Goal: Information Seeking & Learning: Learn about a topic

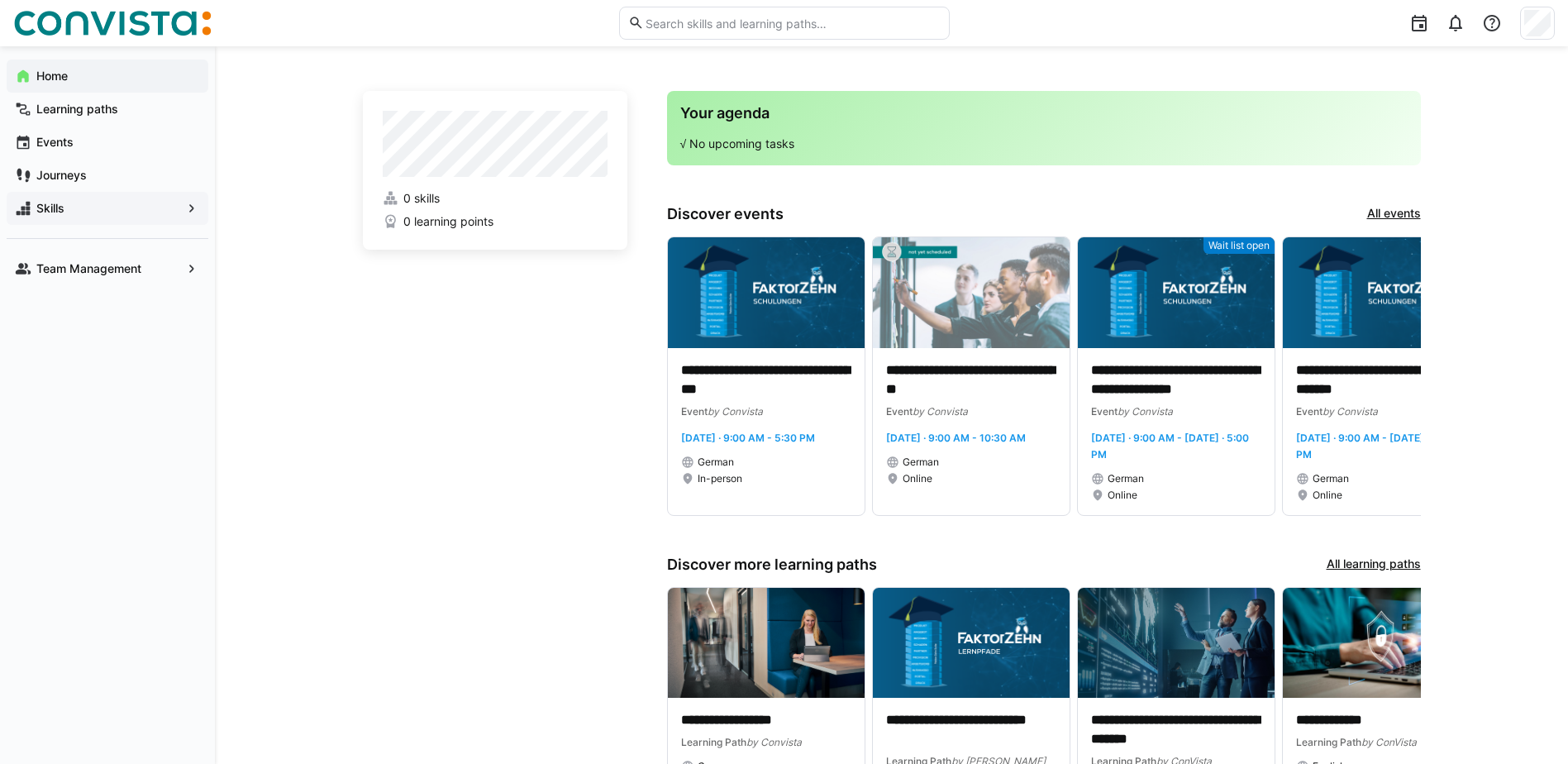
click at [67, 212] on span "Skills" at bounding box center [107, 208] width 147 height 16
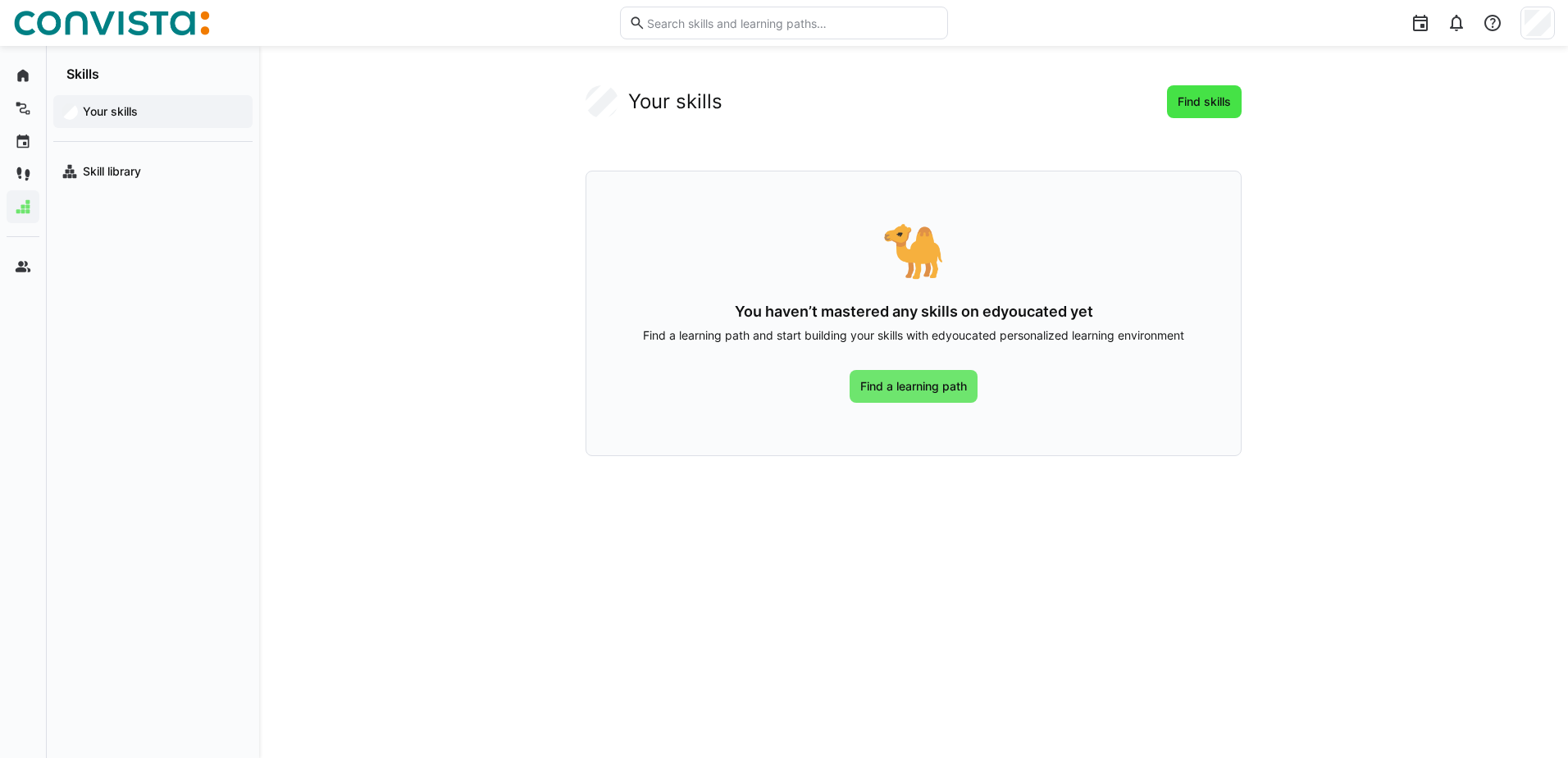
click at [1194, 105] on span "Find skills" at bounding box center [1204, 102] width 58 height 16
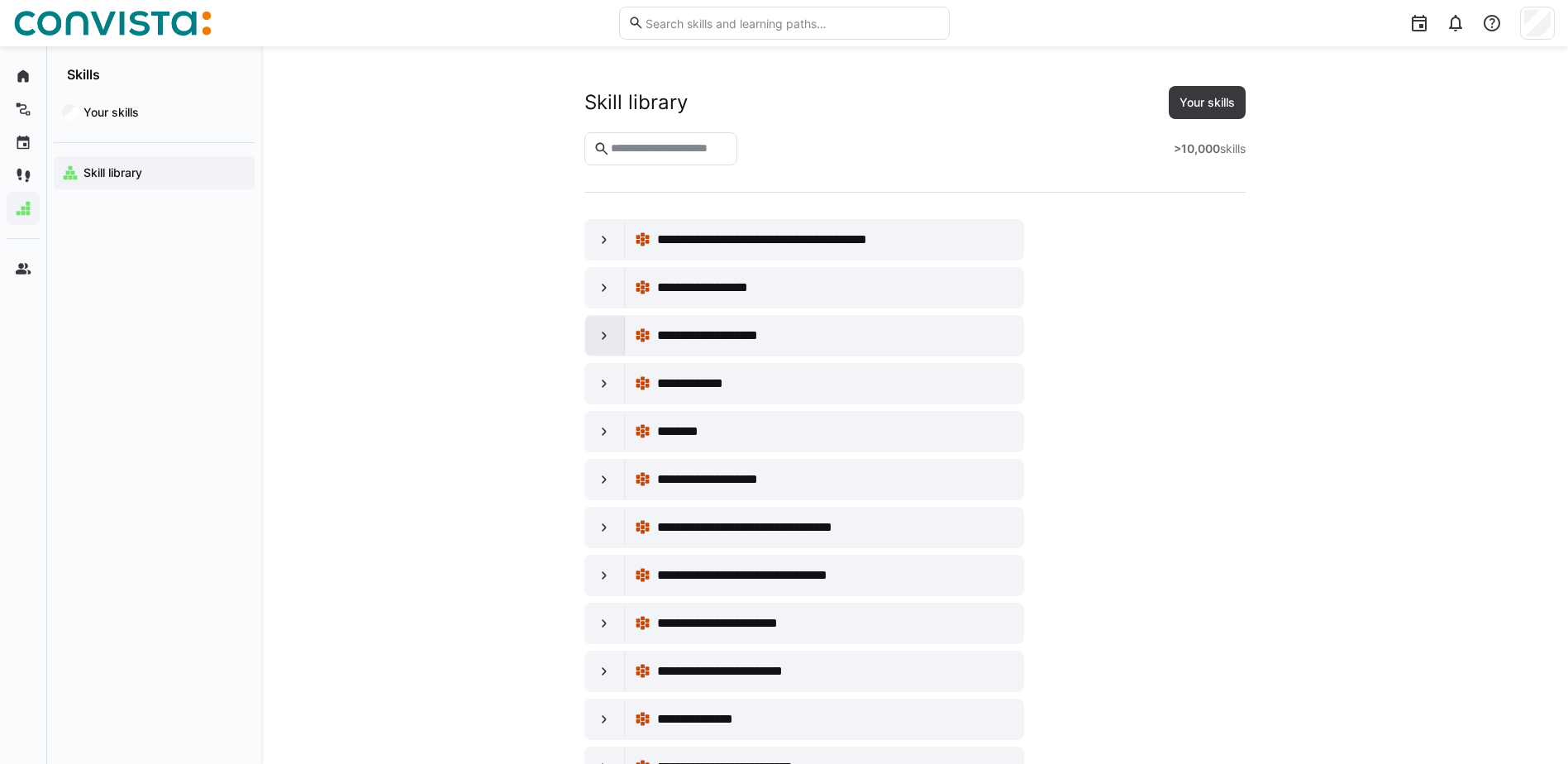
click at [605, 337] on eds-icon at bounding box center [605, 335] width 16 height 16
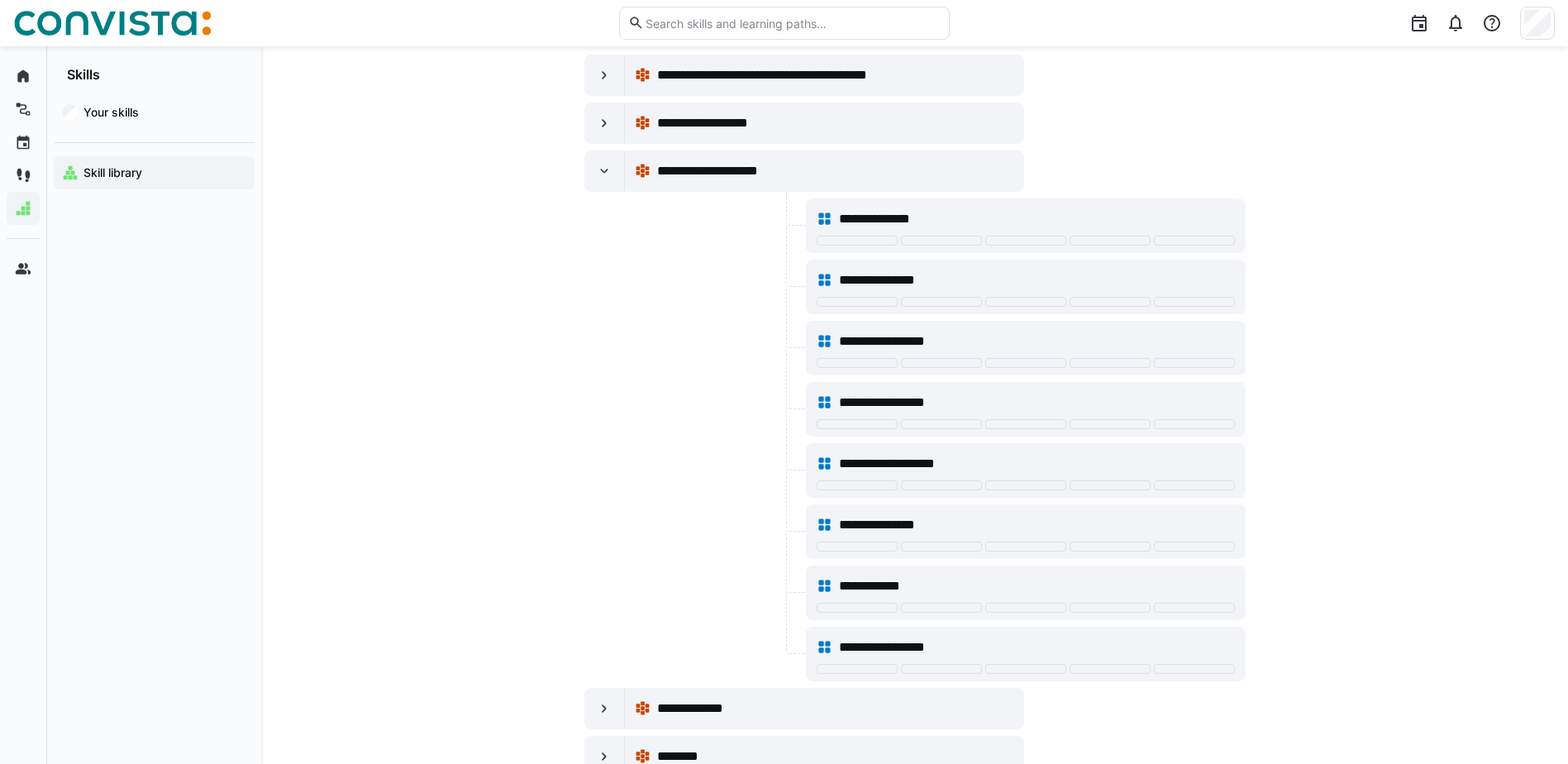
scroll to position [165, 0]
click at [605, 169] on eds-icon at bounding box center [605, 170] width 16 height 16
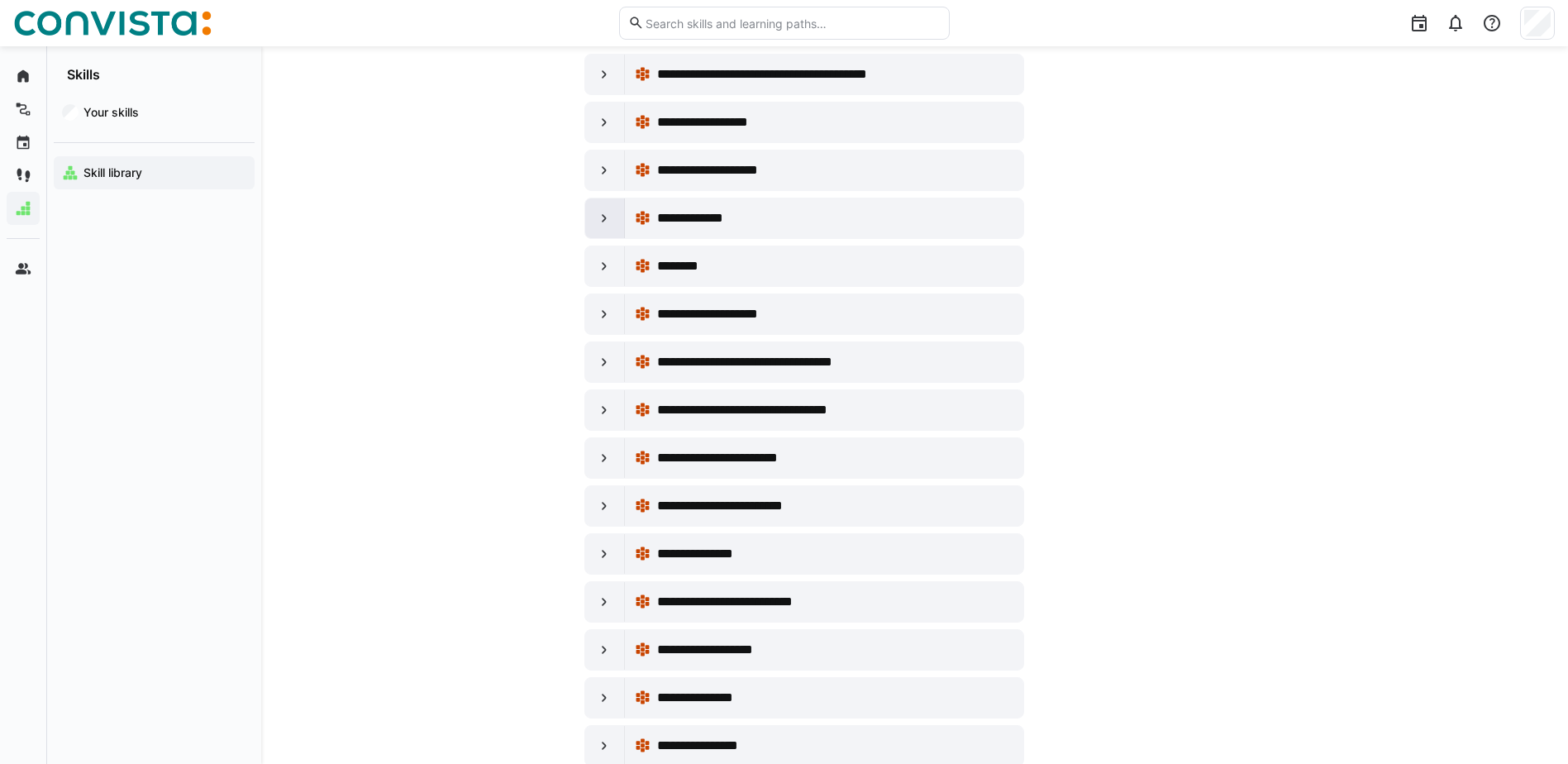
click at [598, 221] on eds-icon at bounding box center [605, 218] width 16 height 16
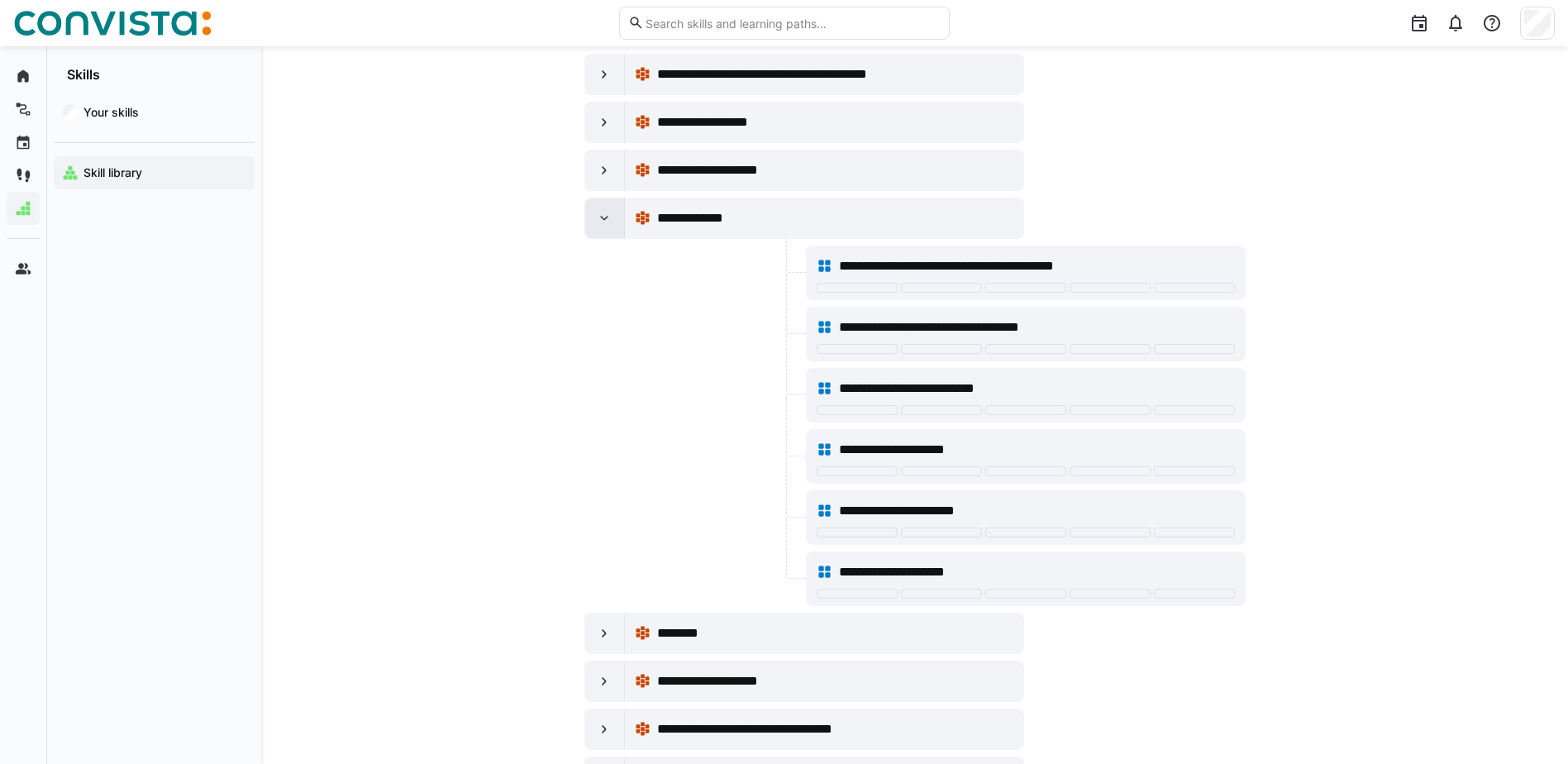
click at [598, 221] on eds-icon at bounding box center [605, 218] width 16 height 16
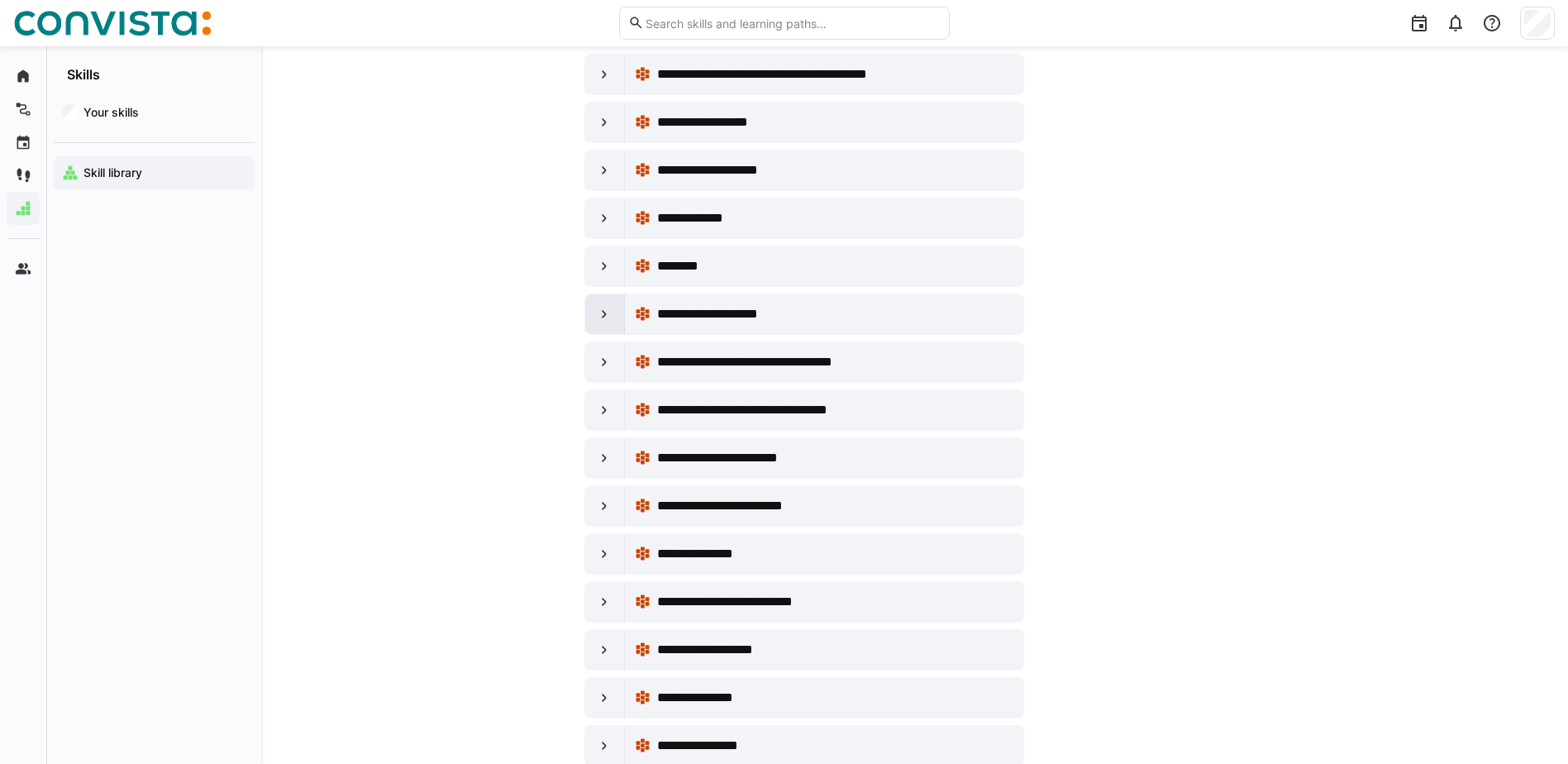
click at [605, 309] on eds-icon at bounding box center [605, 314] width 16 height 16
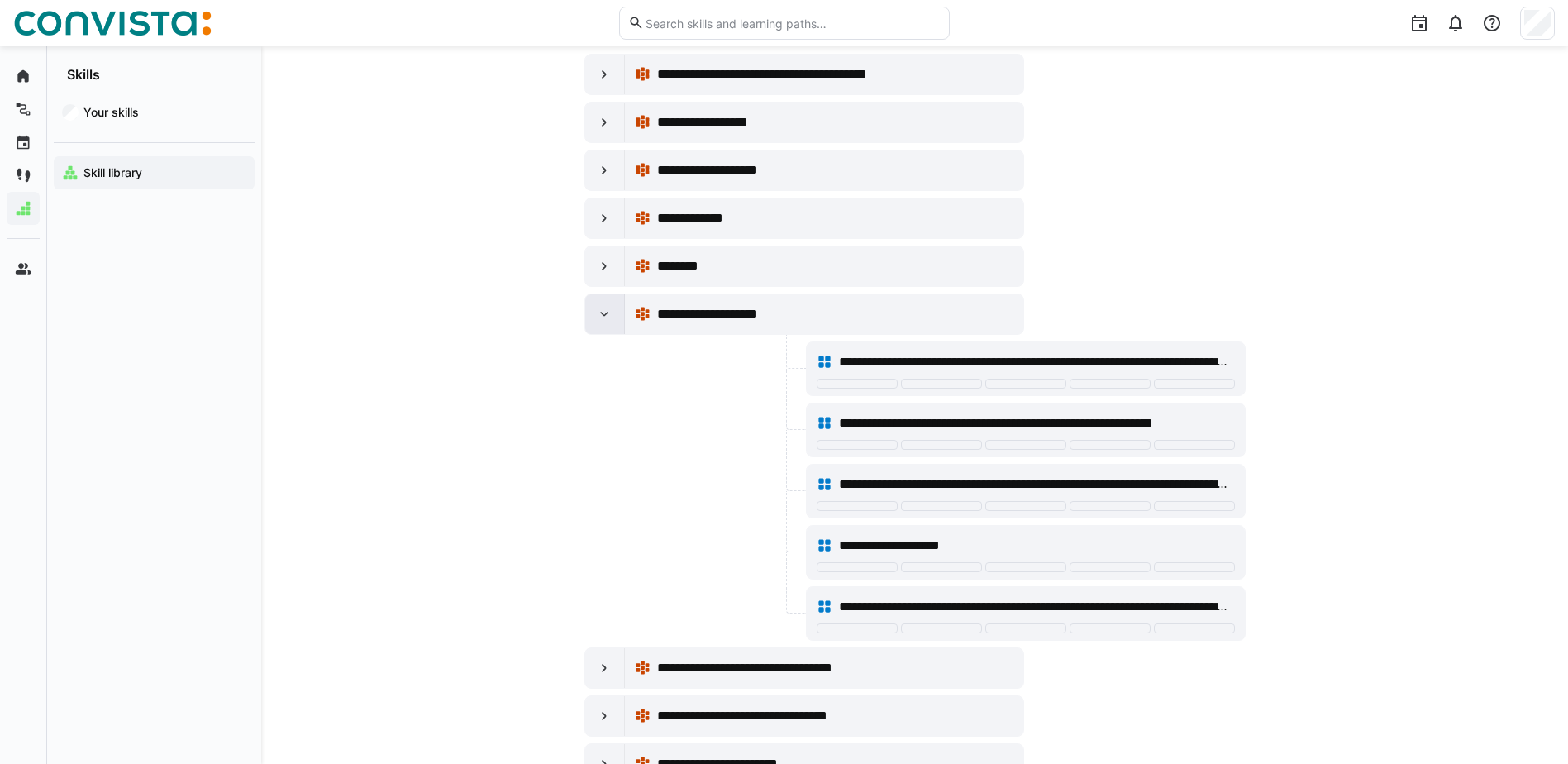
click at [605, 309] on eds-icon at bounding box center [605, 314] width 16 height 16
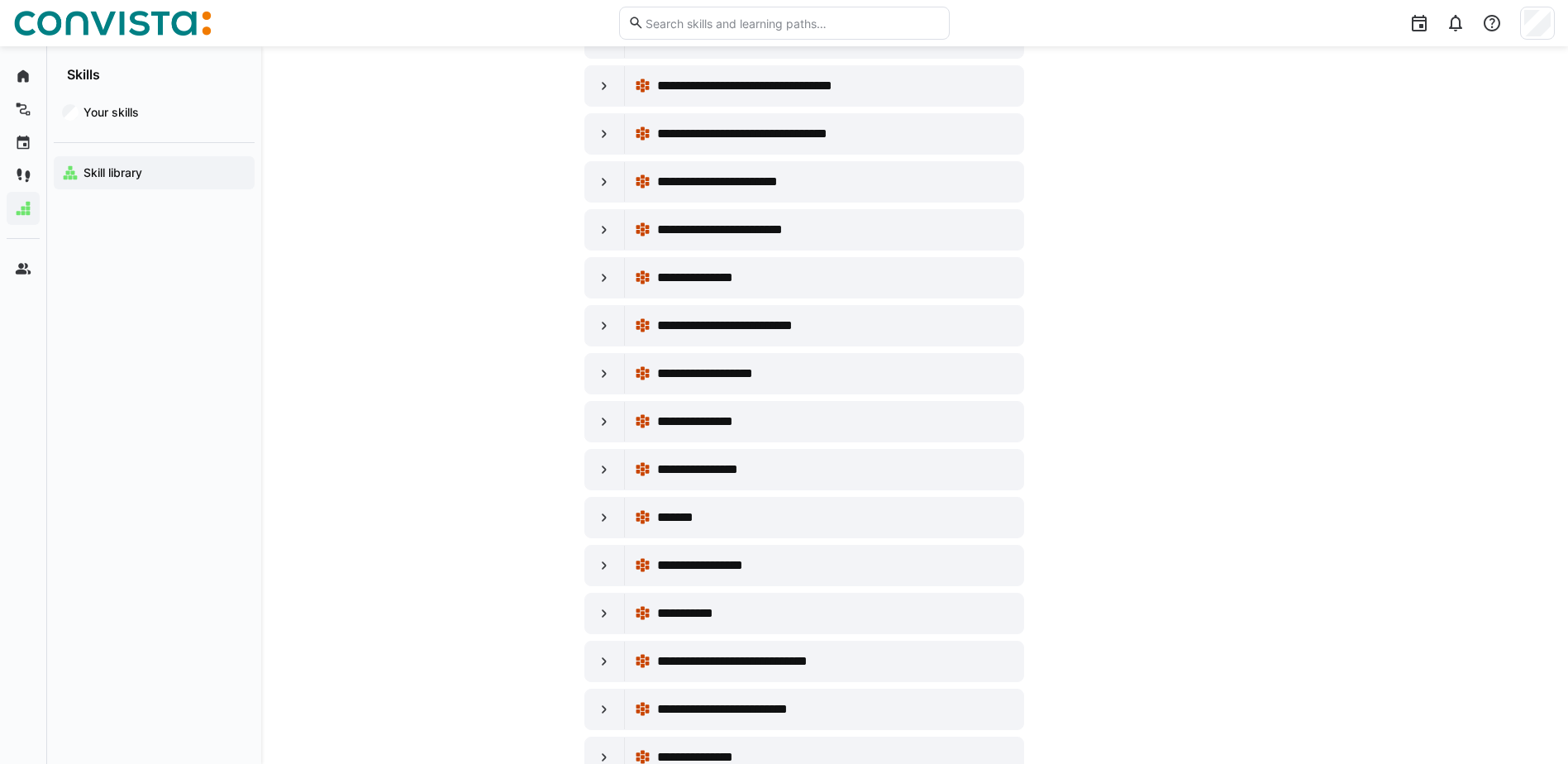
scroll to position [496, 0]
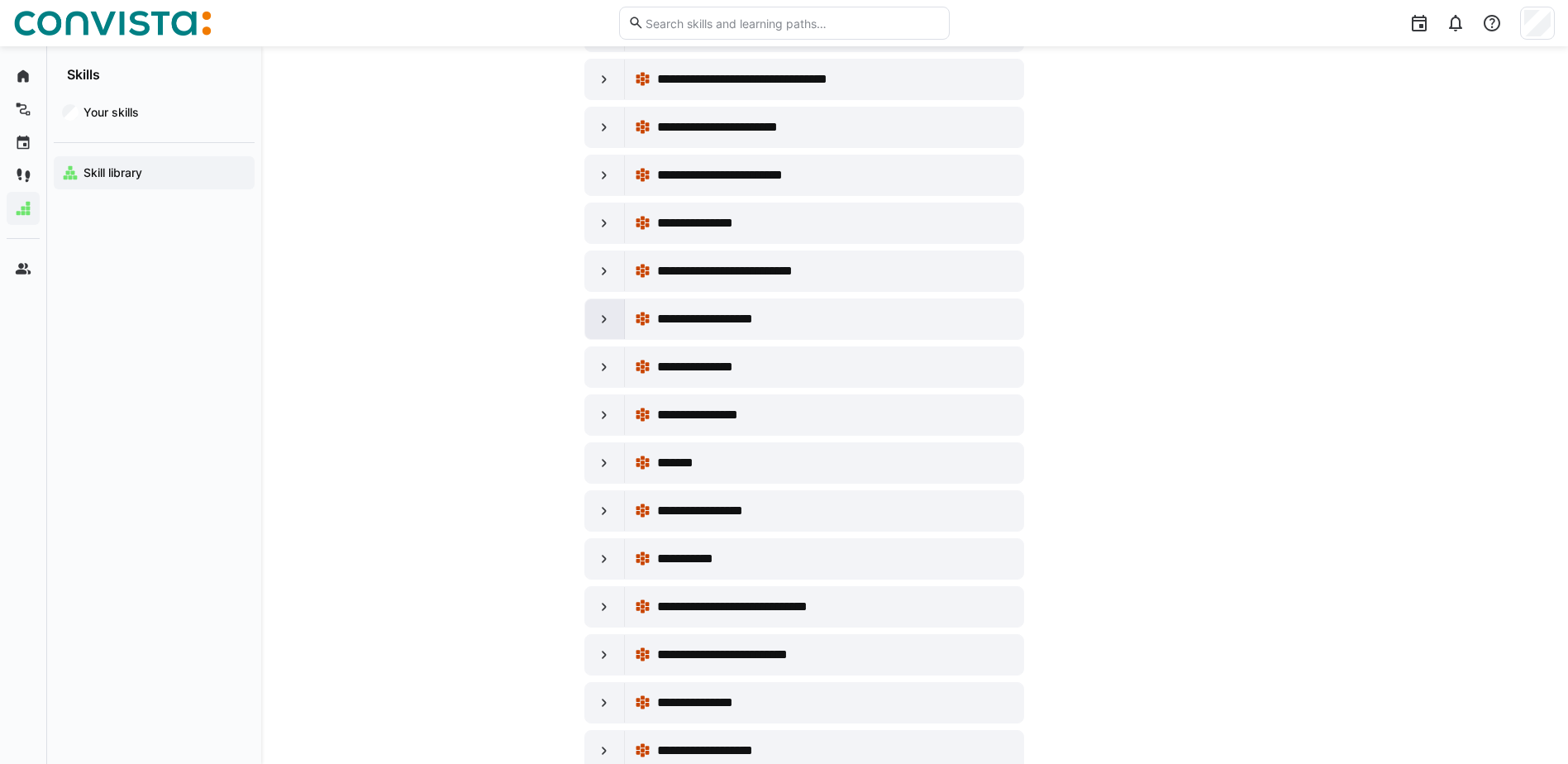
click at [598, 316] on eds-icon at bounding box center [605, 319] width 16 height 16
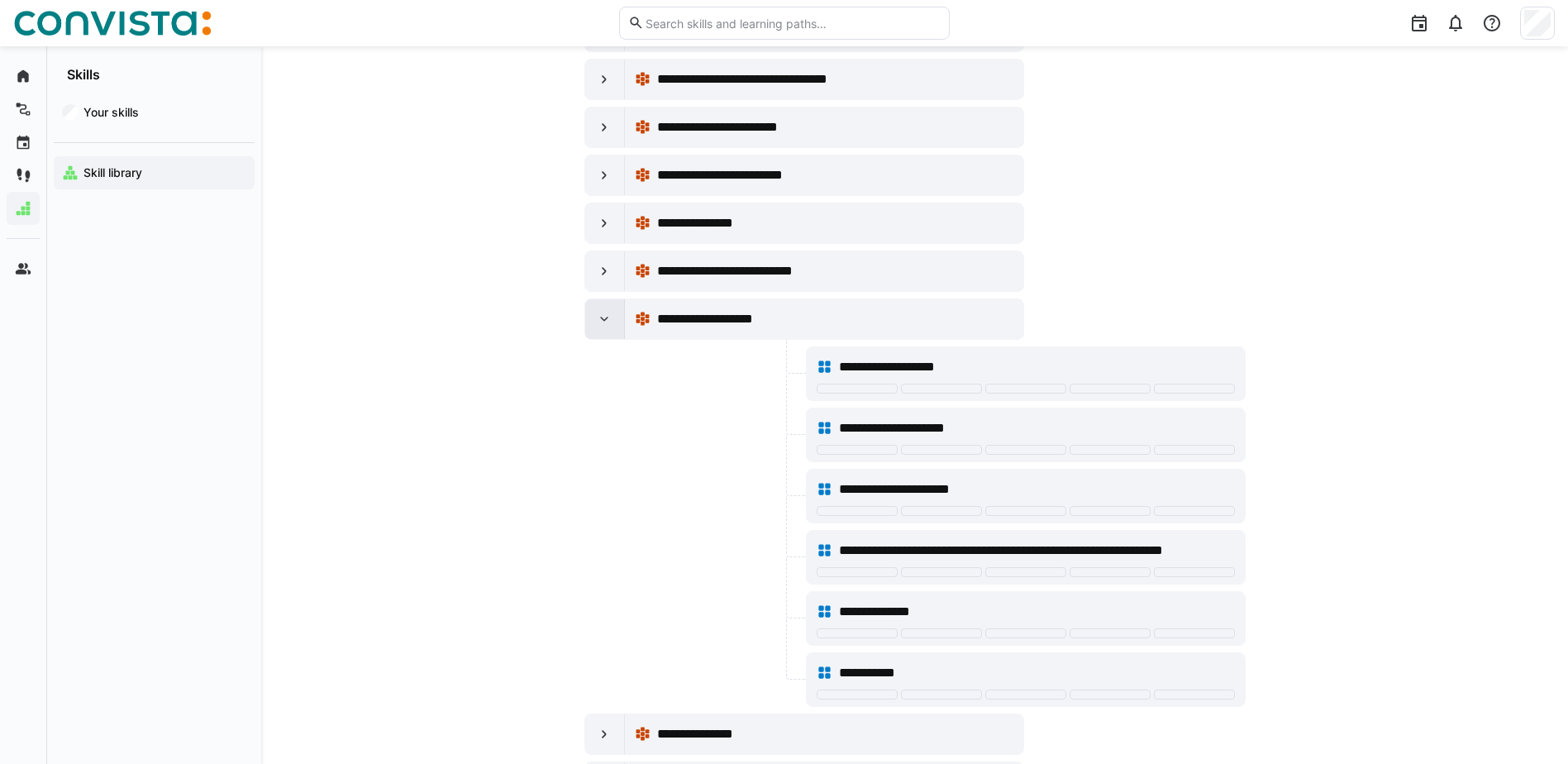
click at [604, 315] on eds-icon at bounding box center [605, 319] width 16 height 16
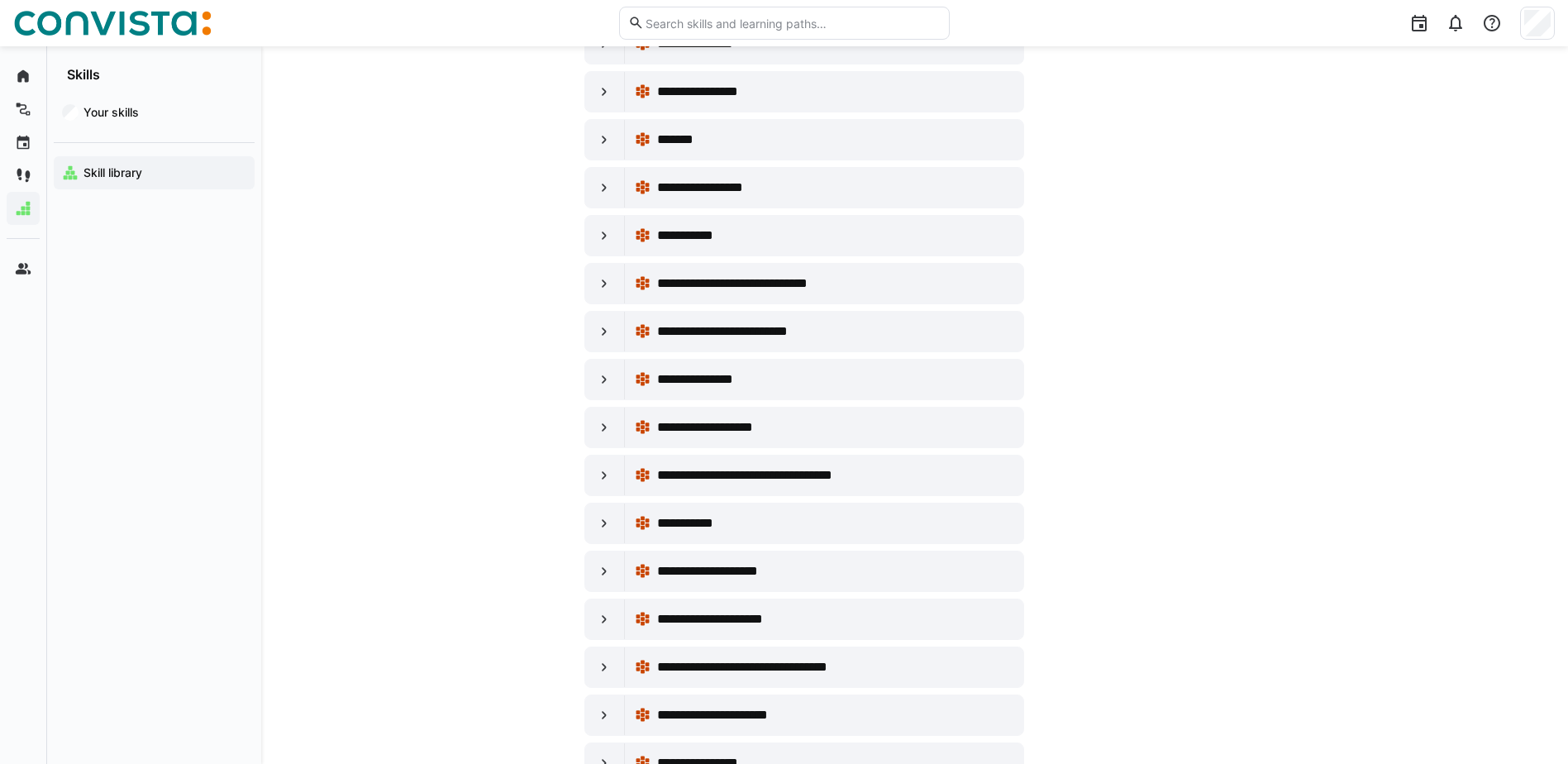
scroll to position [827, 0]
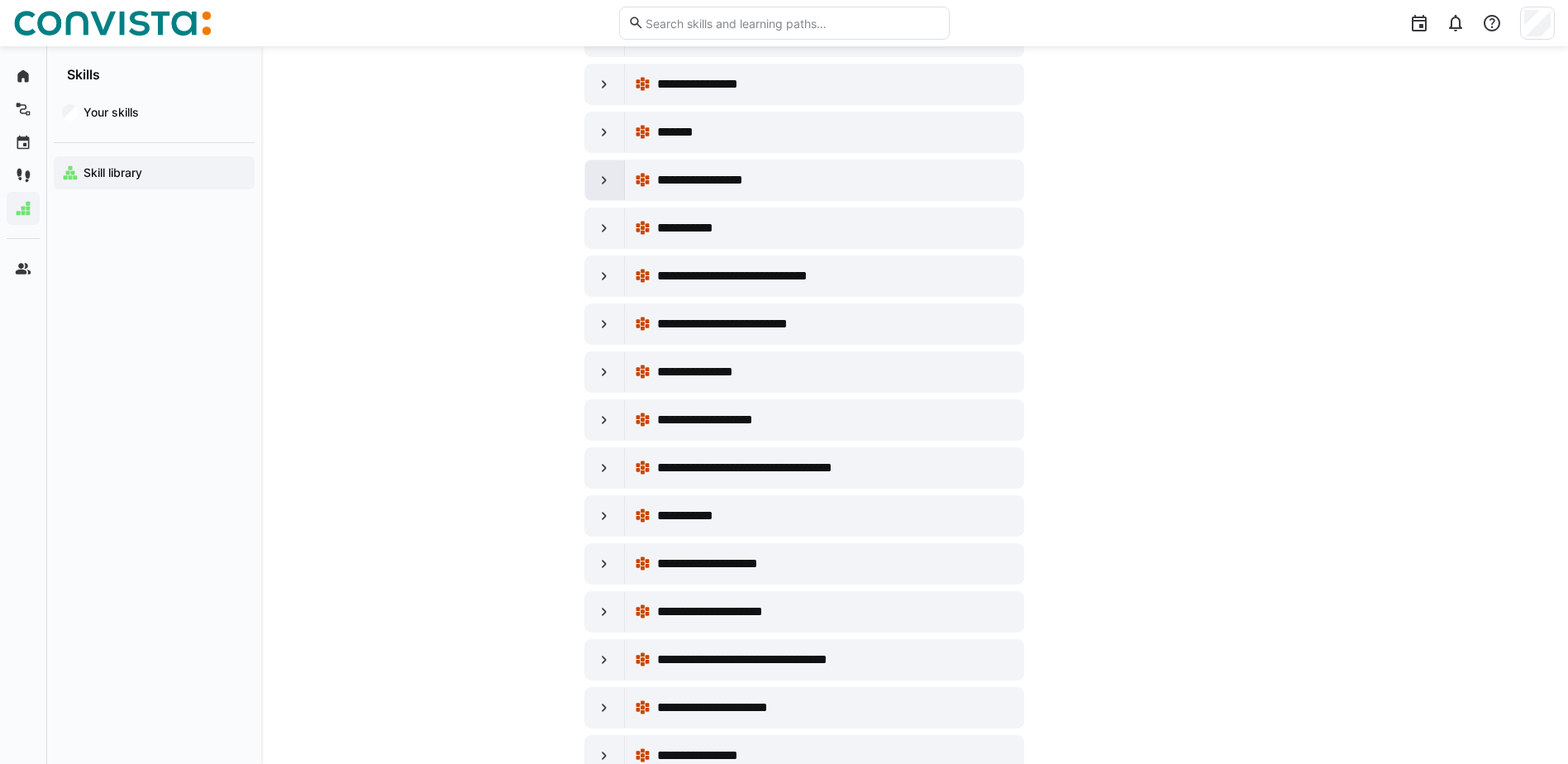
click at [605, 180] on eds-icon at bounding box center [605, 180] width 16 height 16
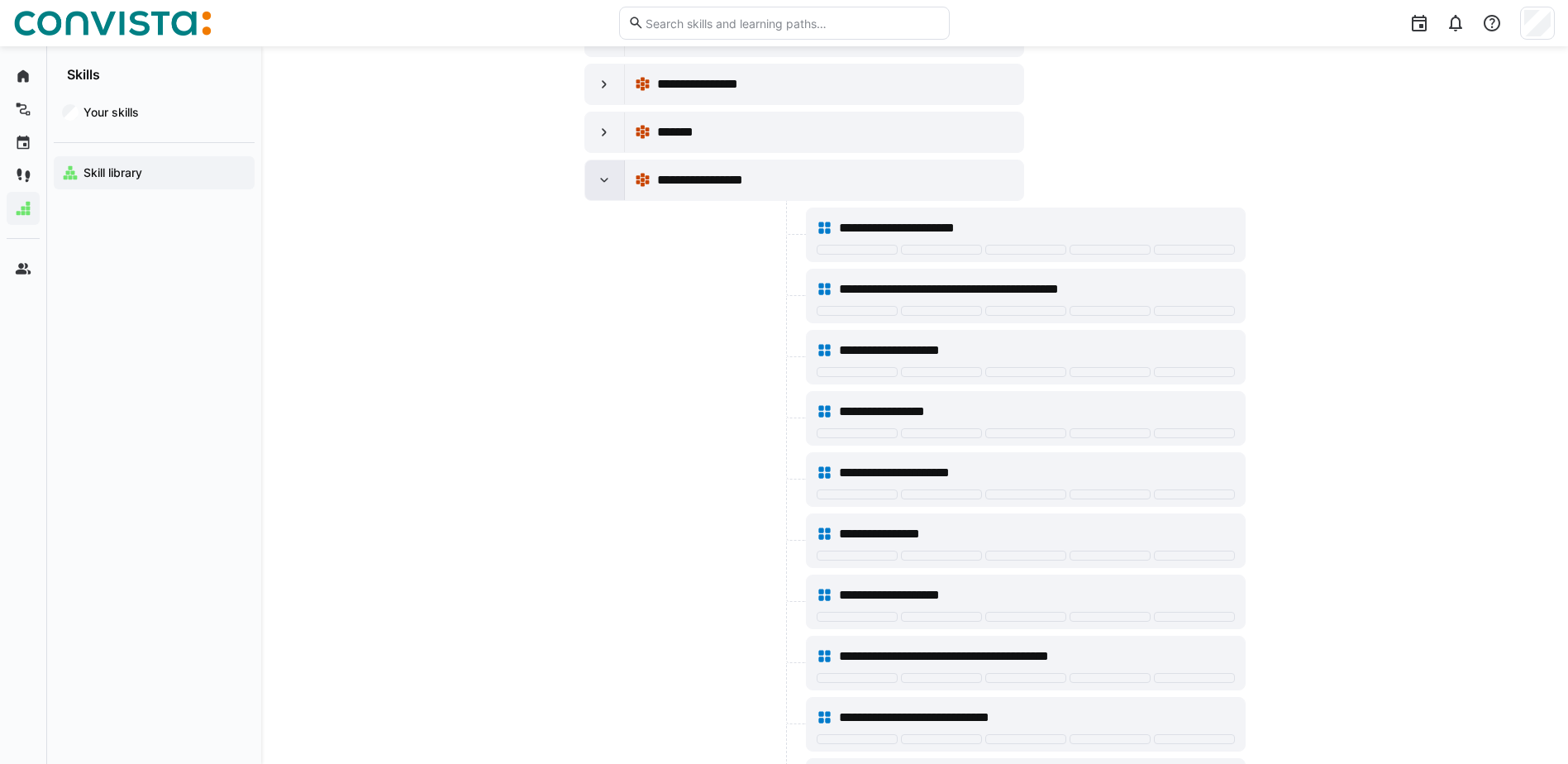
click at [605, 180] on eds-icon at bounding box center [605, 180] width 16 height 16
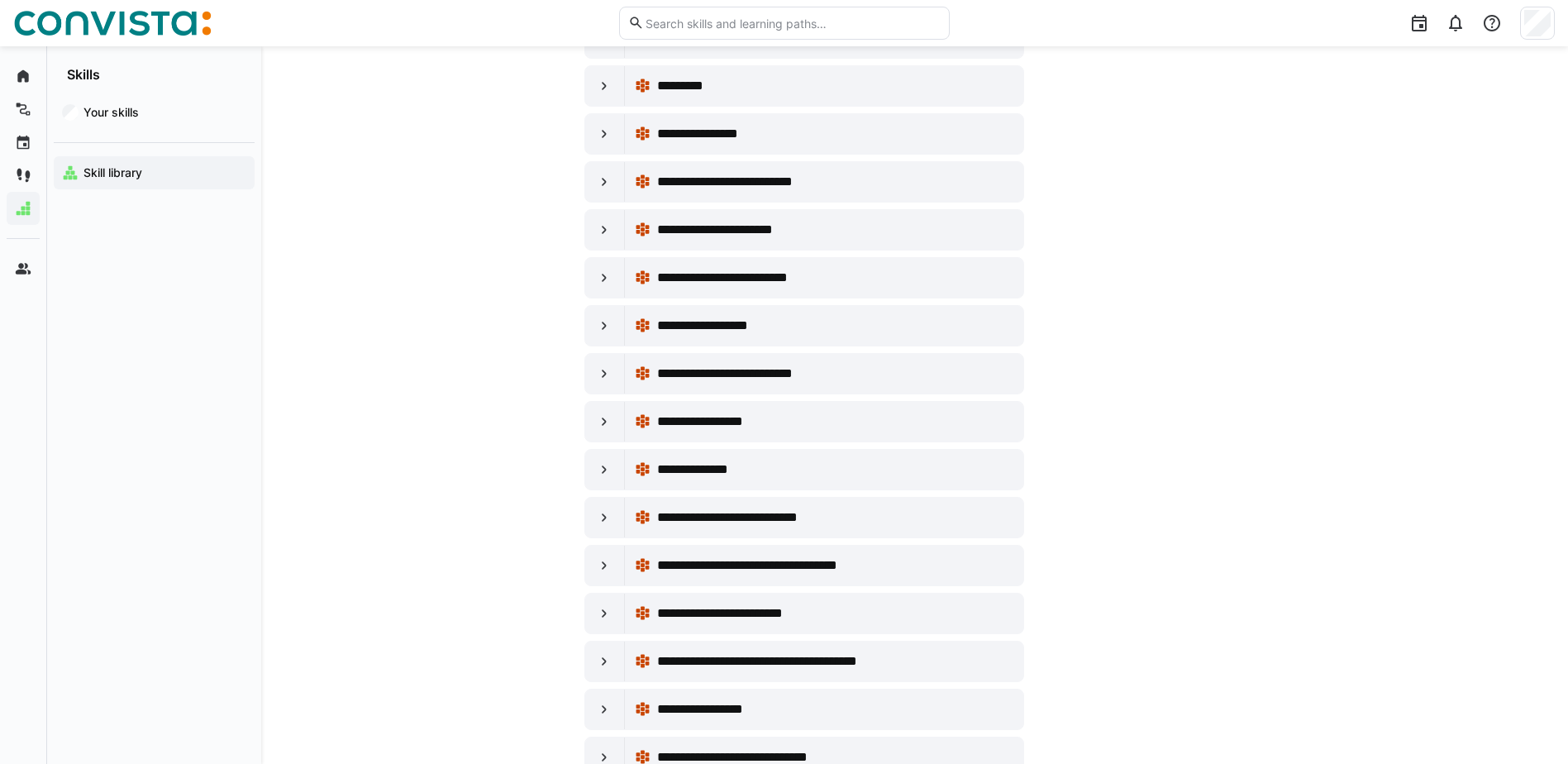
scroll to position [1984, 0]
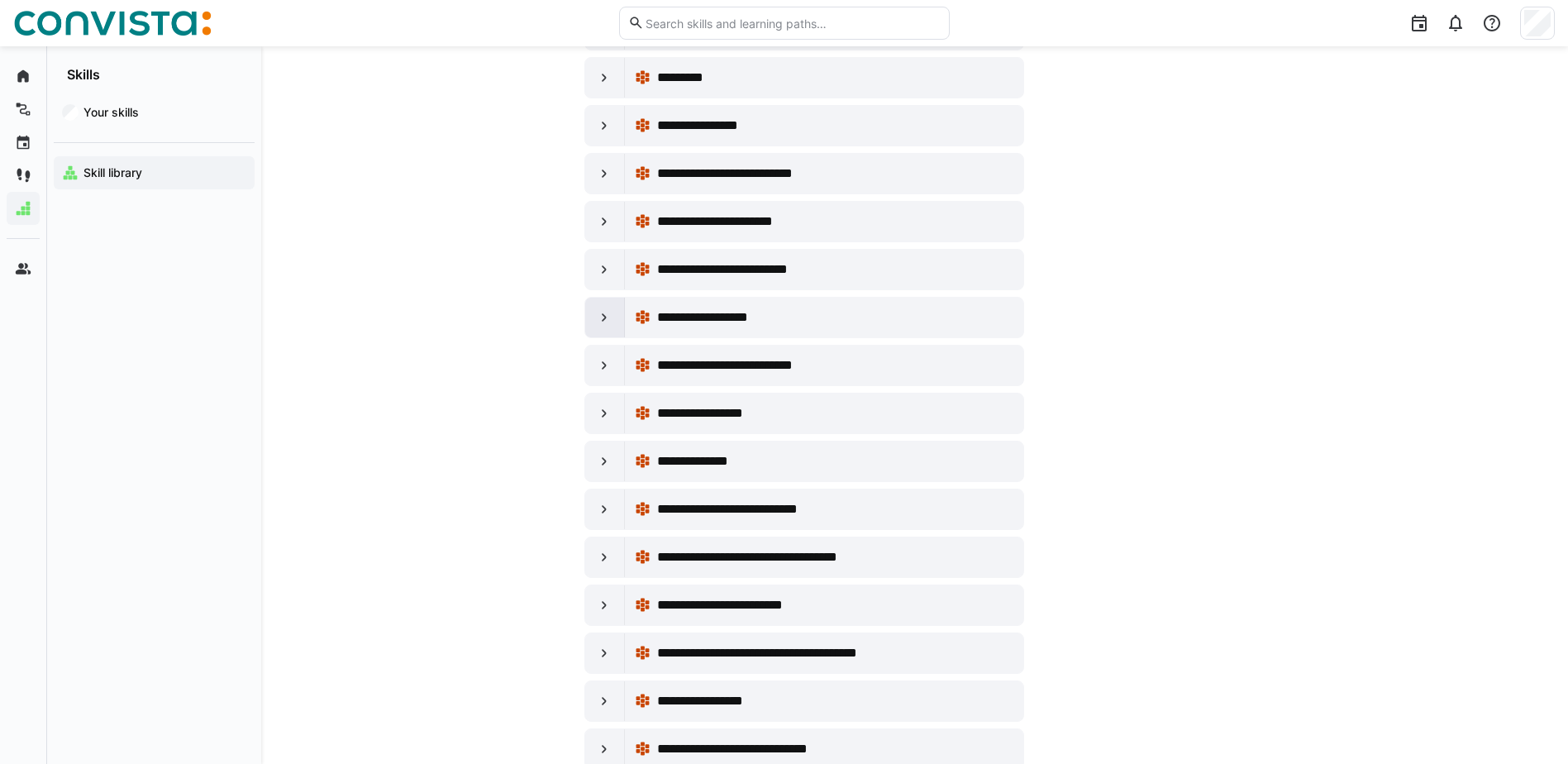
click at [607, 316] on eds-icon at bounding box center [605, 317] width 16 height 16
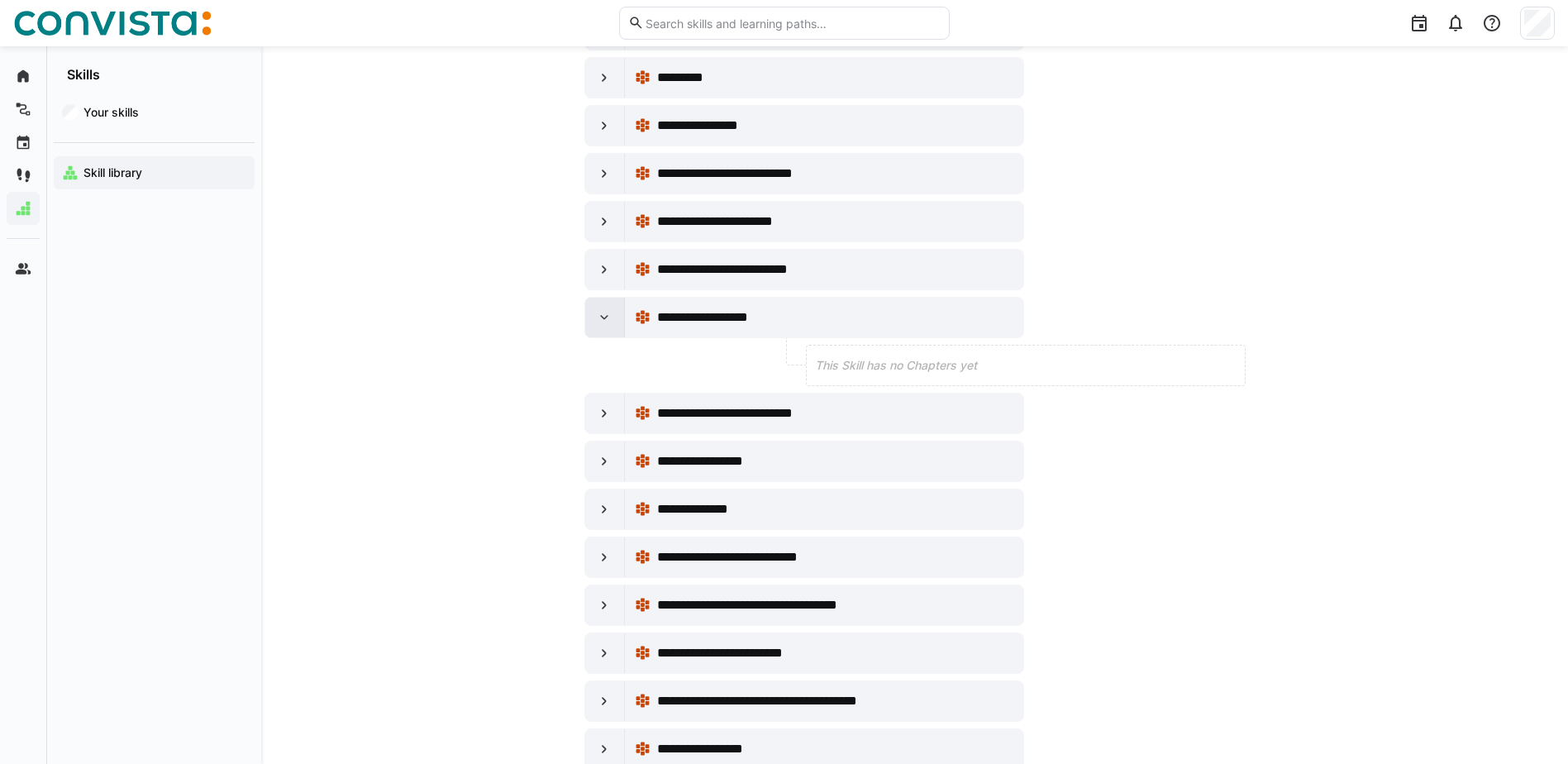
click at [596, 314] on eds-icon at bounding box center [605, 317] width 16 height 16
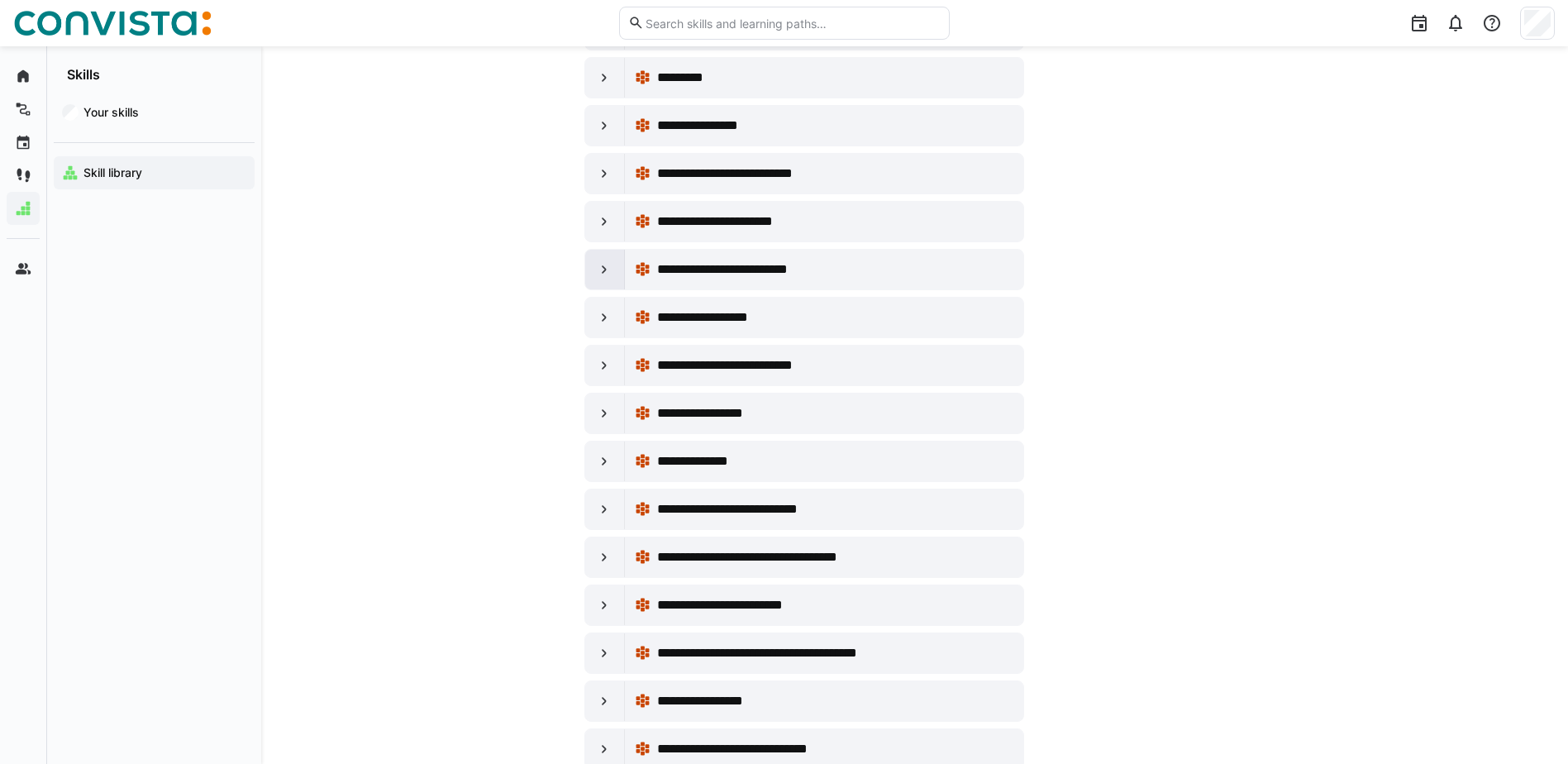
click at [605, 272] on eds-icon at bounding box center [605, 269] width 16 height 16
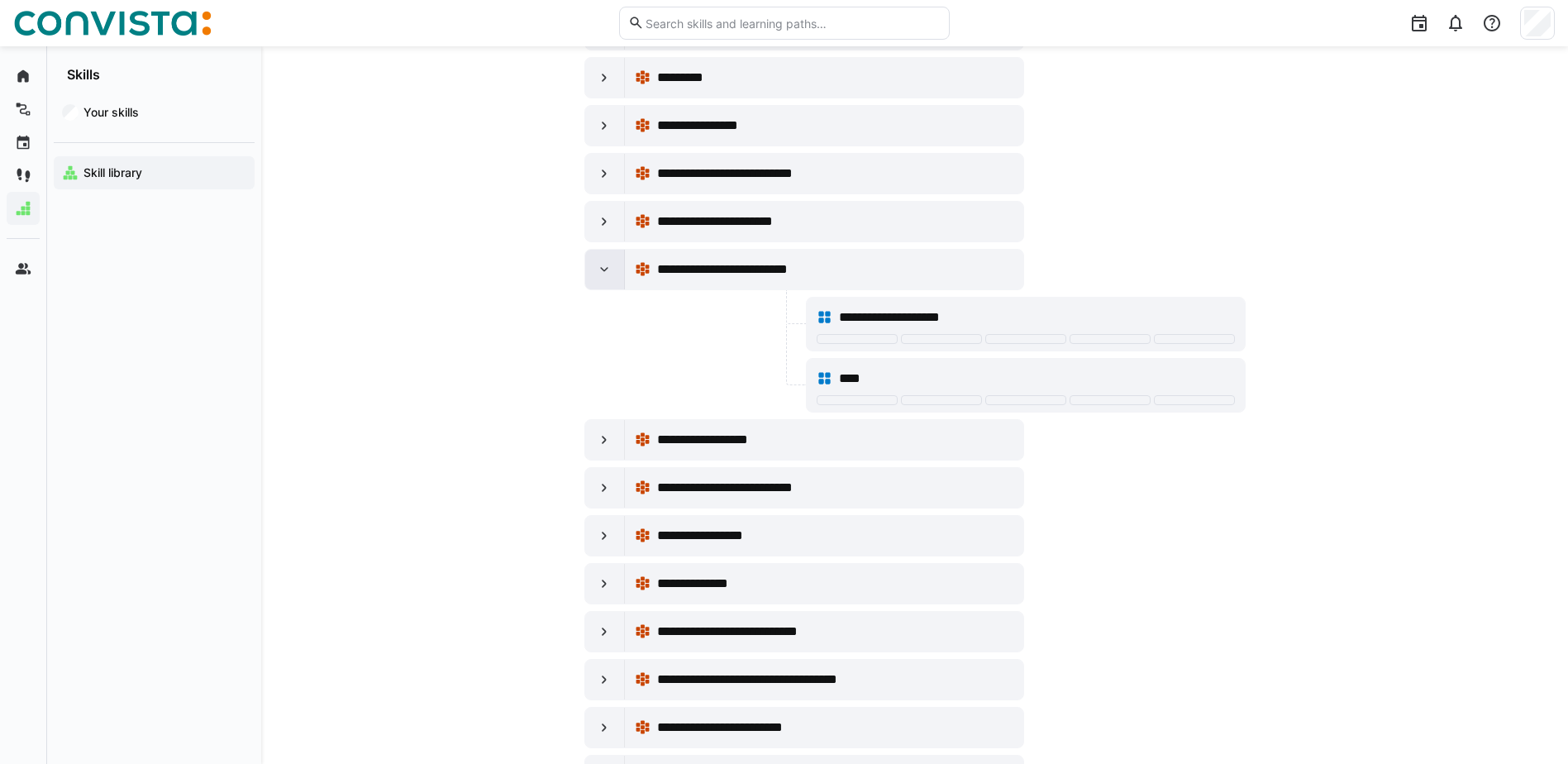
click at [605, 272] on eds-icon at bounding box center [605, 269] width 16 height 16
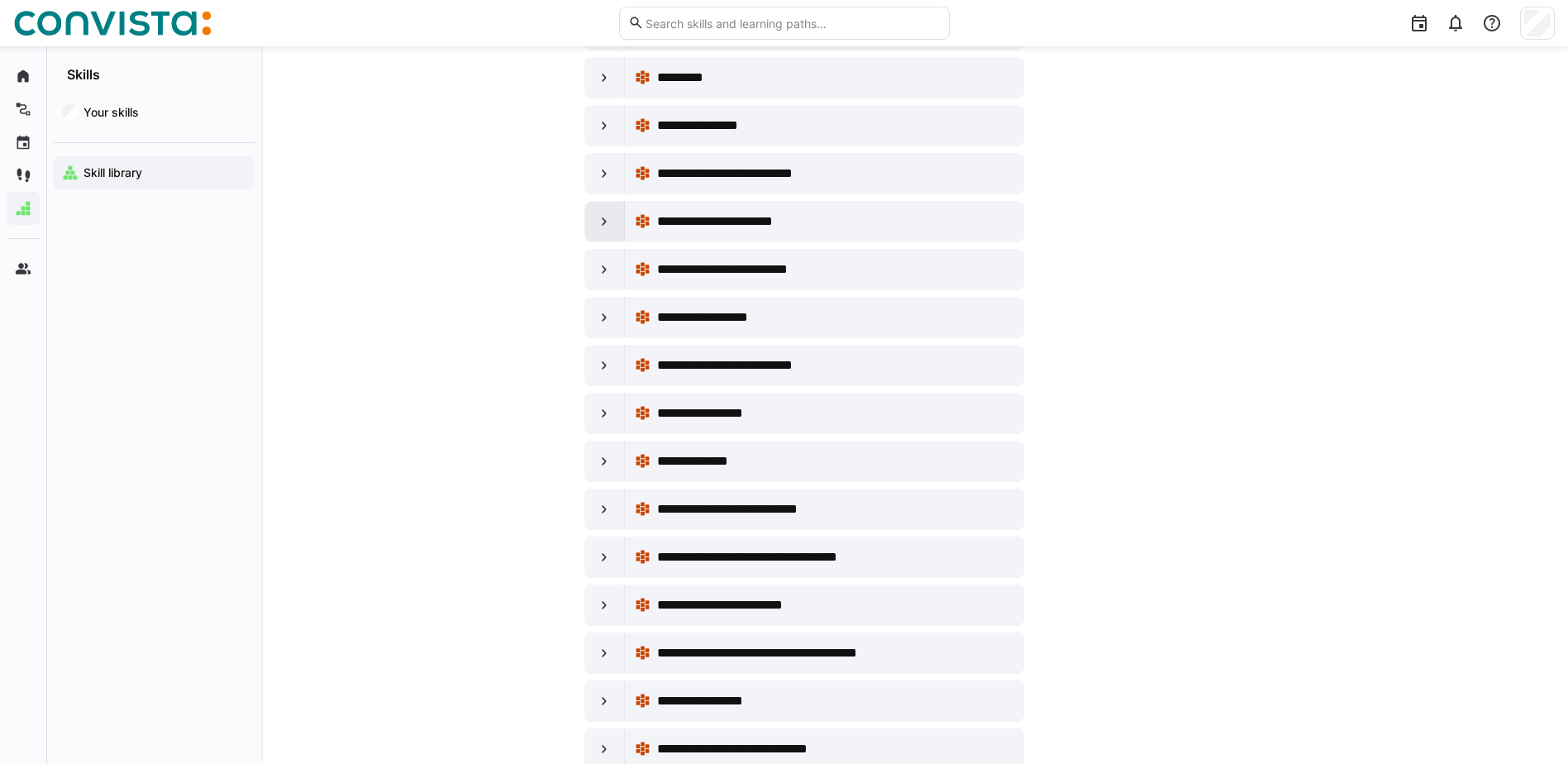
click at [604, 218] on eds-icon at bounding box center [605, 221] width 16 height 16
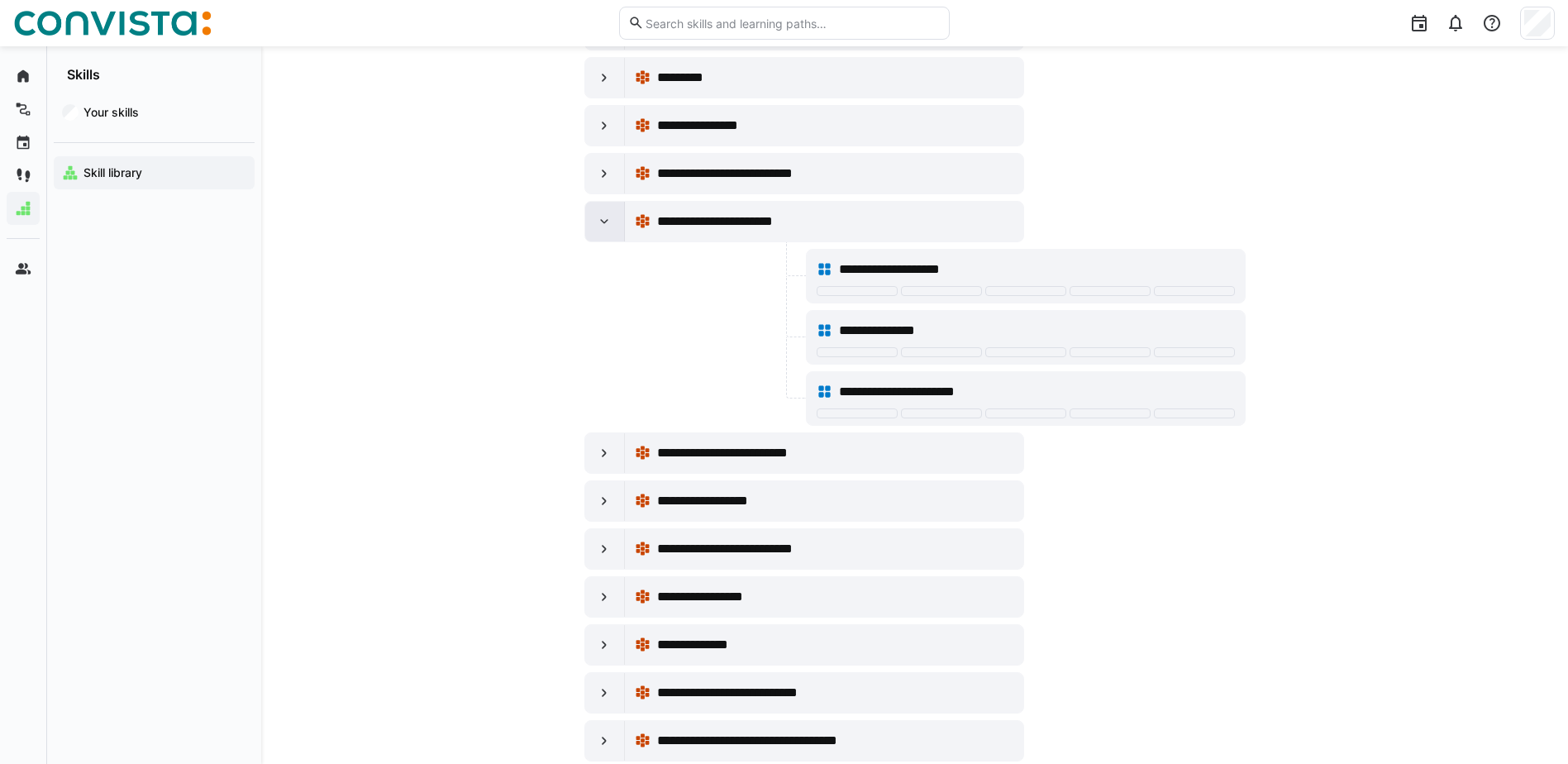
click at [604, 218] on eds-icon at bounding box center [605, 221] width 16 height 16
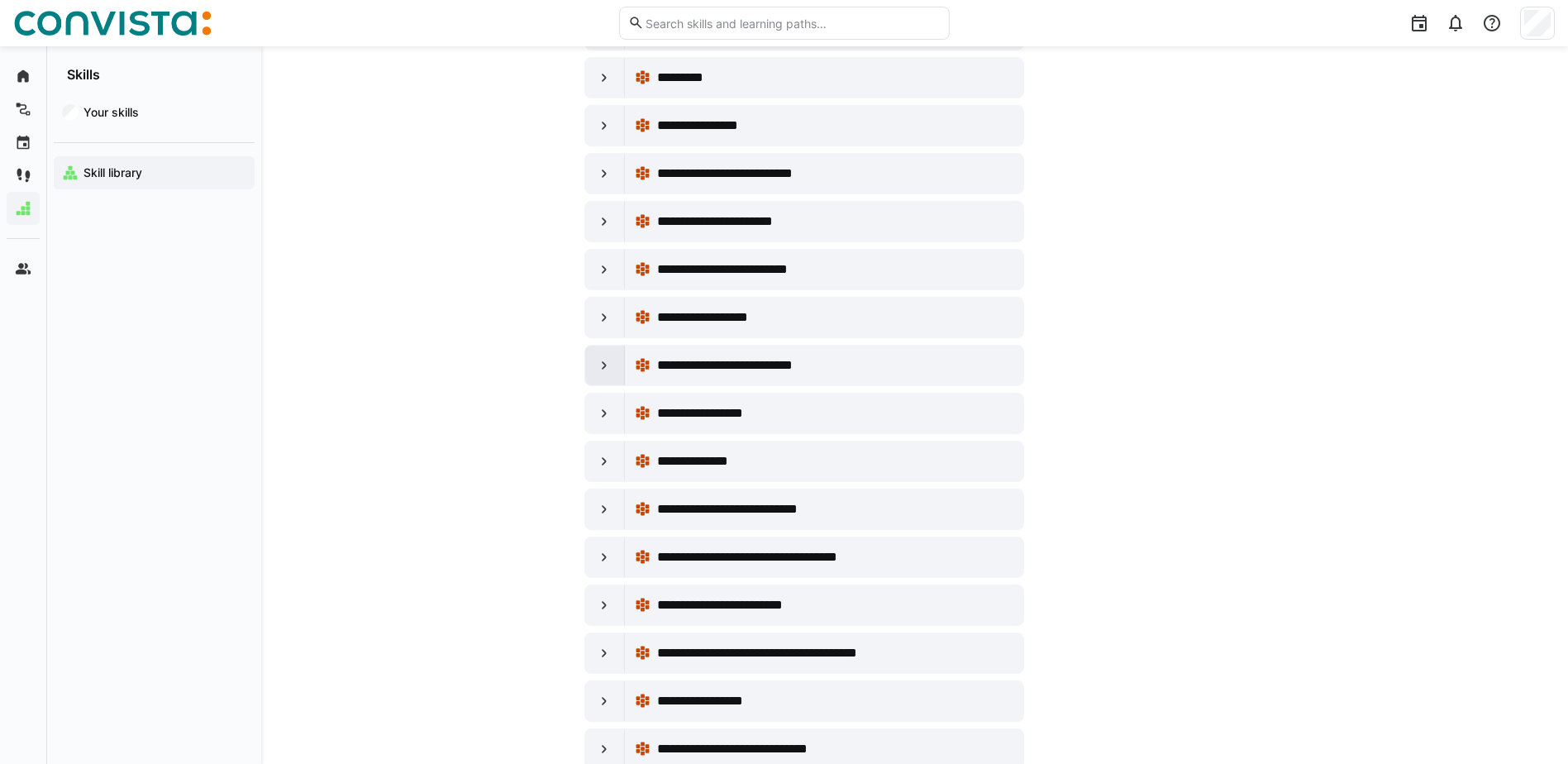
click at [595, 366] on div at bounding box center [605, 365] width 40 height 40
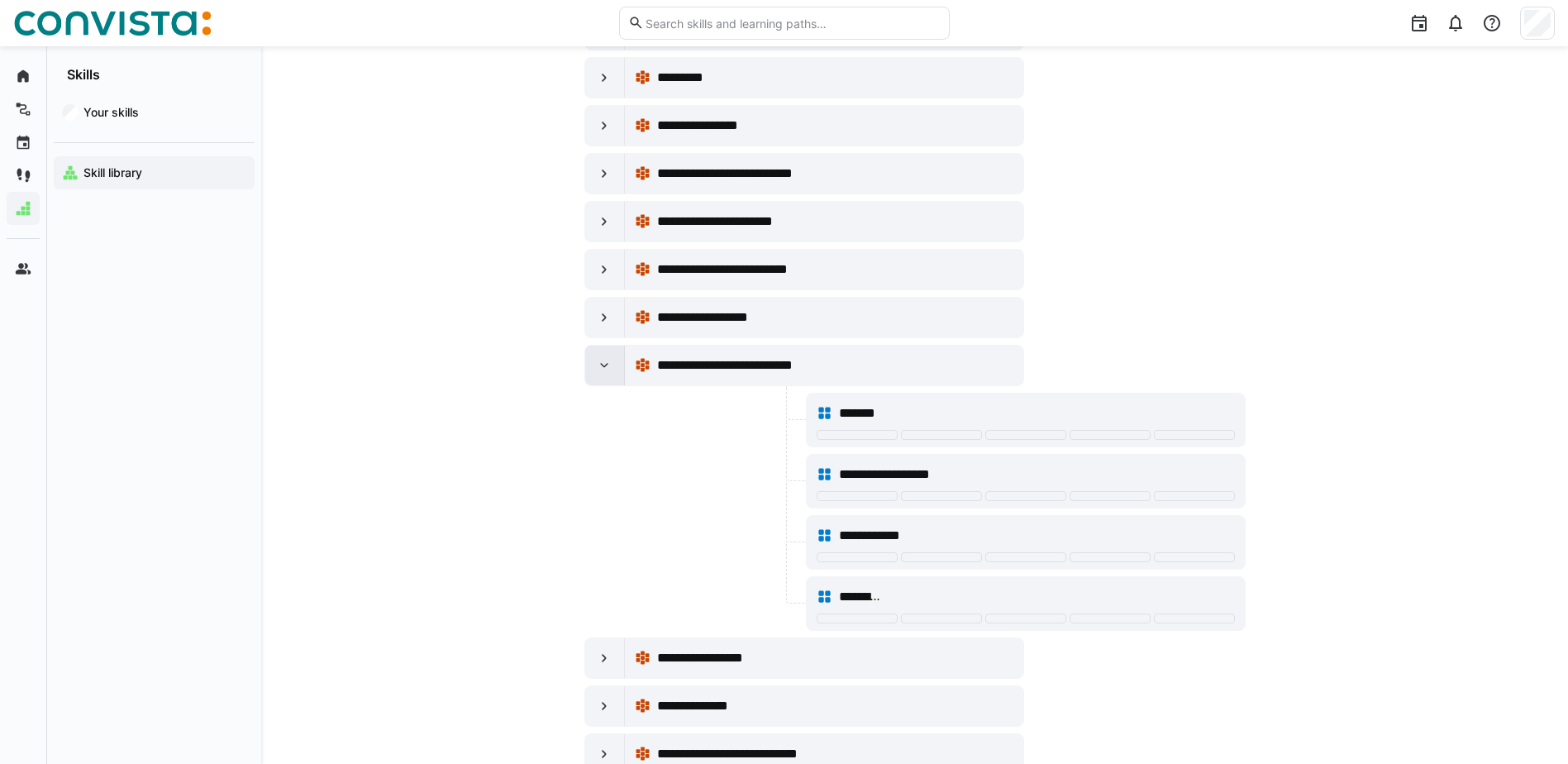
click at [595, 366] on div at bounding box center [605, 365] width 40 height 40
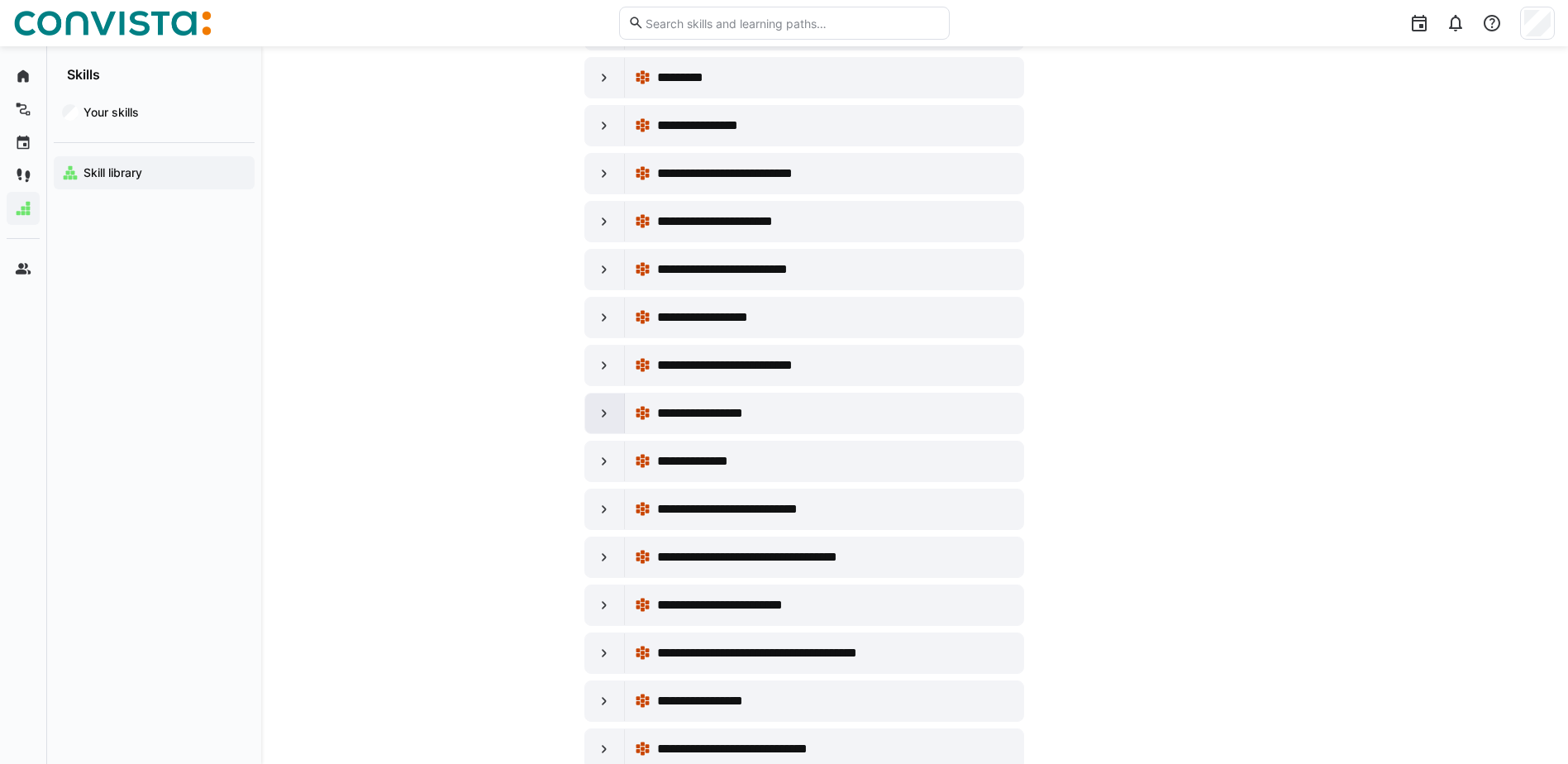
click at [596, 418] on eds-icon at bounding box center [605, 413] width 16 height 16
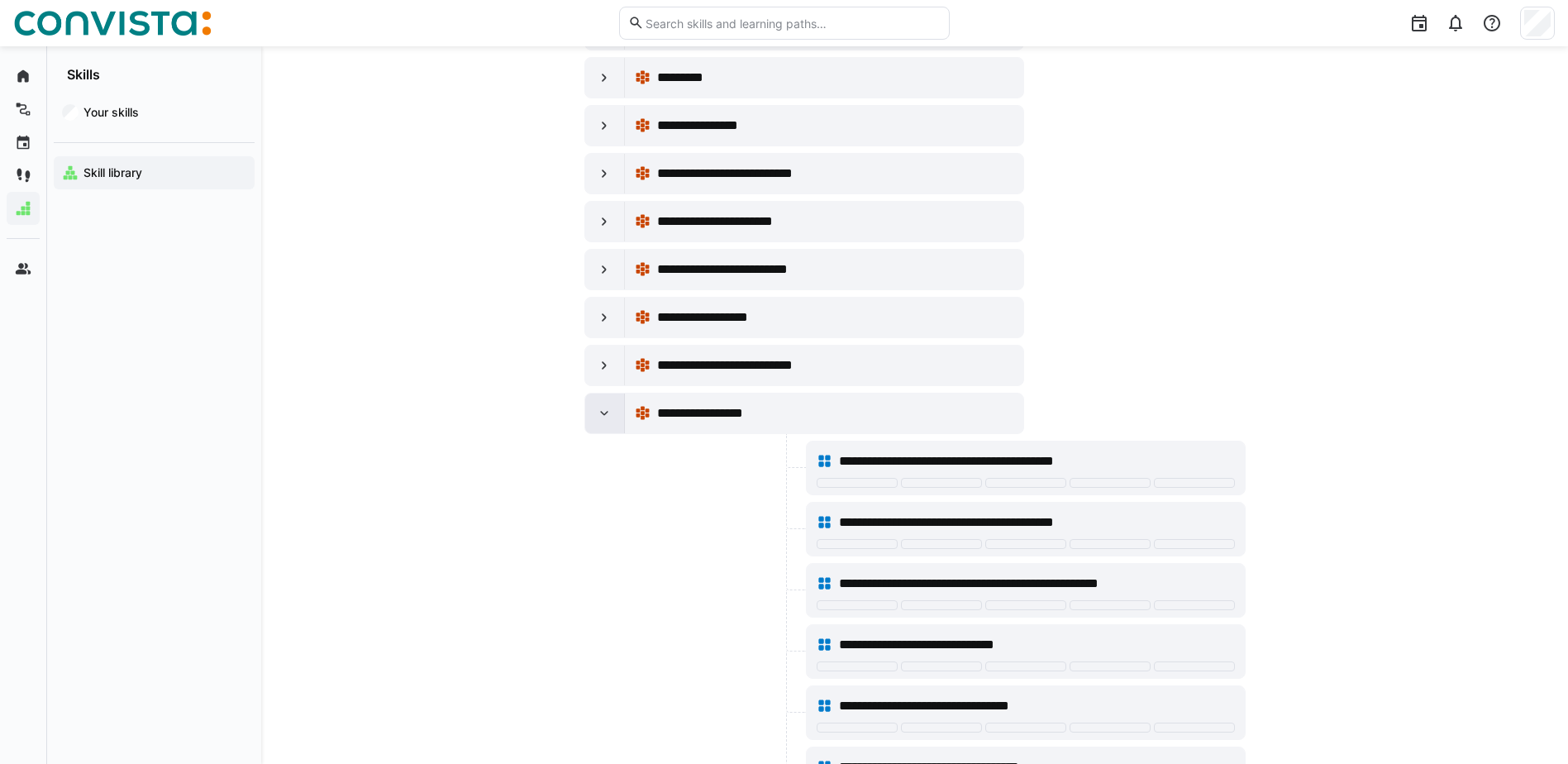
click at [596, 418] on eds-icon at bounding box center [605, 413] width 16 height 16
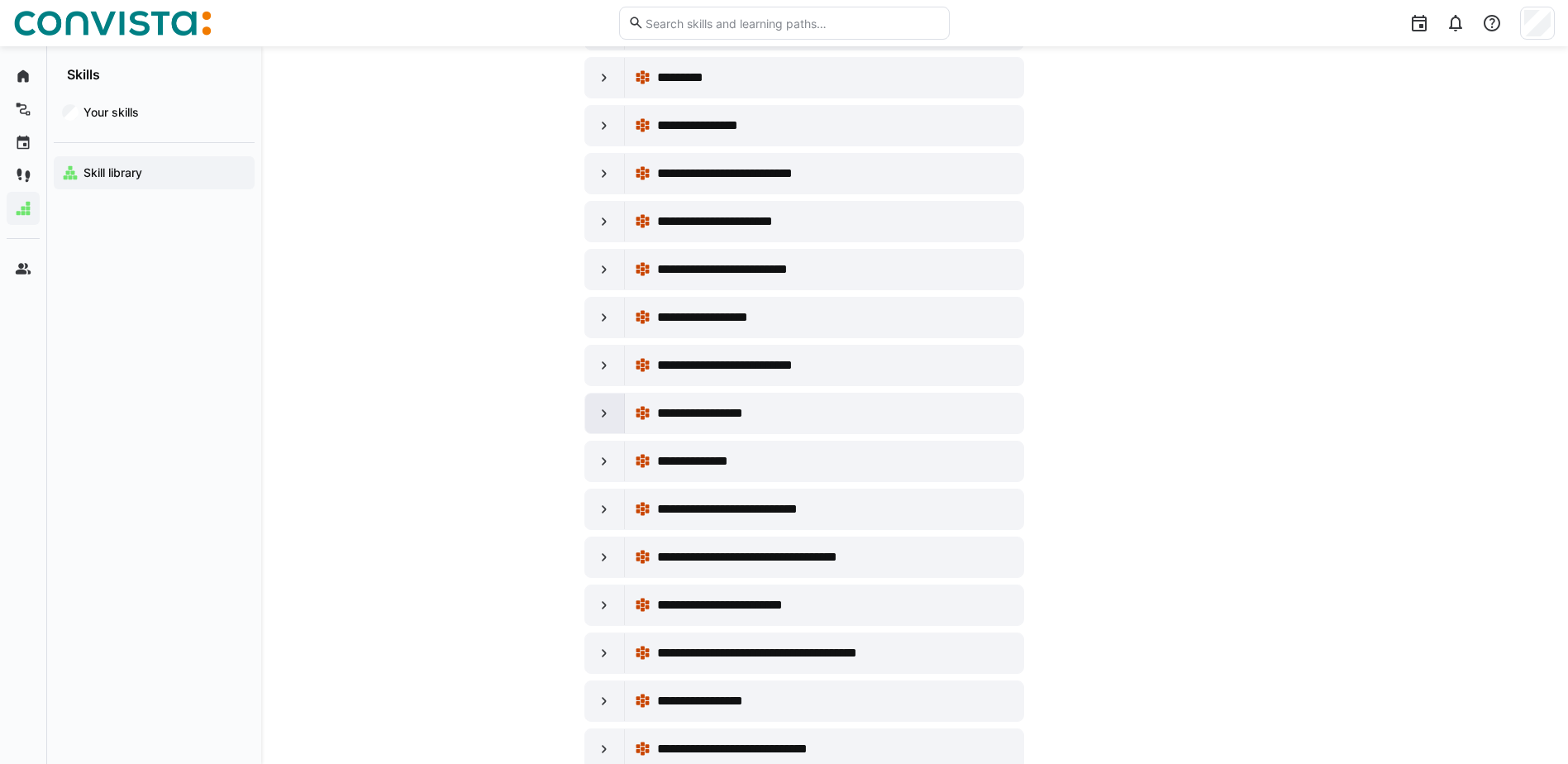
click at [596, 418] on eds-icon at bounding box center [605, 413] width 16 height 16
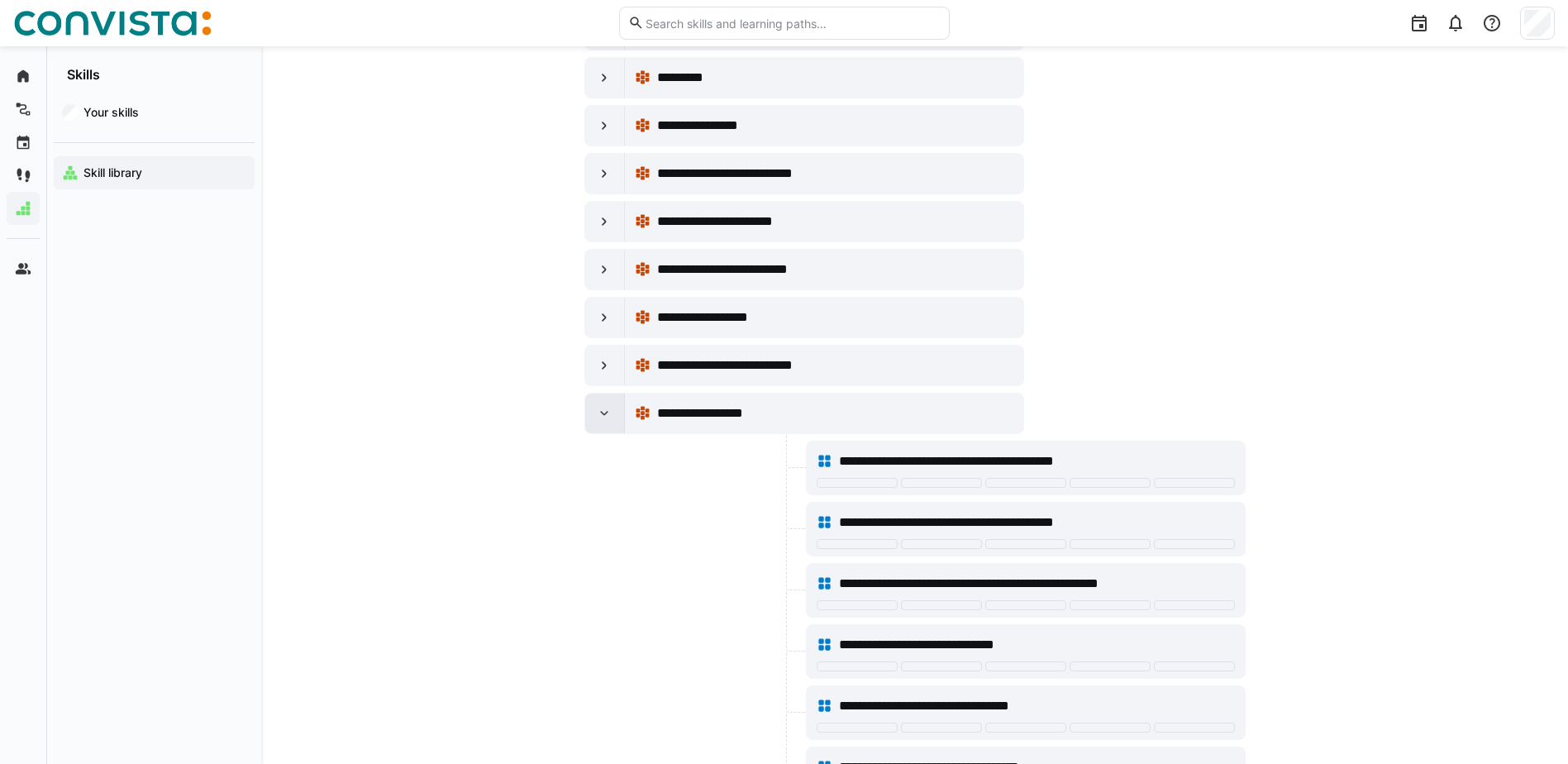
click at [596, 418] on eds-icon at bounding box center [605, 413] width 16 height 16
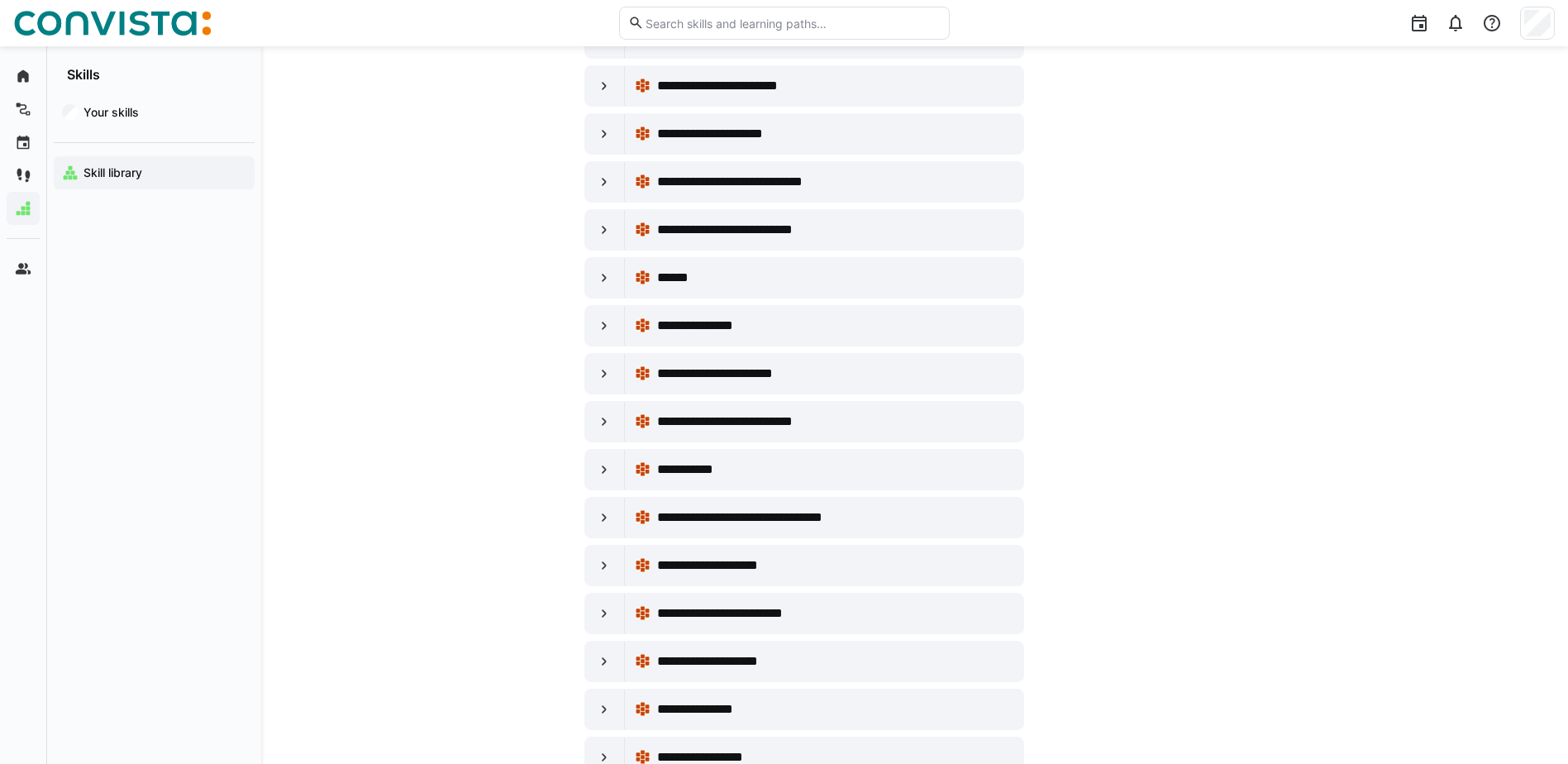
scroll to position [3389, 0]
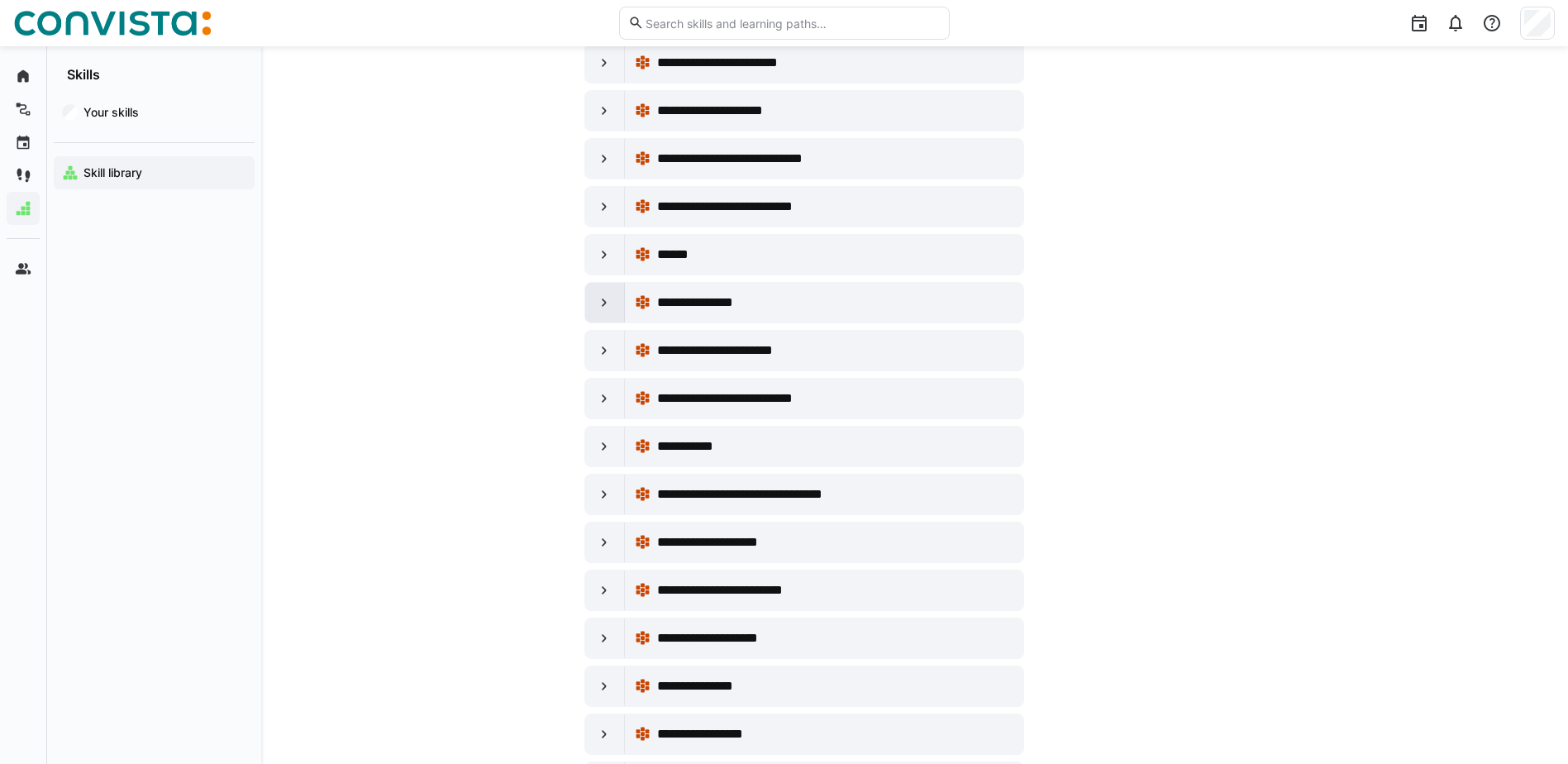
click at [594, 306] on div at bounding box center [605, 303] width 40 height 40
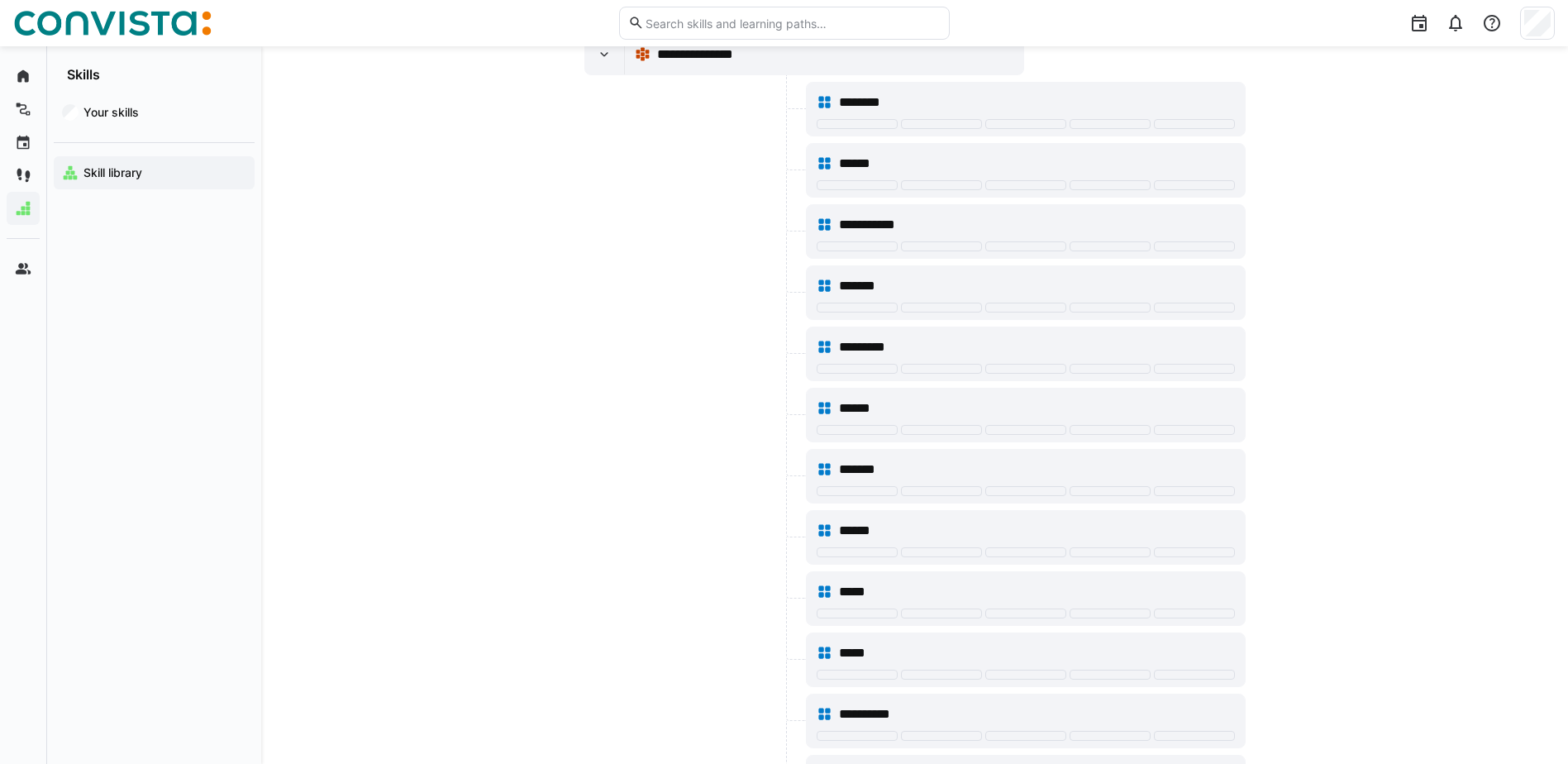
scroll to position [3554, 0]
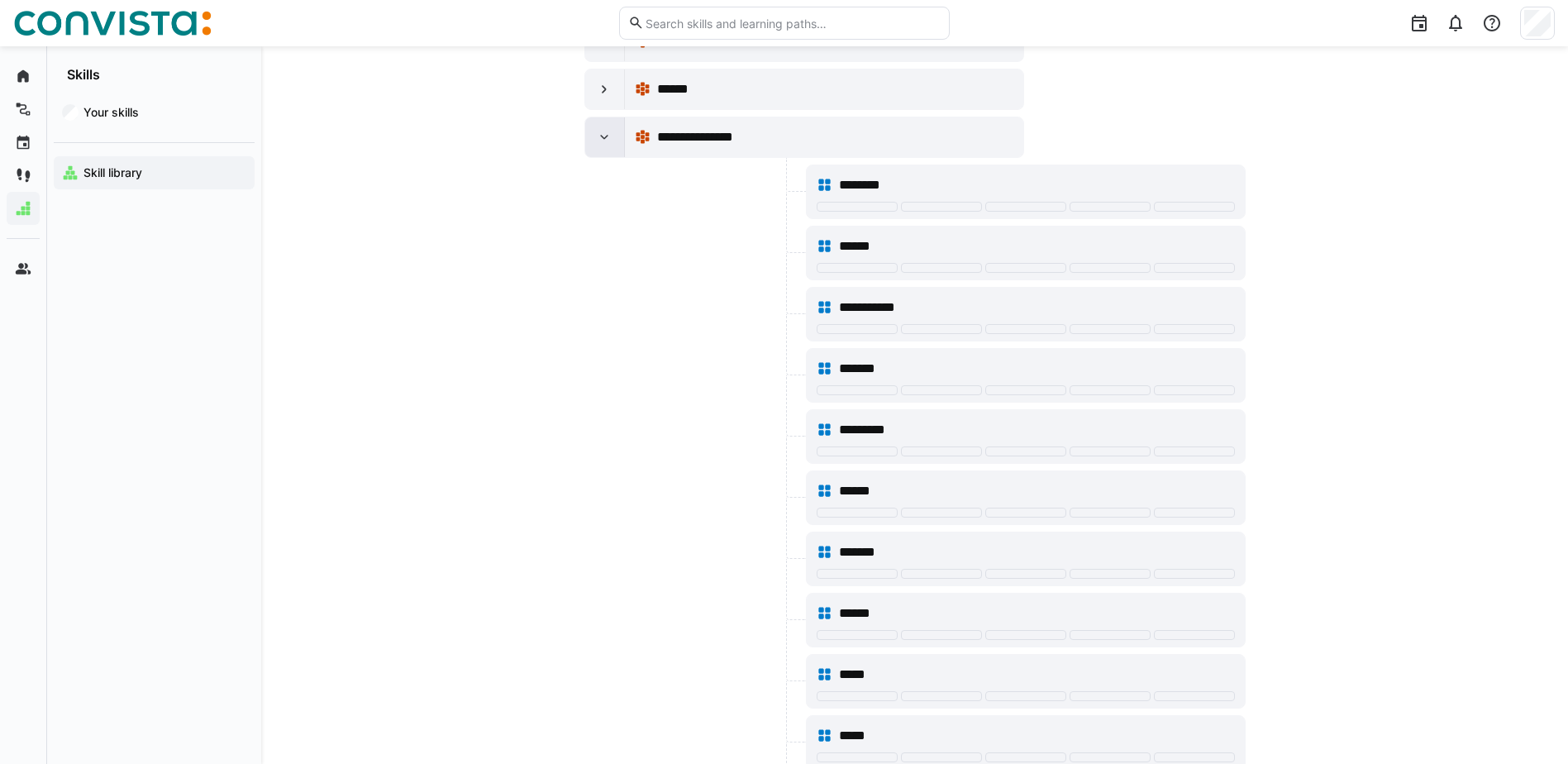
click at [605, 133] on eds-icon at bounding box center [605, 137] width 16 height 16
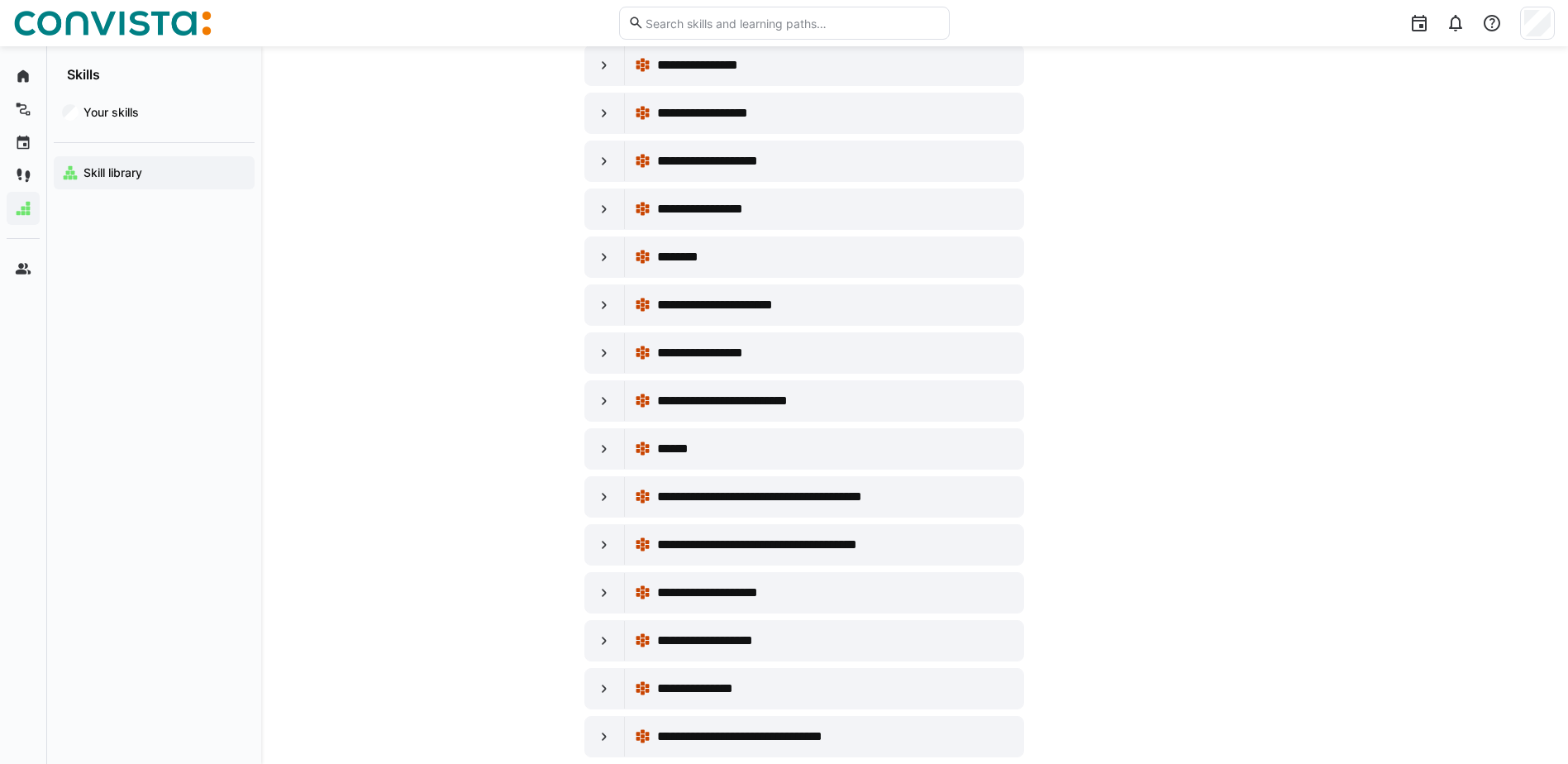
scroll to position [4133, 0]
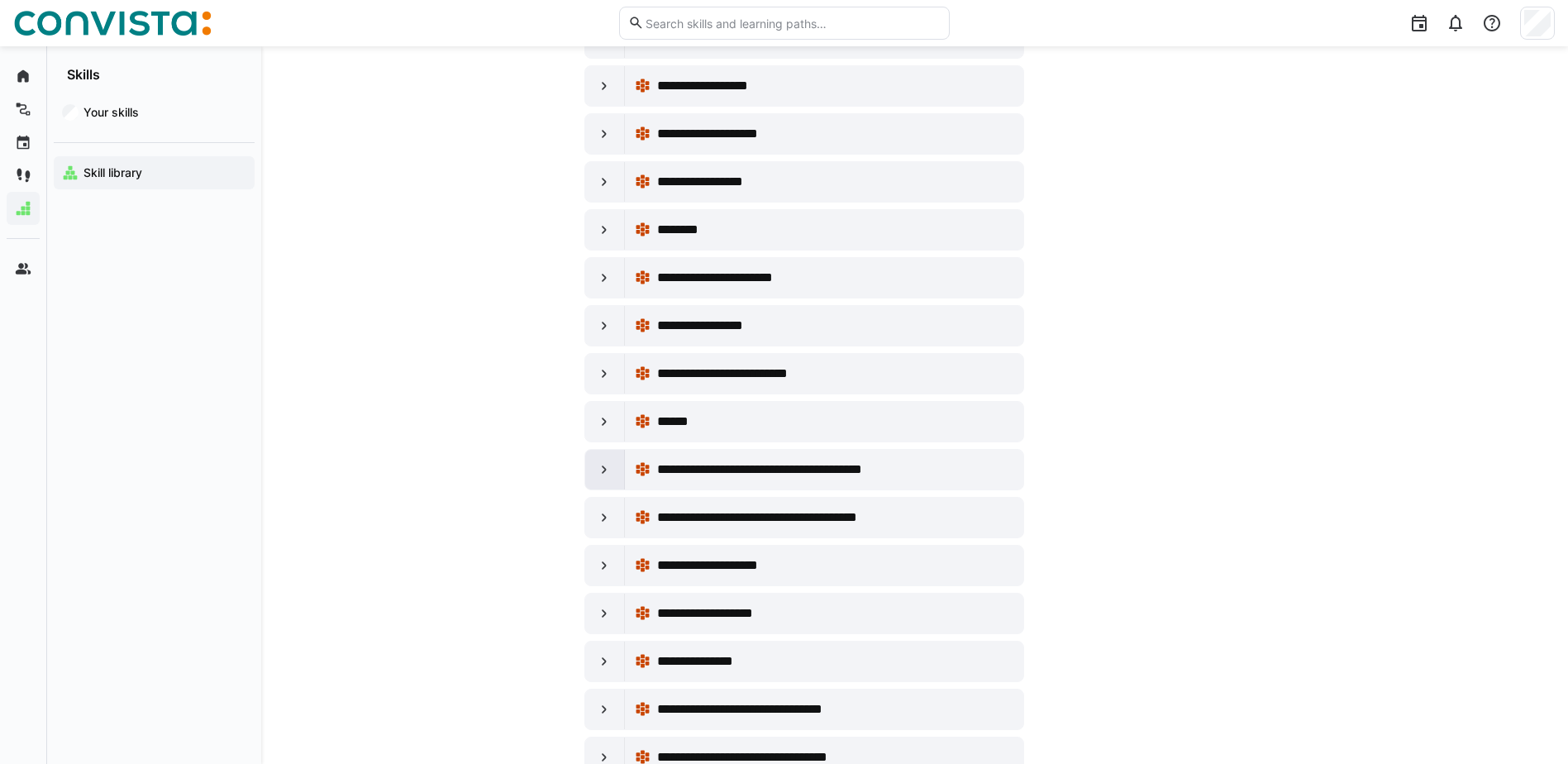
click at [605, 475] on eds-icon at bounding box center [605, 469] width 16 height 16
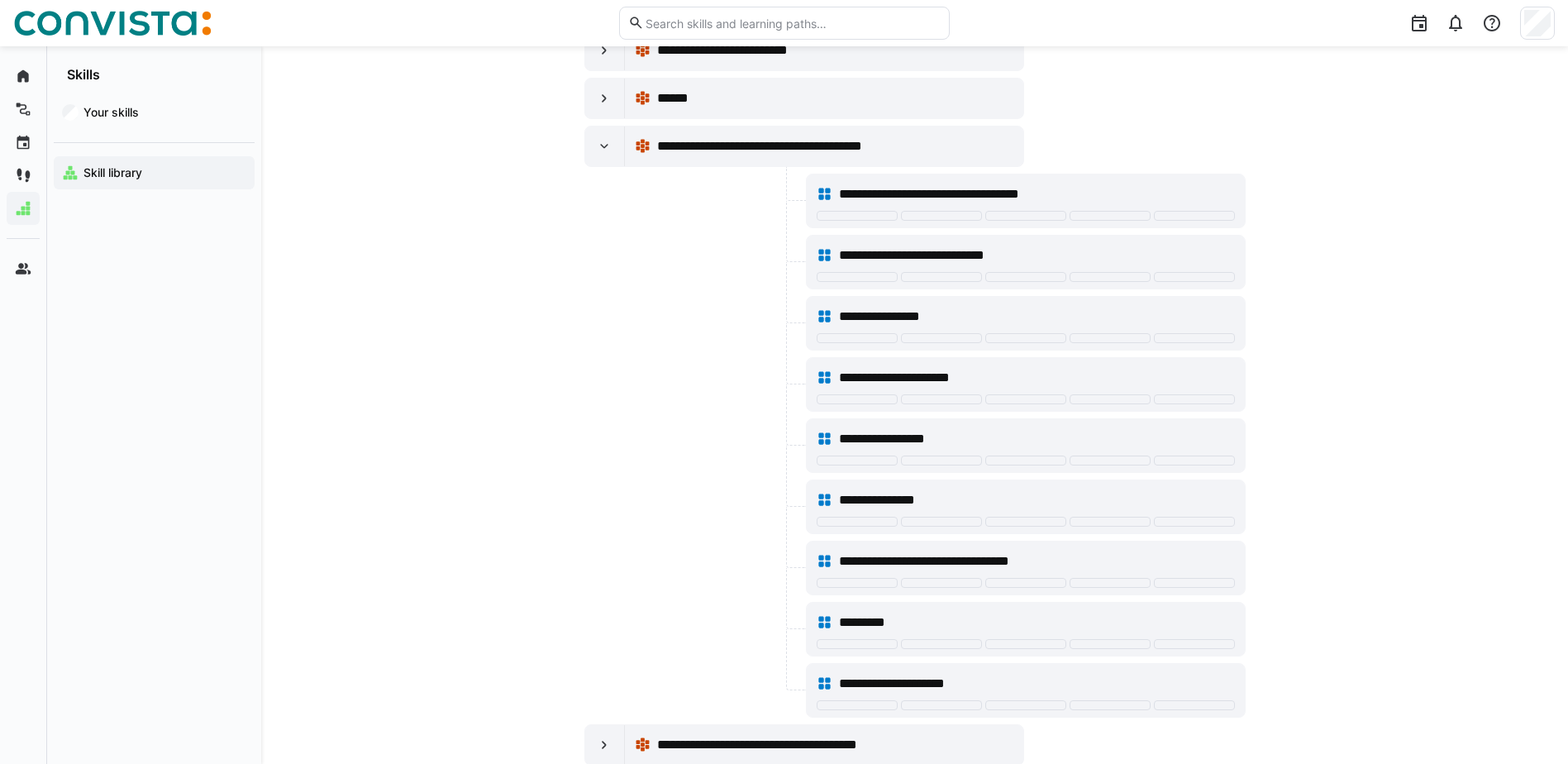
scroll to position [4463, 0]
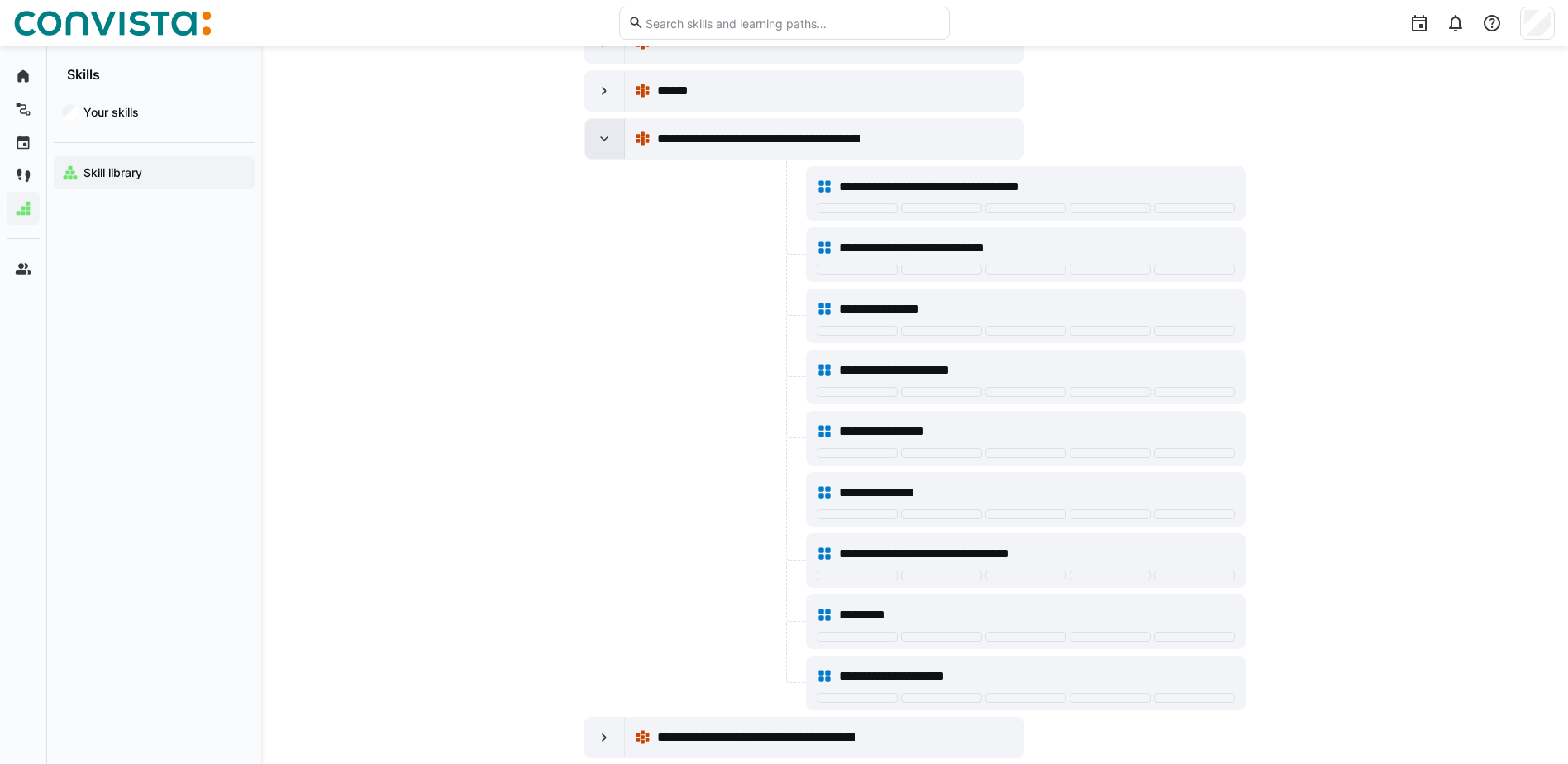
click at [605, 134] on eds-icon at bounding box center [605, 139] width 16 height 16
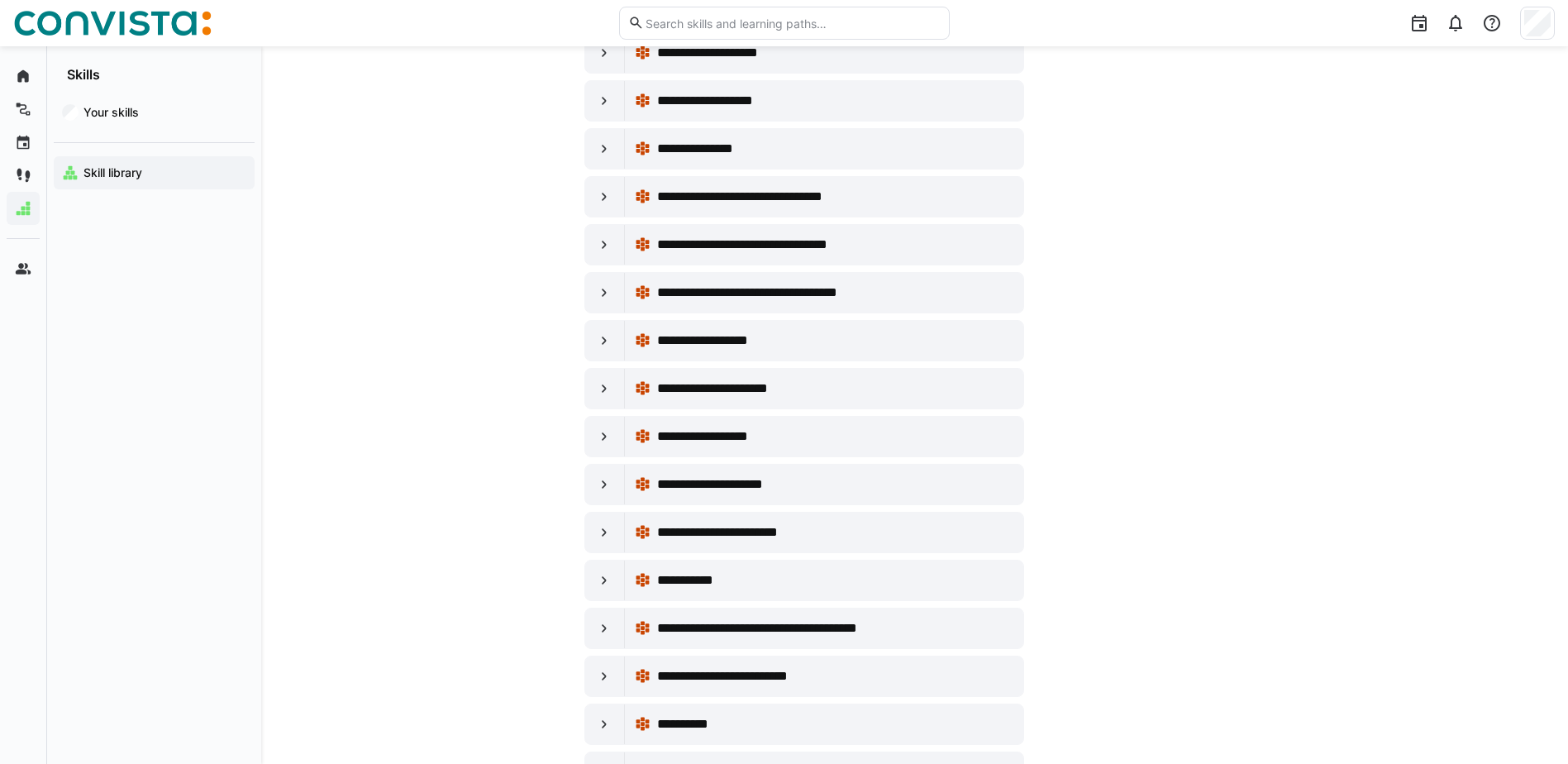
scroll to position [4711, 0]
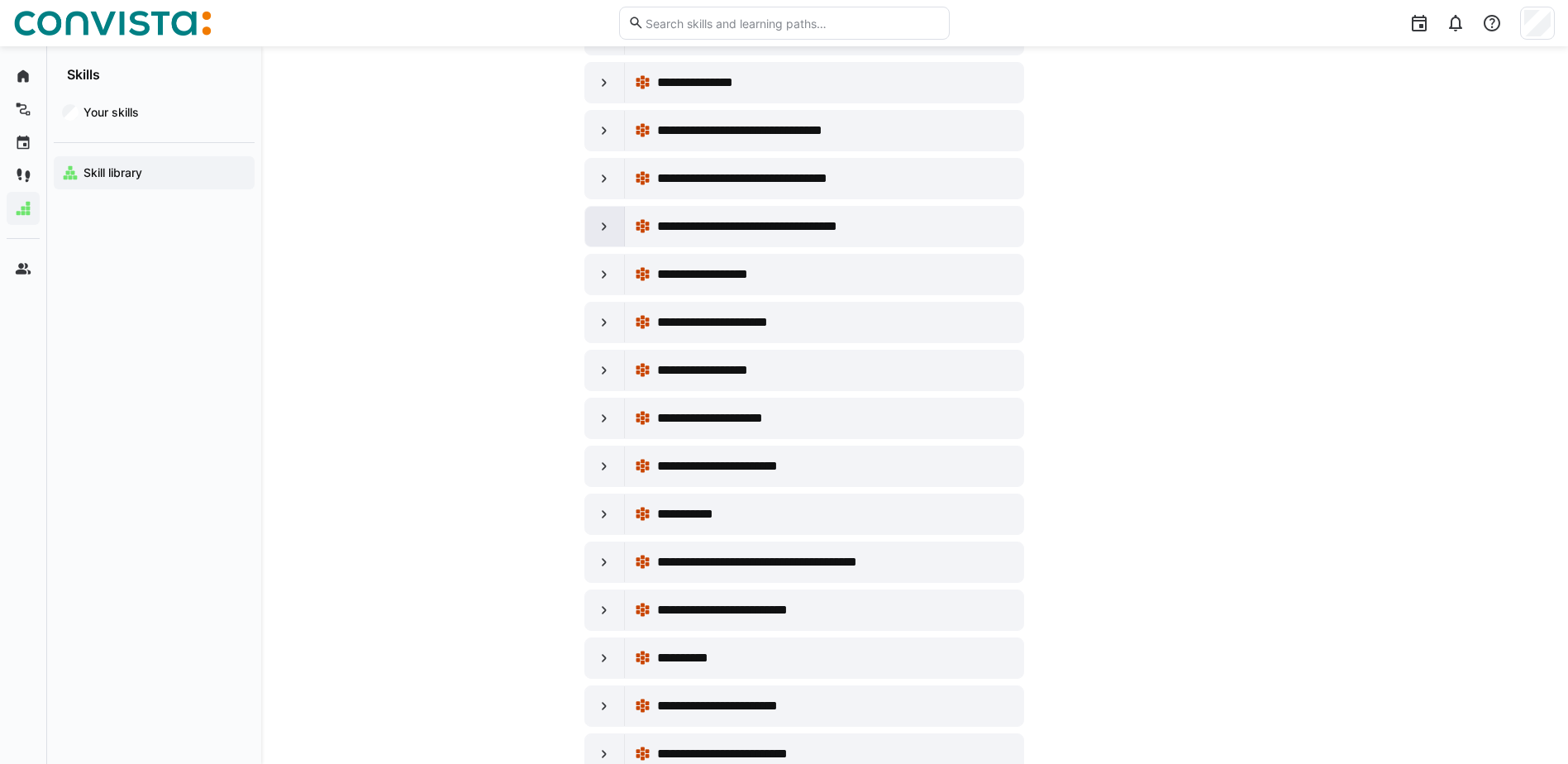
click at [593, 218] on div at bounding box center [605, 227] width 40 height 40
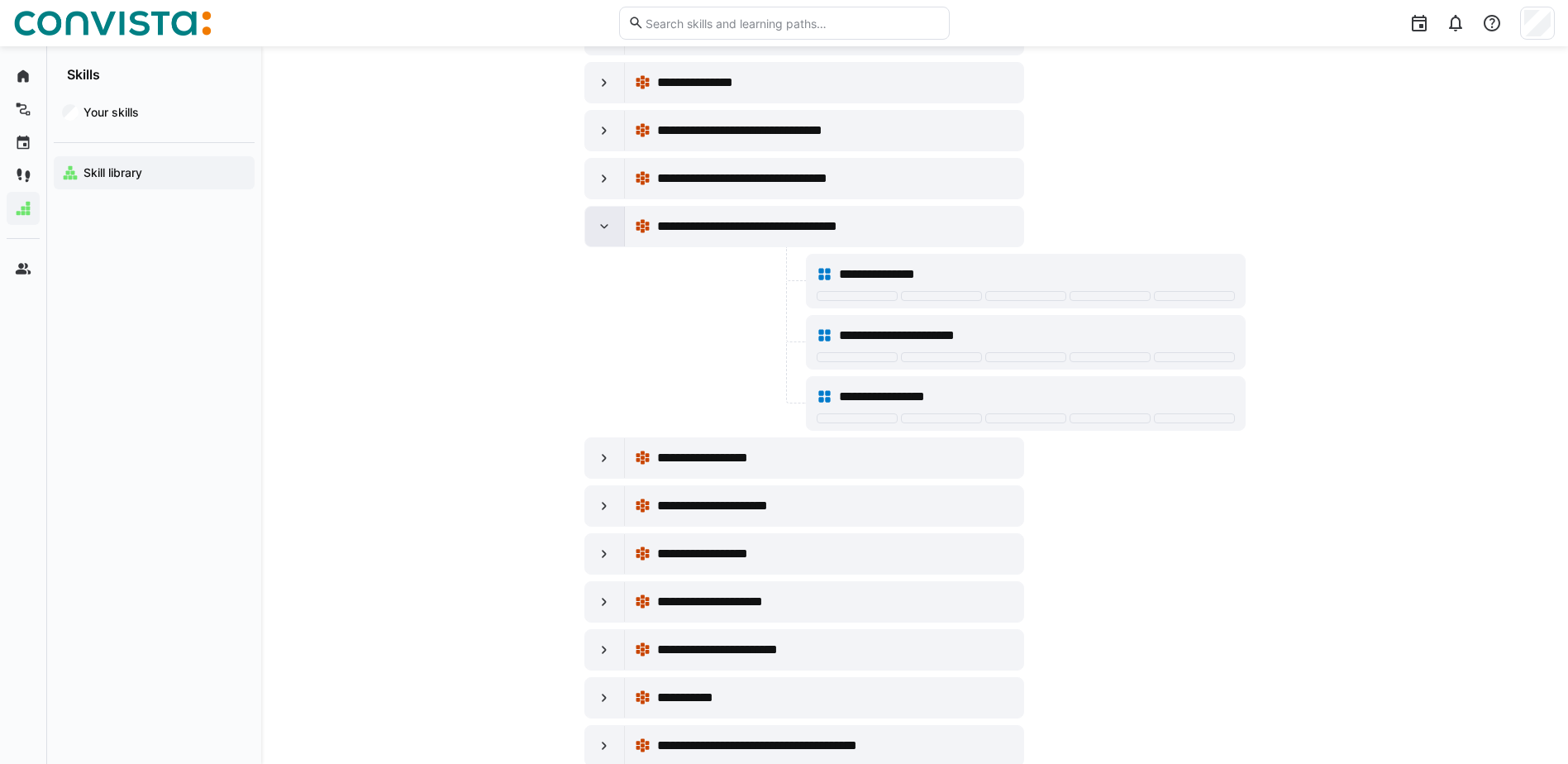
click at [588, 218] on div at bounding box center [605, 227] width 40 height 40
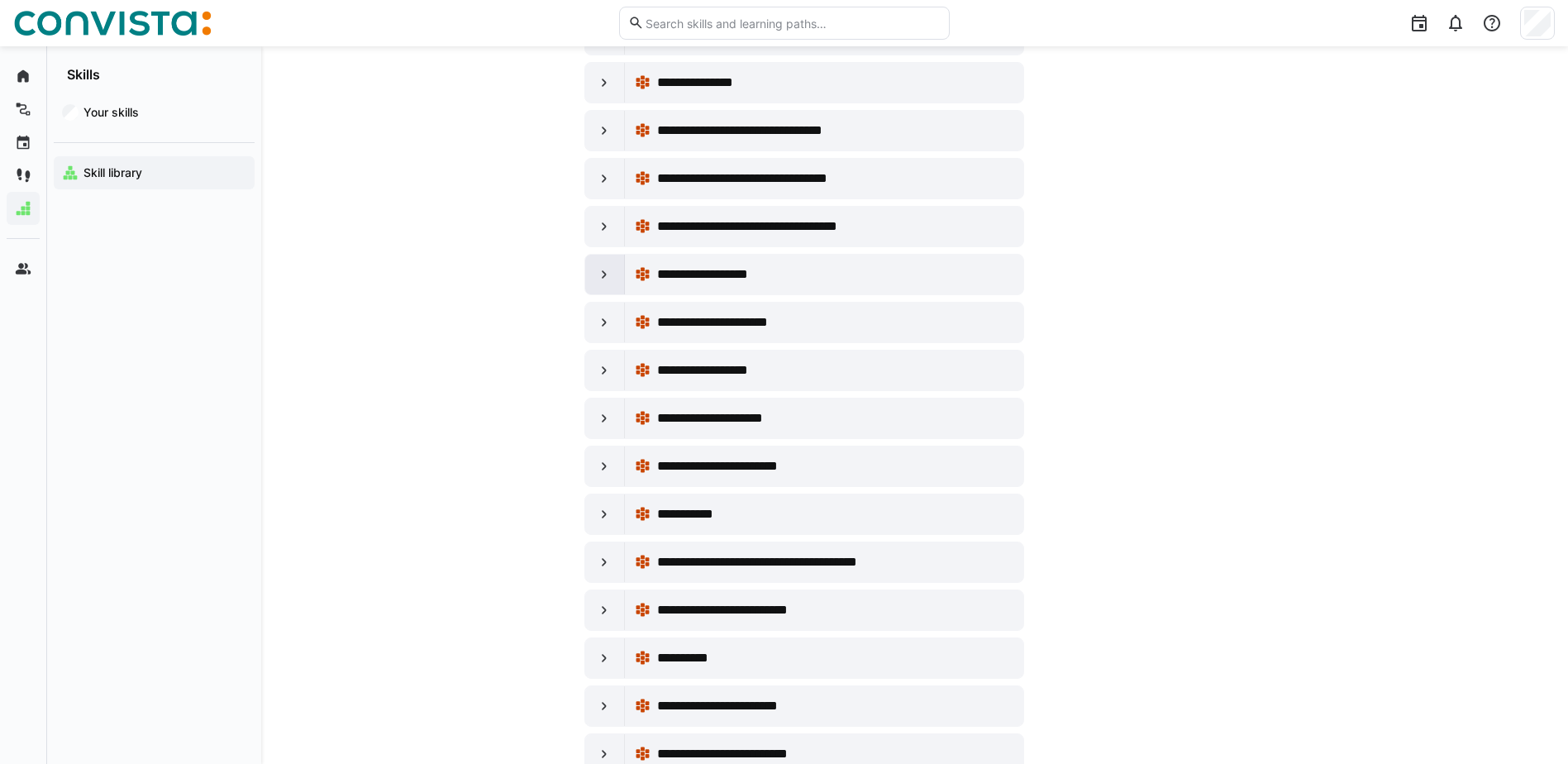
click at [604, 267] on eds-icon at bounding box center [605, 275] width 16 height 16
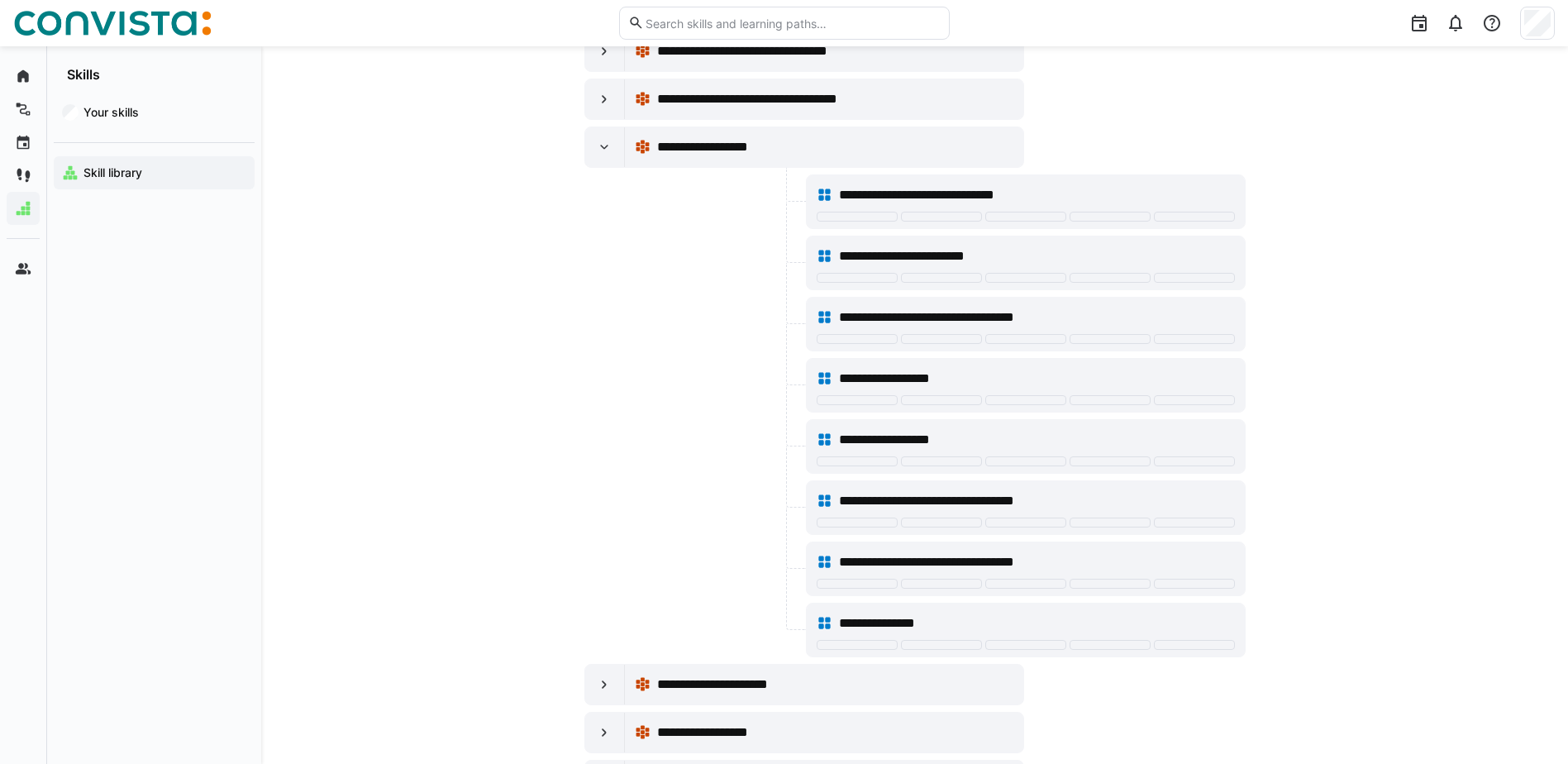
scroll to position [4877, 0]
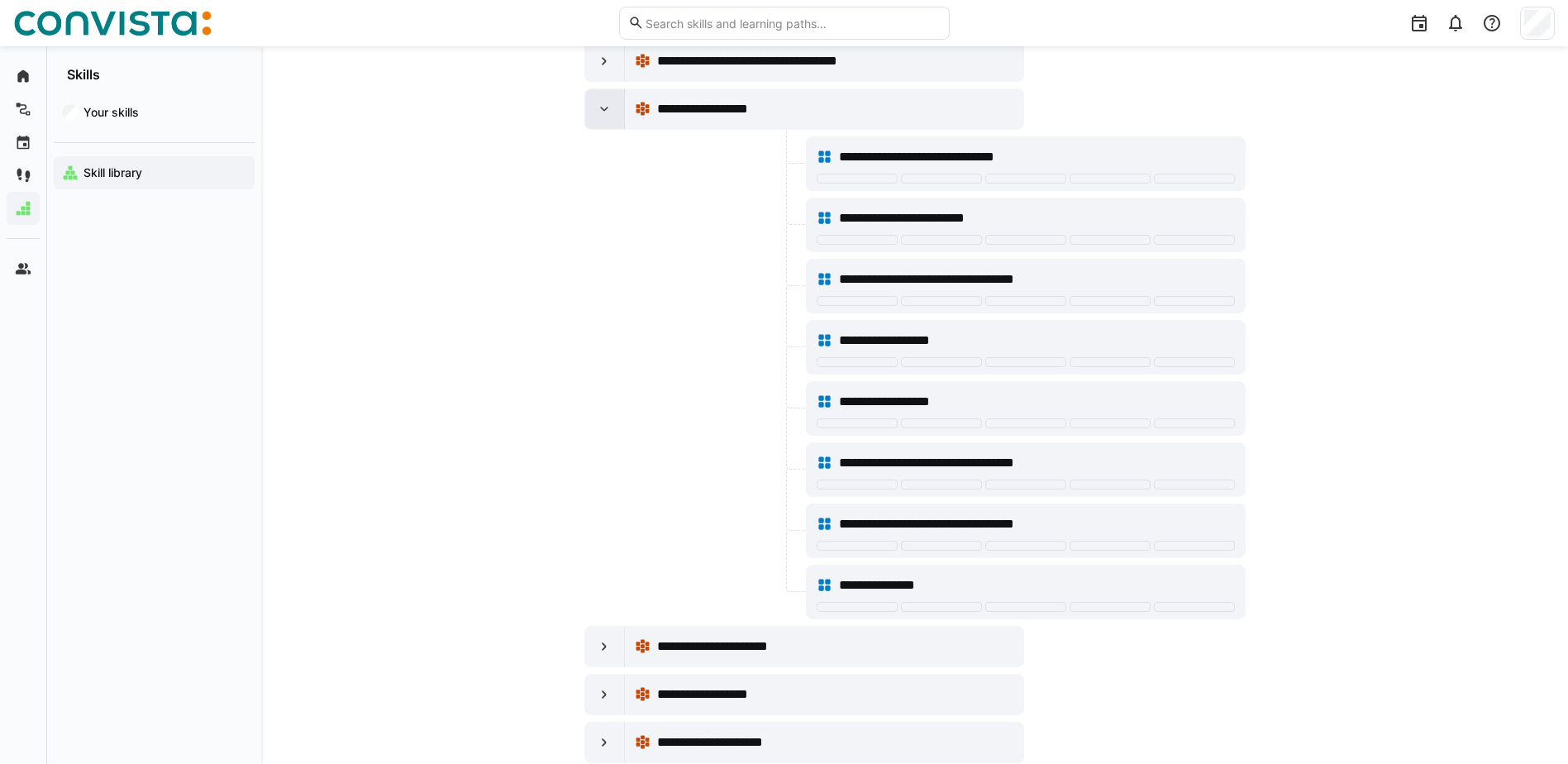
click at [606, 112] on eds-icon at bounding box center [605, 109] width 16 height 16
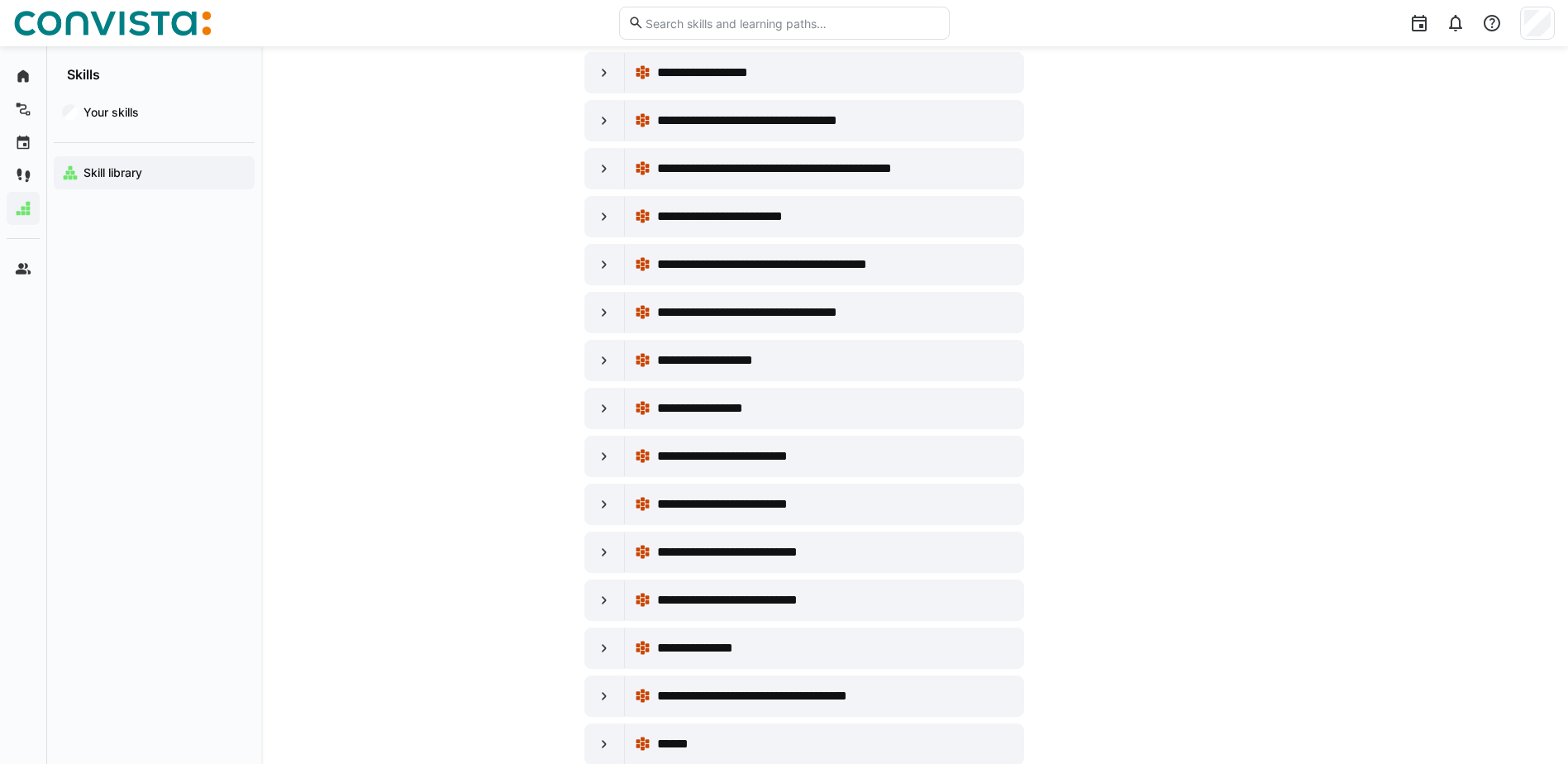
scroll to position [5537, 0]
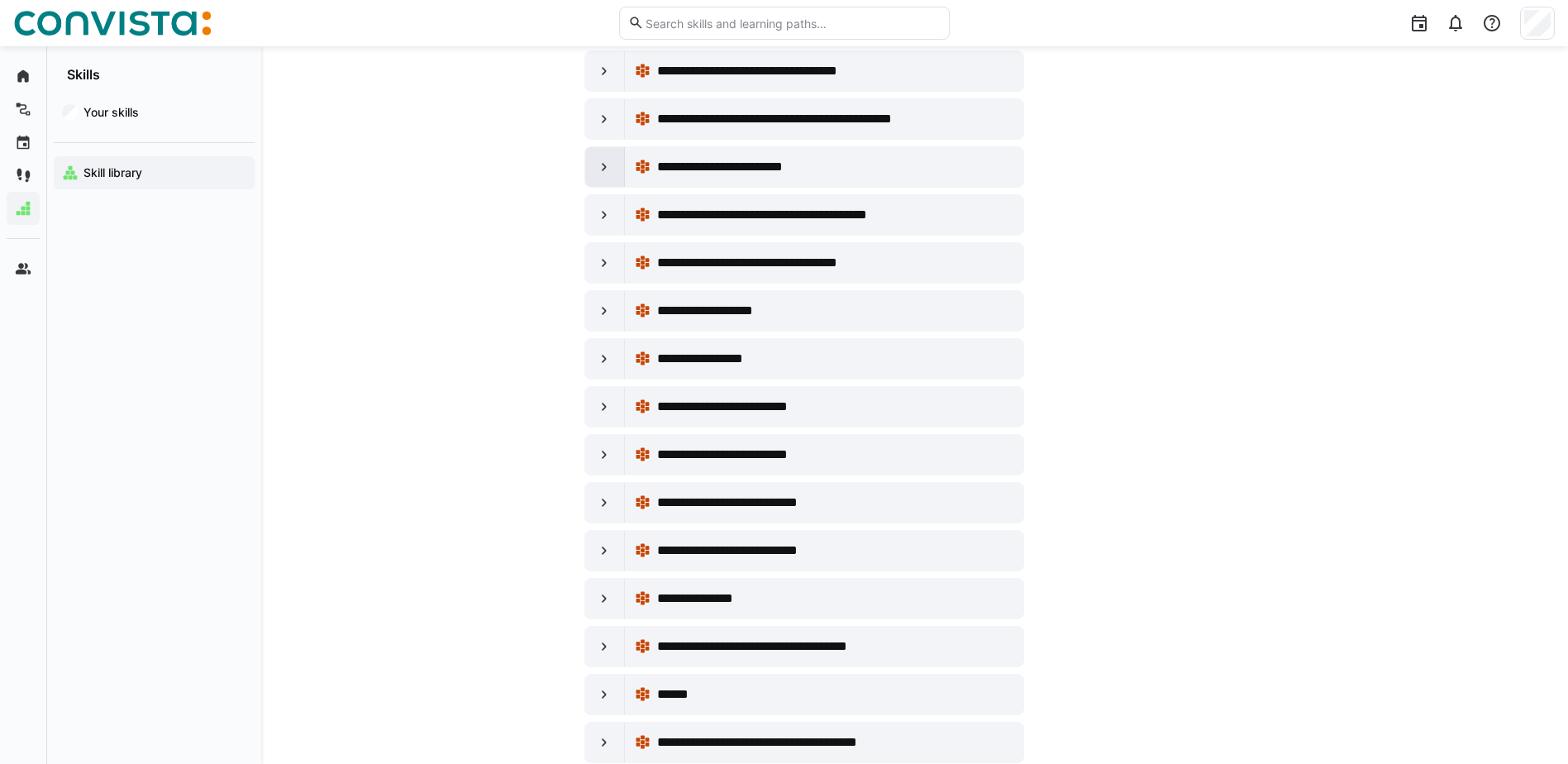
click at [594, 161] on div at bounding box center [605, 167] width 40 height 40
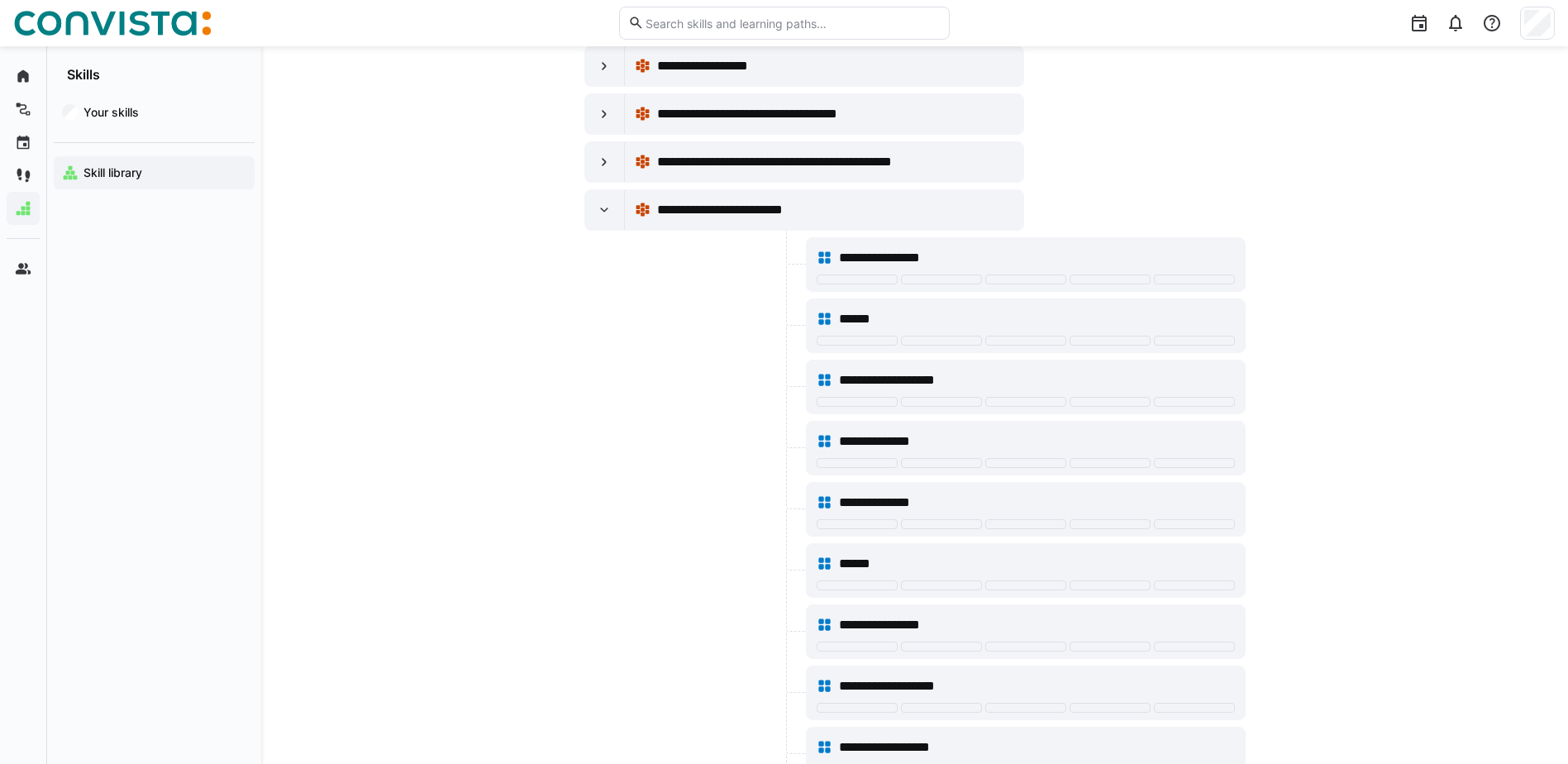
scroll to position [5455, 0]
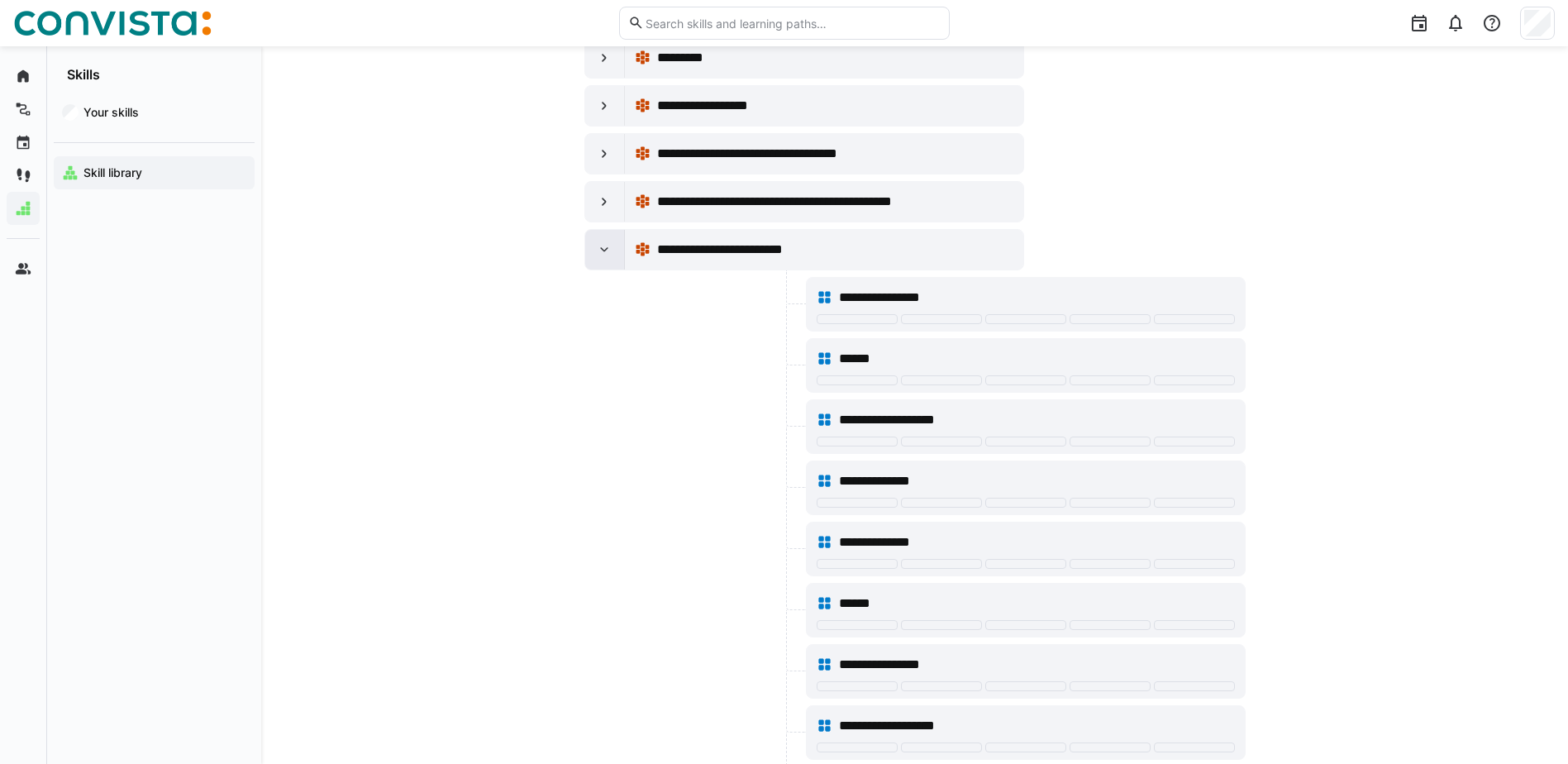
click at [596, 247] on eds-icon at bounding box center [605, 249] width 16 height 16
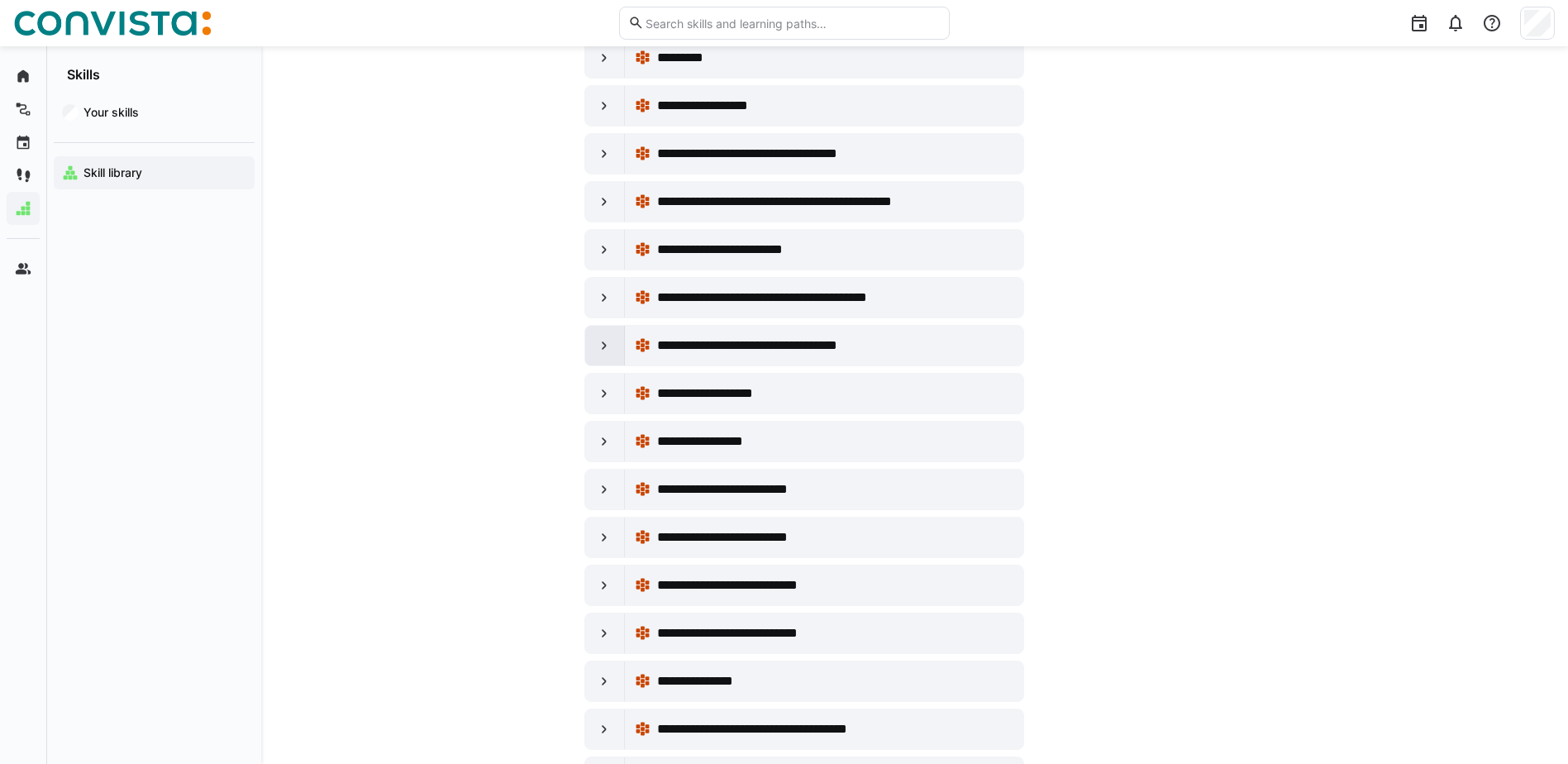
click at [602, 343] on eds-icon at bounding box center [605, 345] width 16 height 16
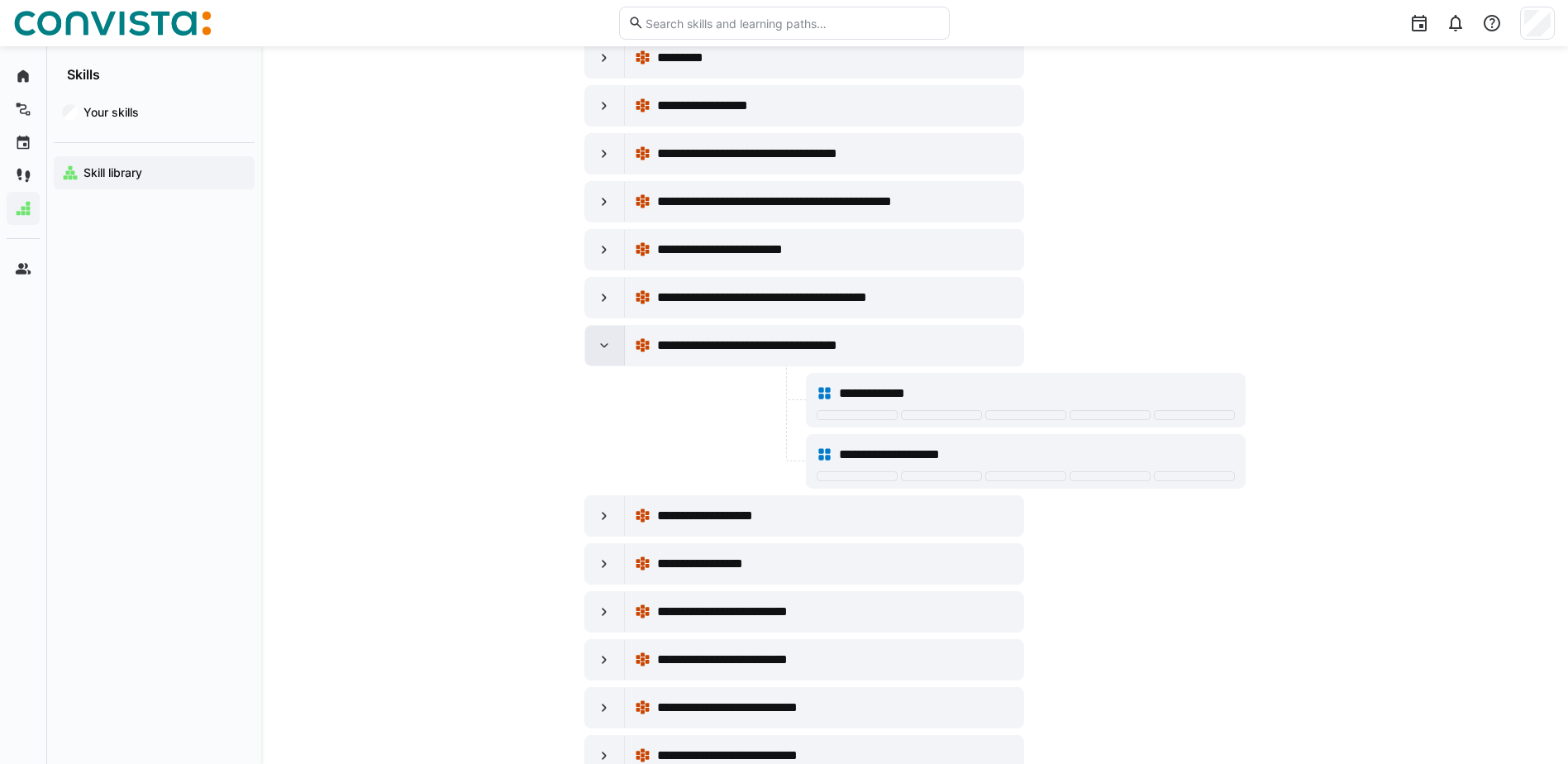
click at [602, 343] on eds-icon at bounding box center [605, 345] width 16 height 16
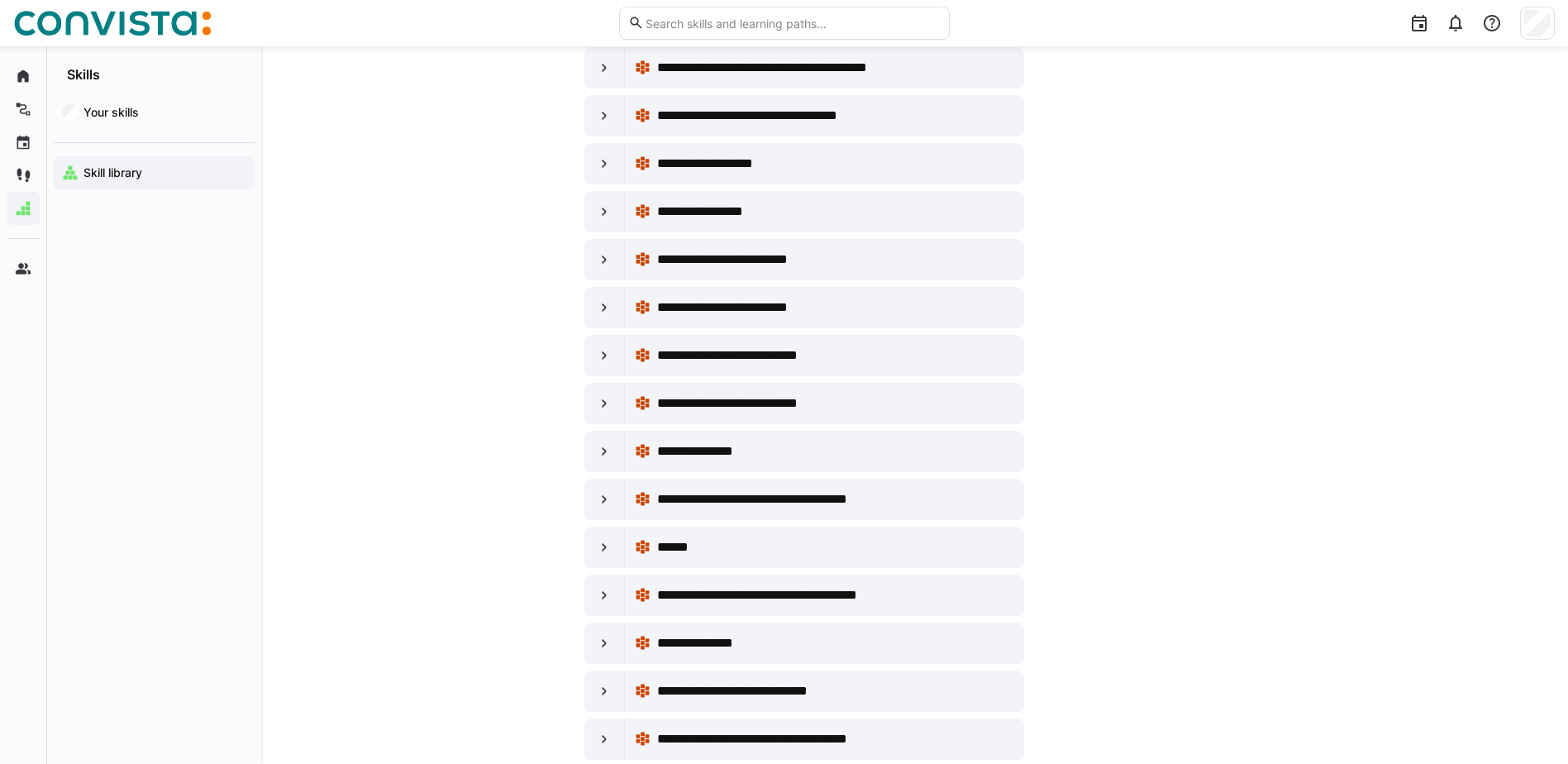
scroll to position [5703, 0]
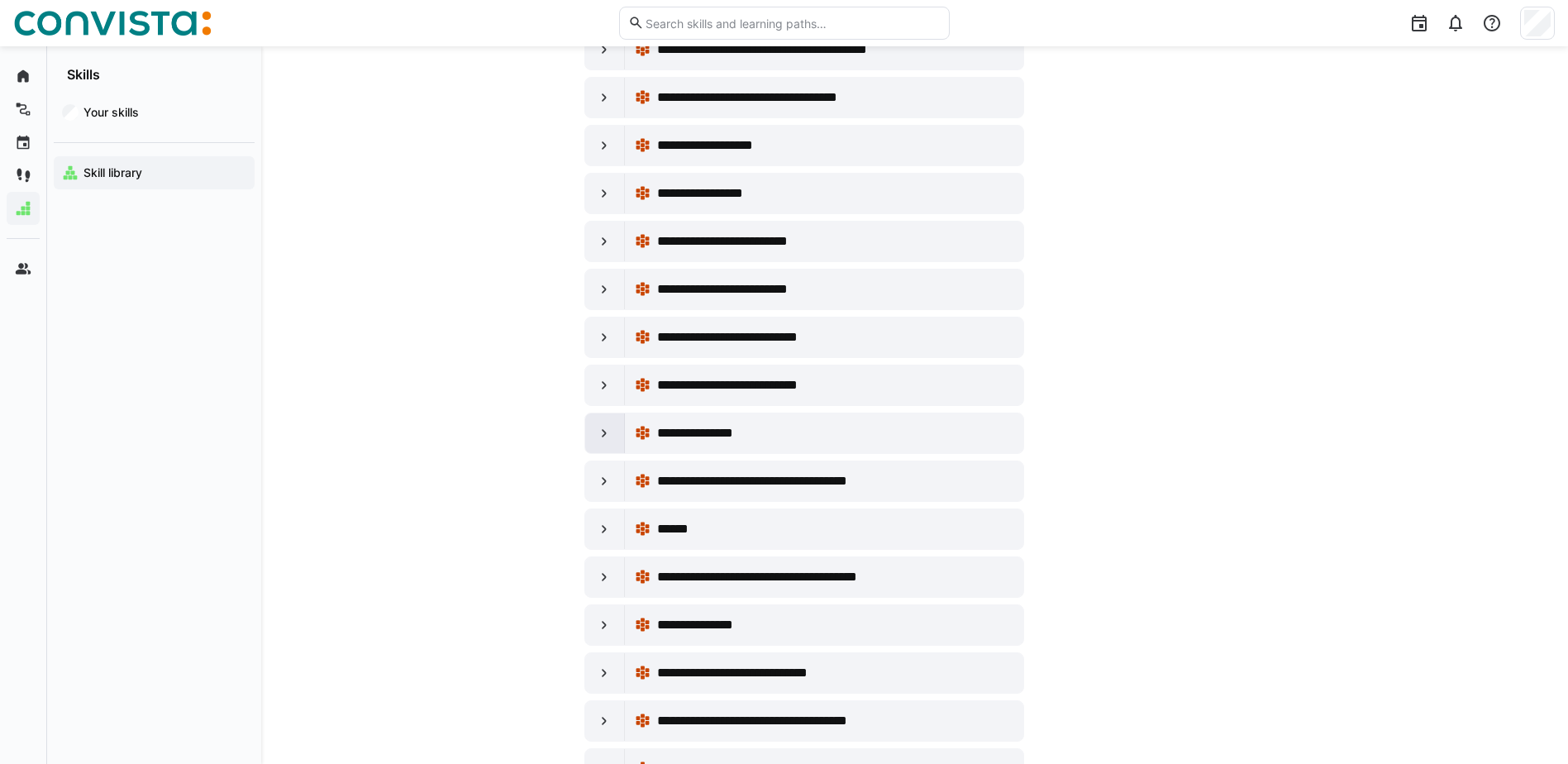
click at [597, 418] on div at bounding box center [605, 433] width 40 height 40
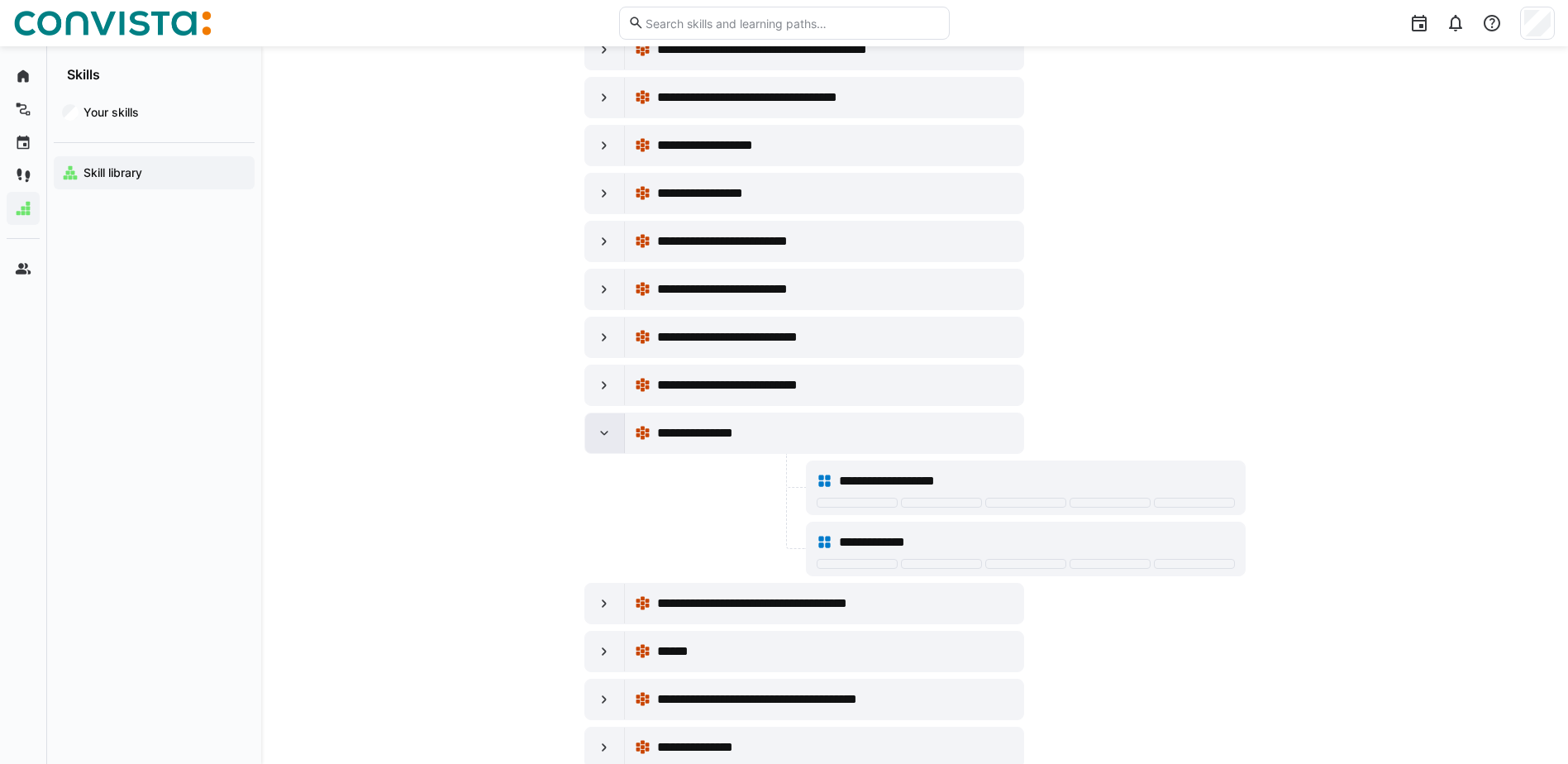
click at [599, 428] on eds-icon at bounding box center [605, 433] width 16 height 16
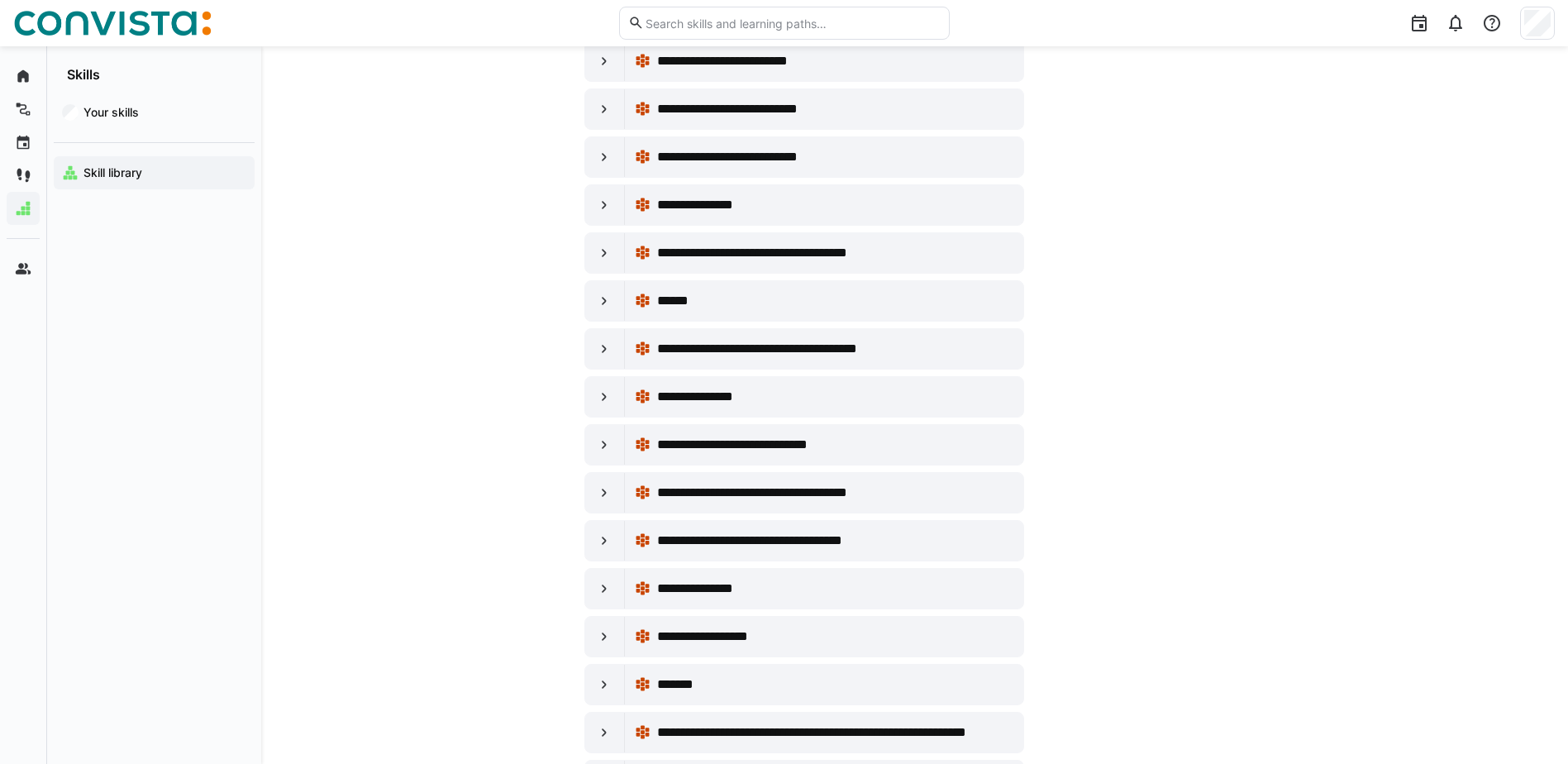
scroll to position [5951, 0]
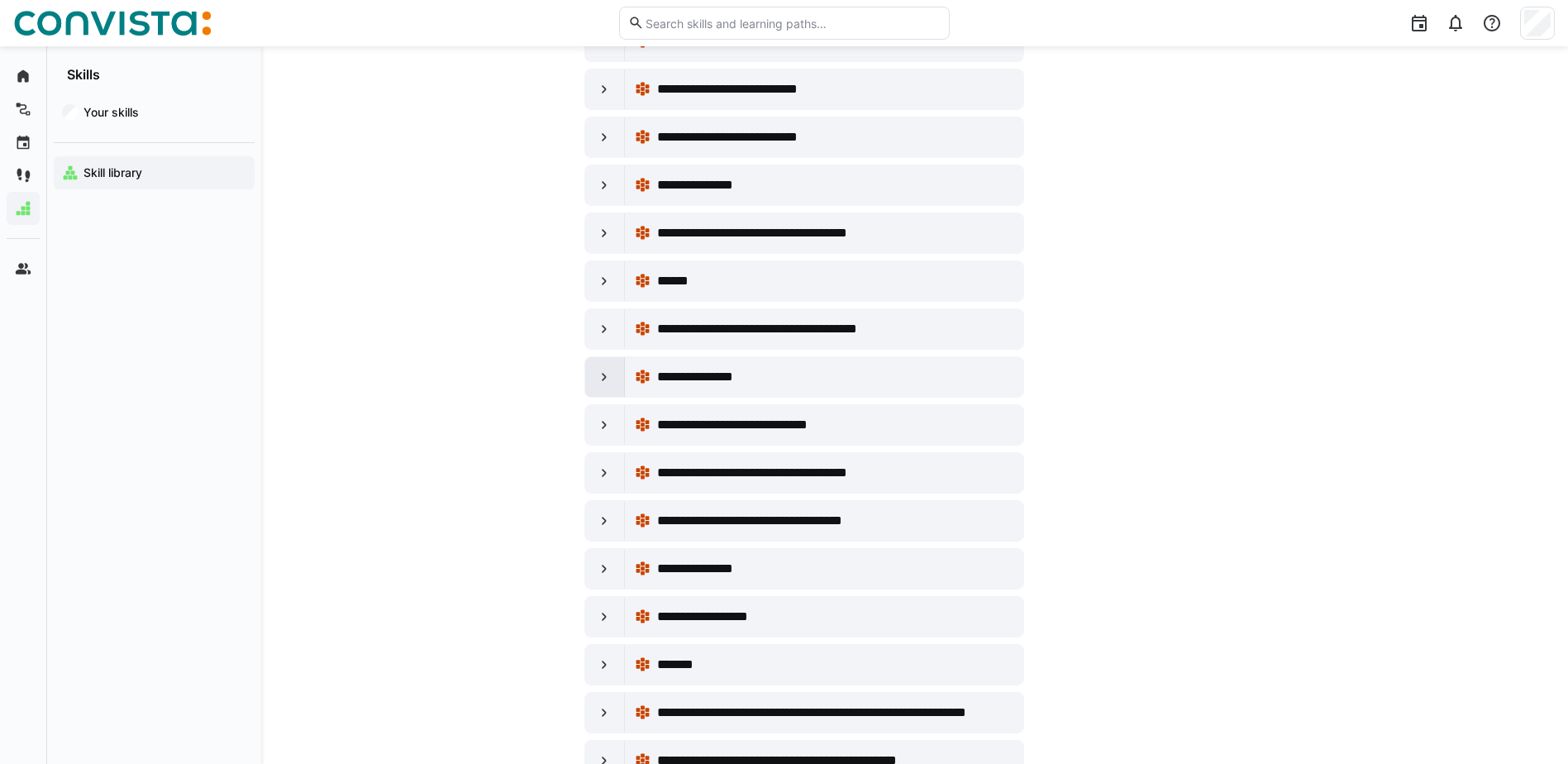
click at [599, 374] on eds-icon at bounding box center [605, 377] width 16 height 16
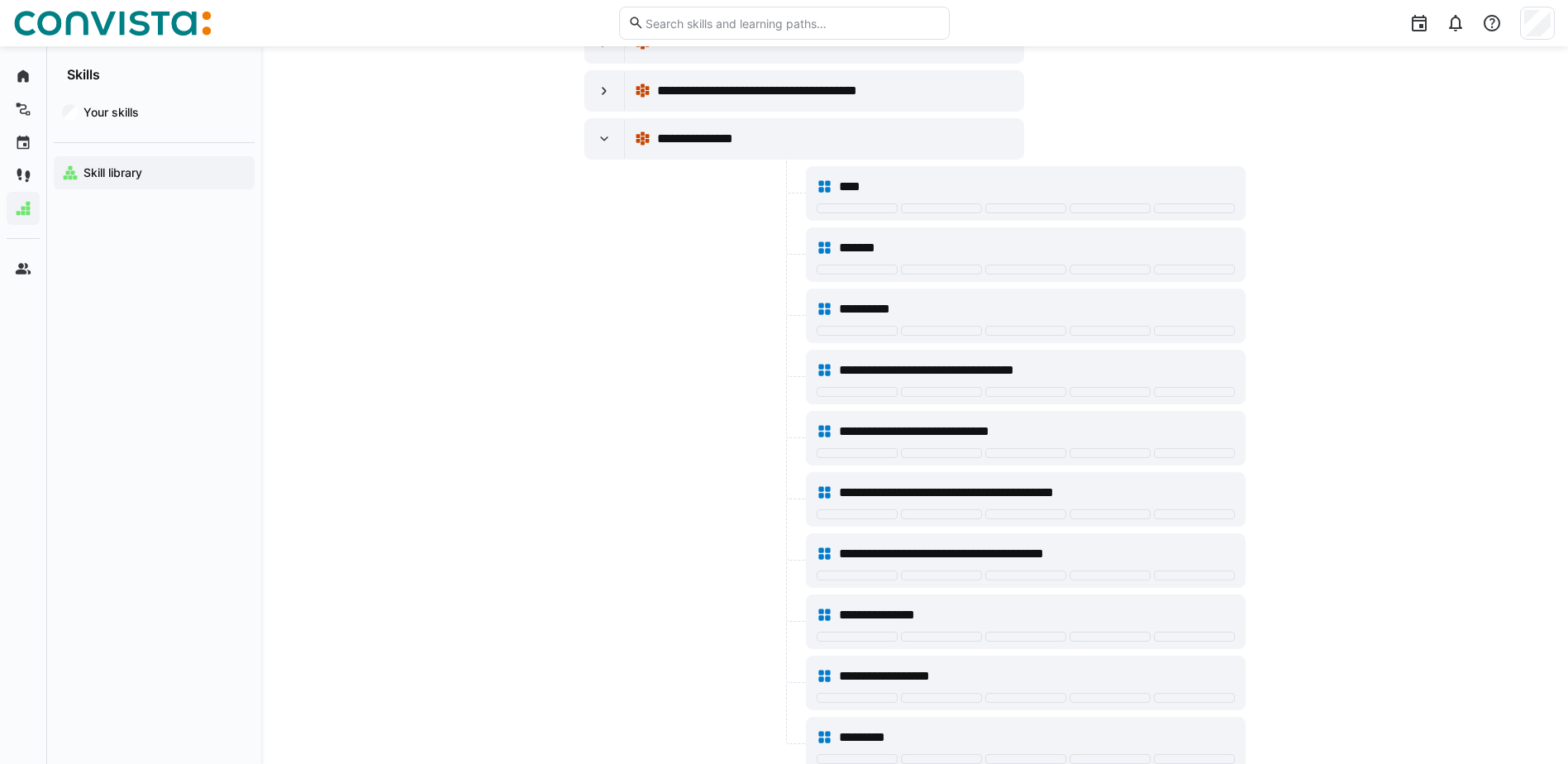
scroll to position [6034, 0]
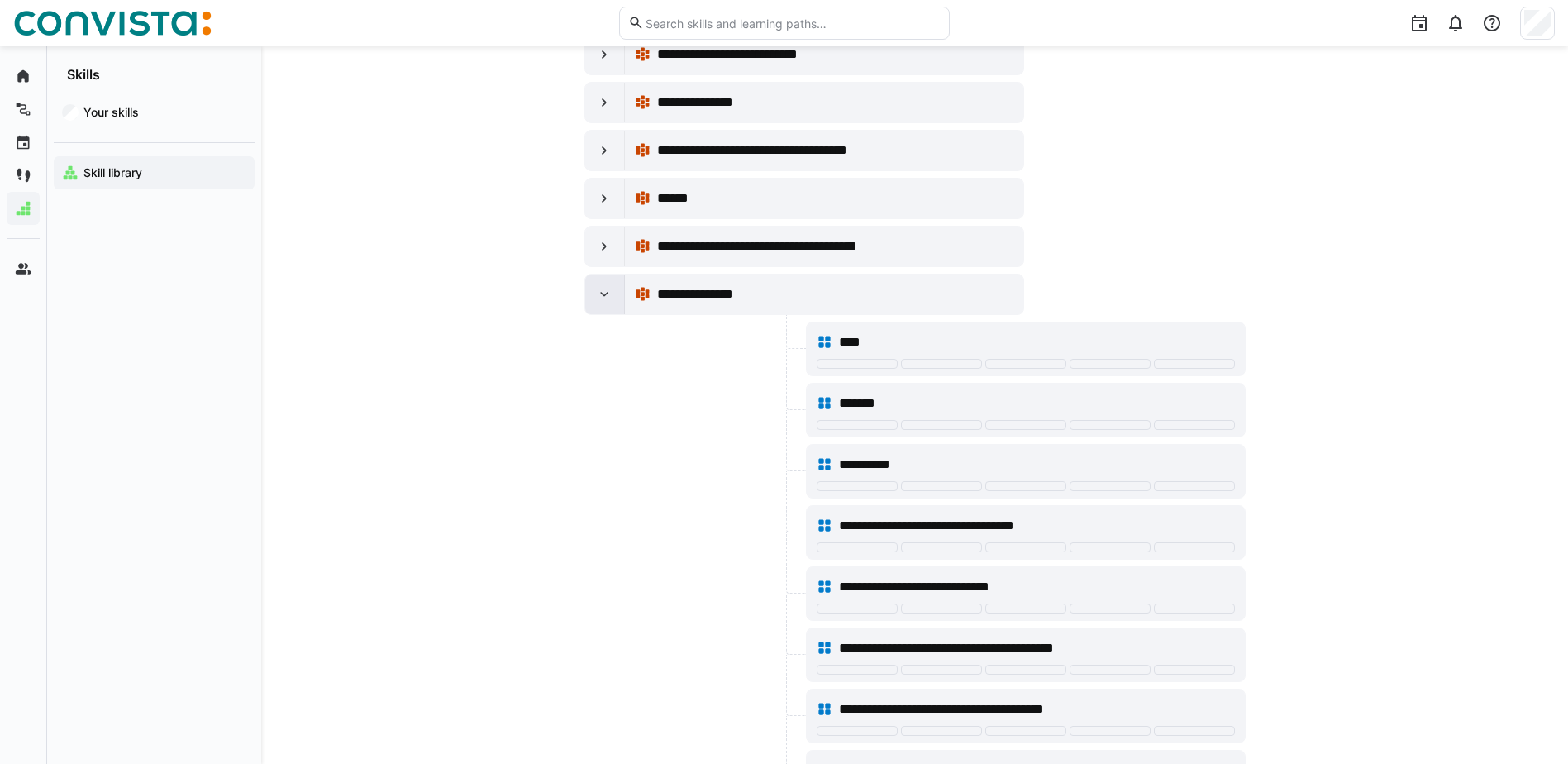
click at [596, 296] on eds-icon at bounding box center [605, 295] width 16 height 16
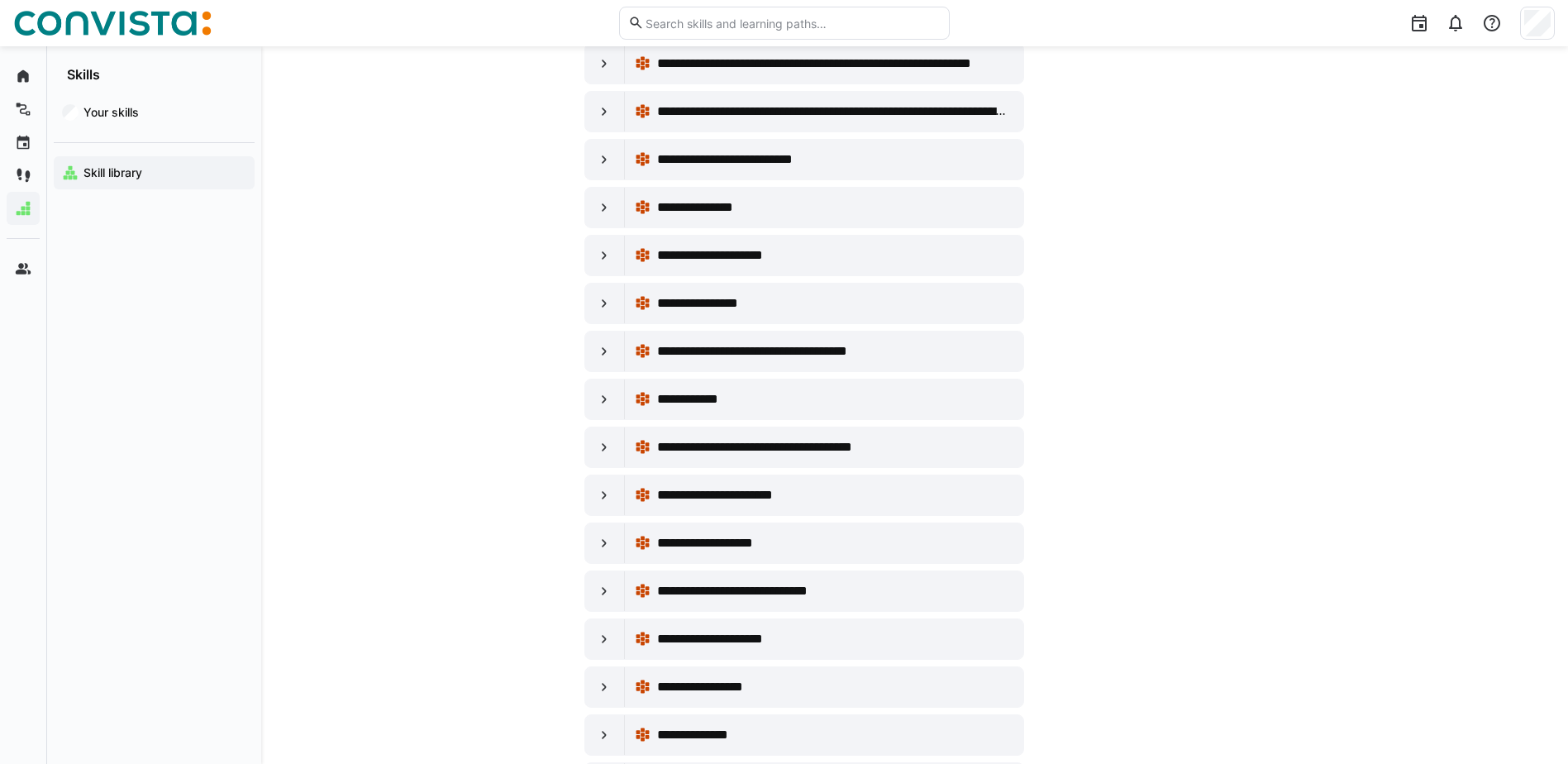
scroll to position [7852, 0]
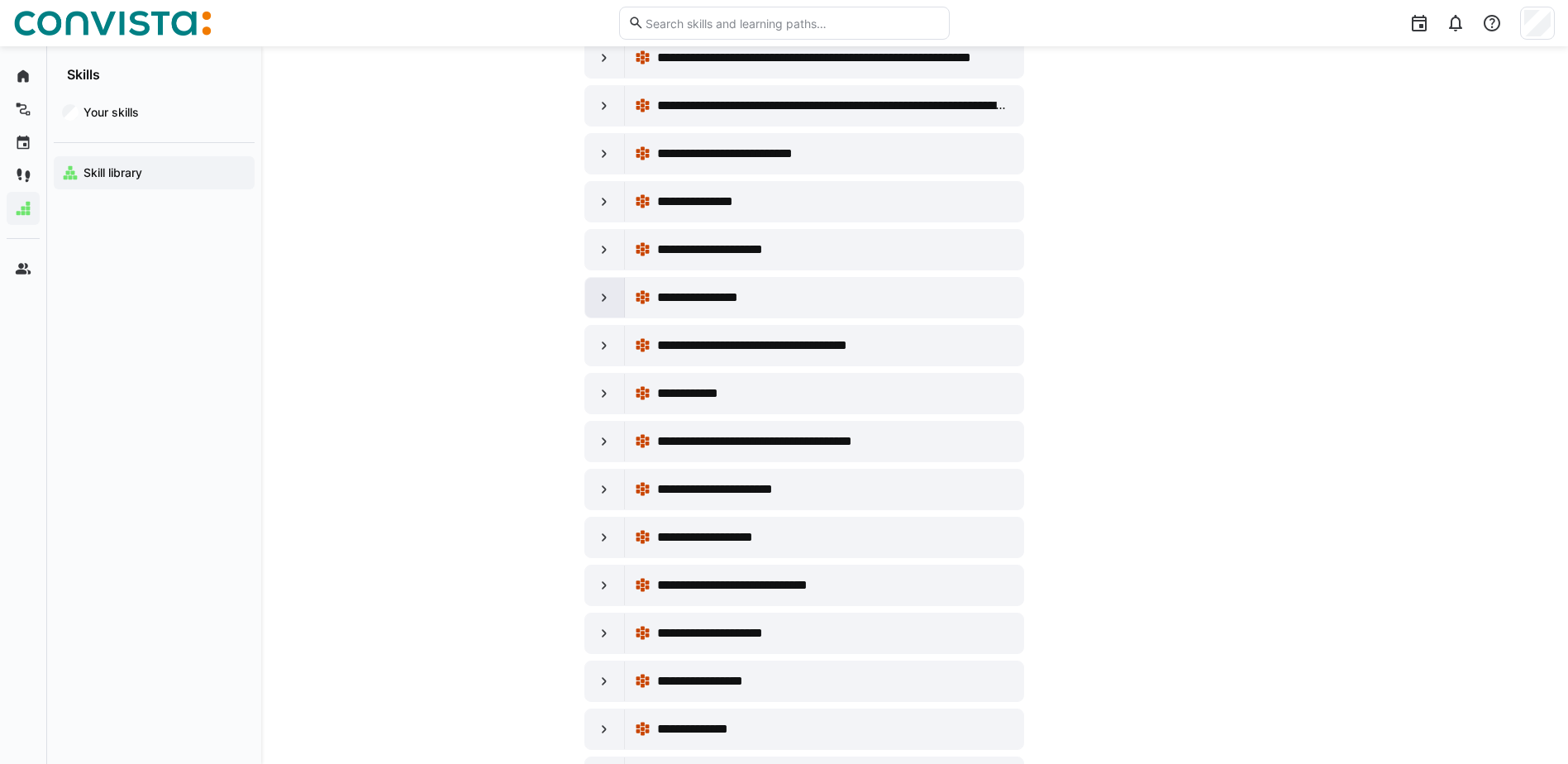
click at [606, 297] on eds-icon at bounding box center [605, 297] width 16 height 16
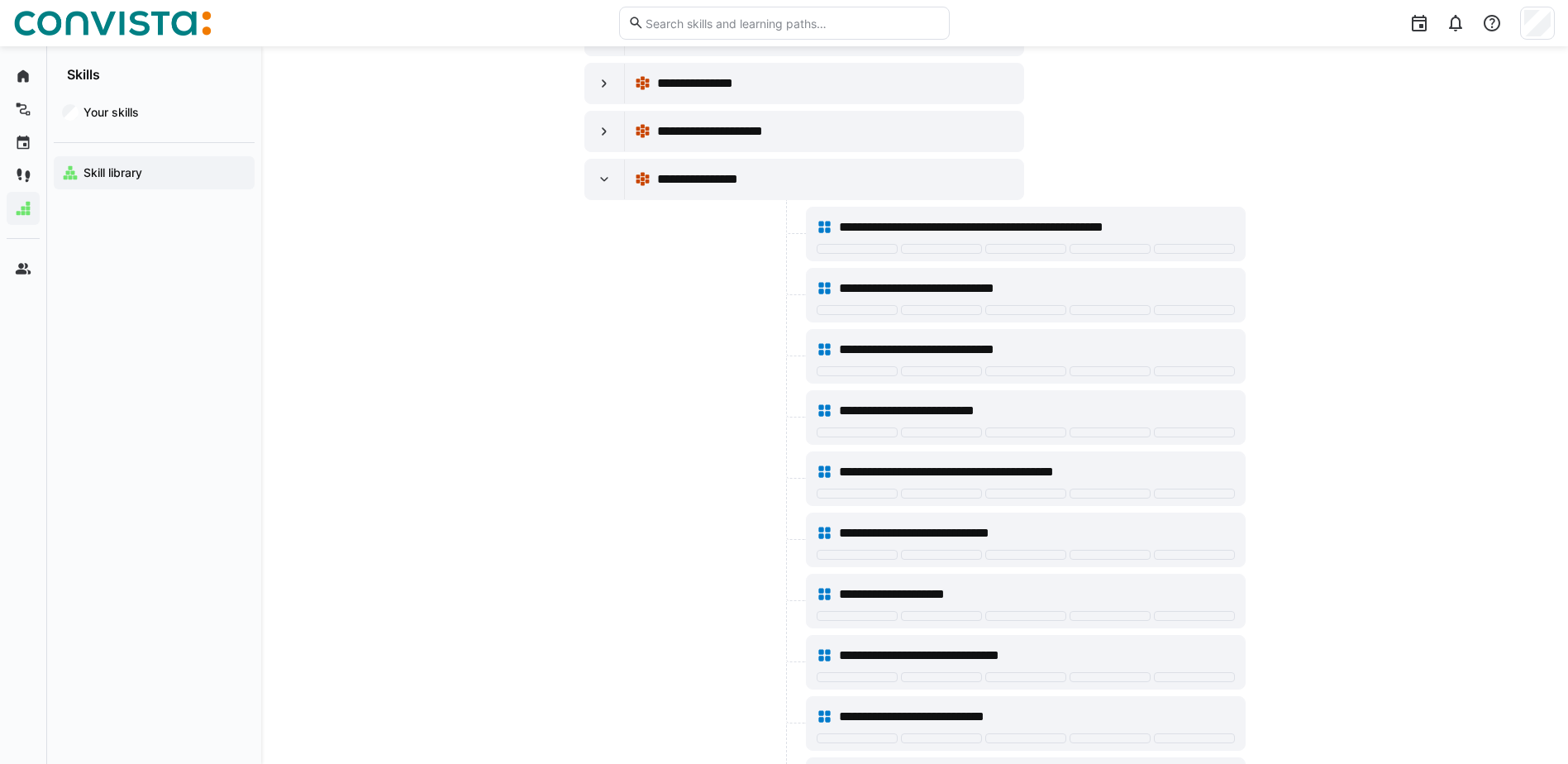
scroll to position [7935, 0]
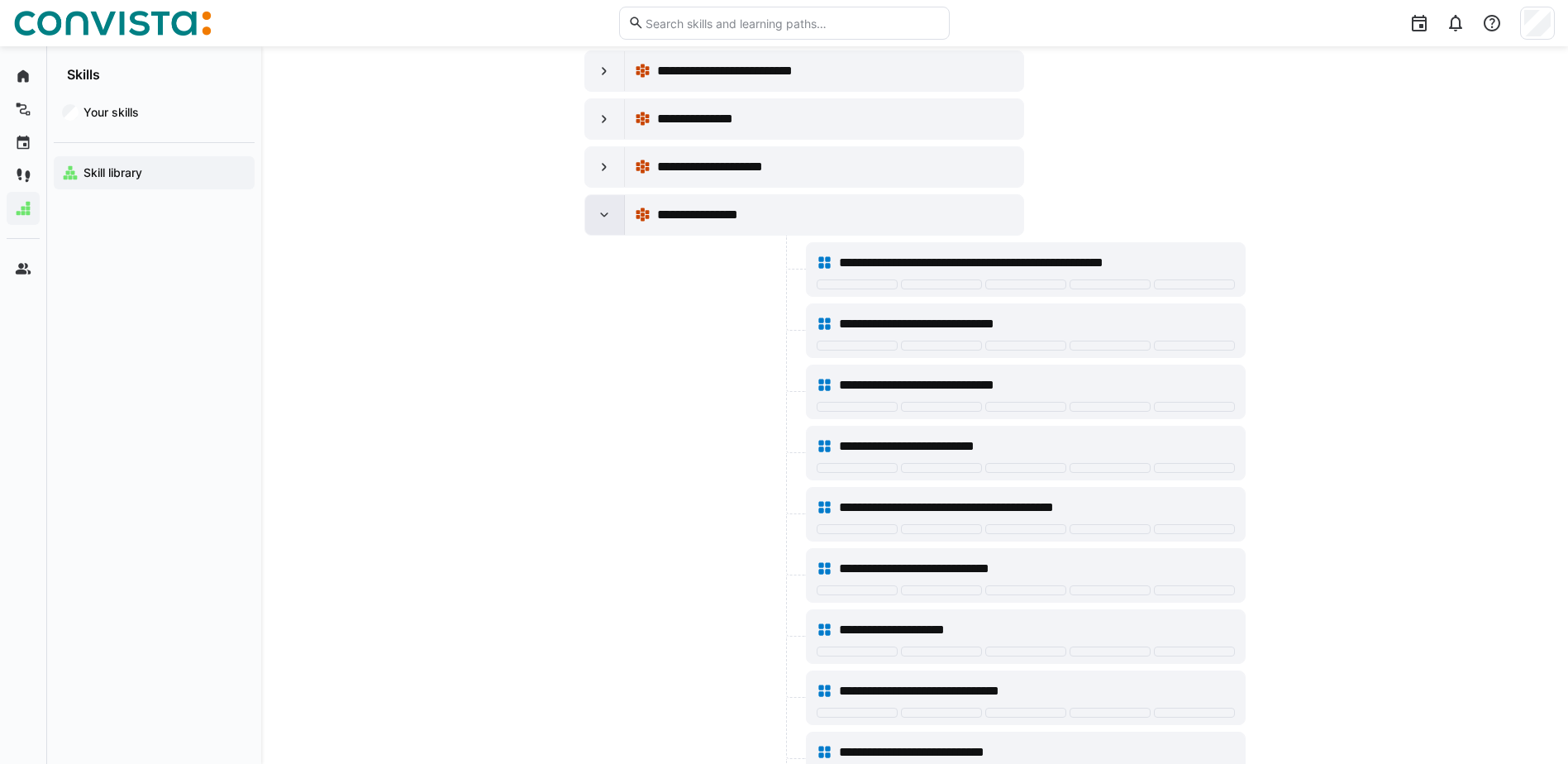
click at [595, 220] on div at bounding box center [605, 215] width 40 height 40
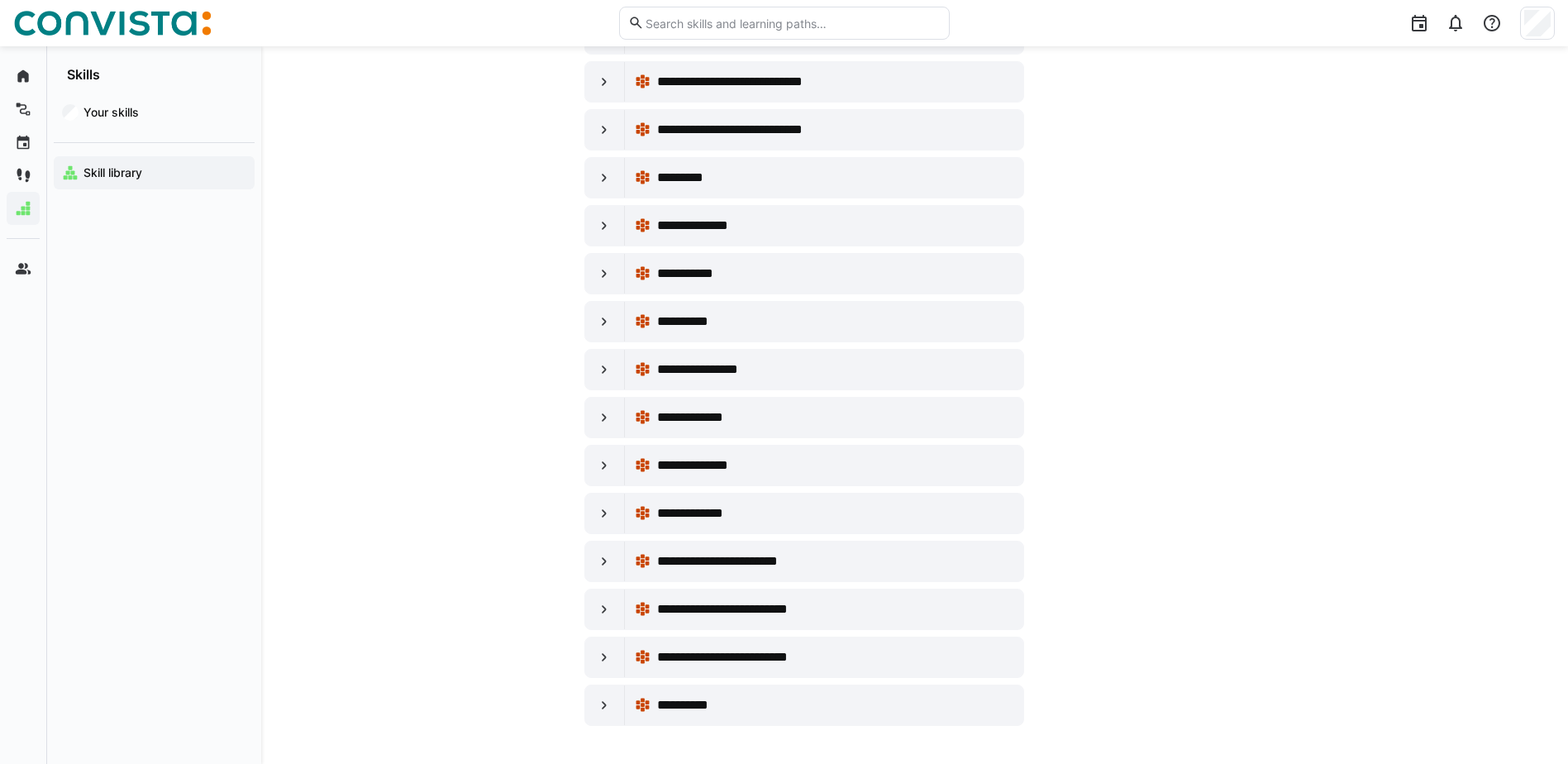
scroll to position [9795, 0]
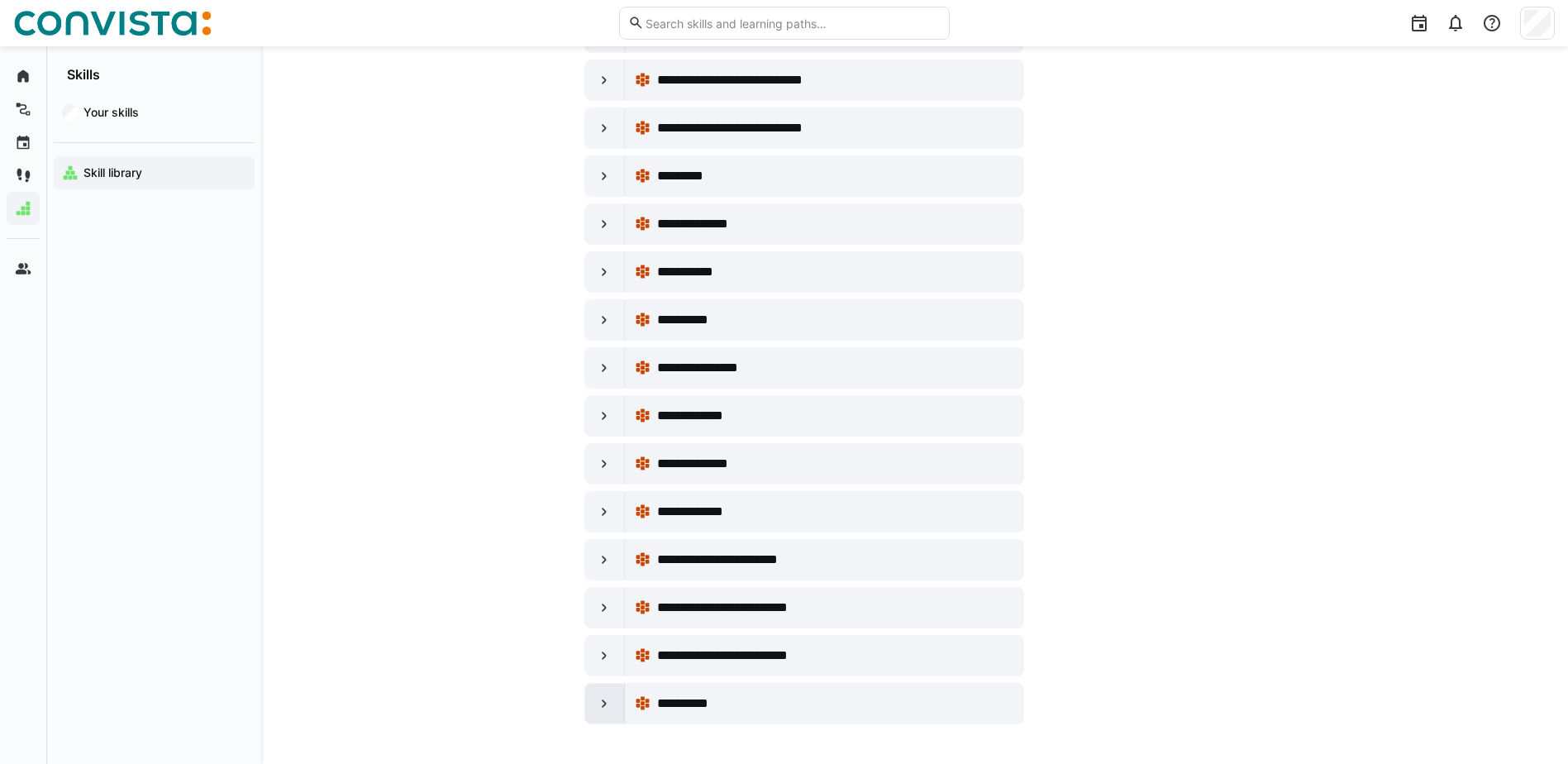
click at [595, 700] on div at bounding box center [605, 703] width 40 height 40
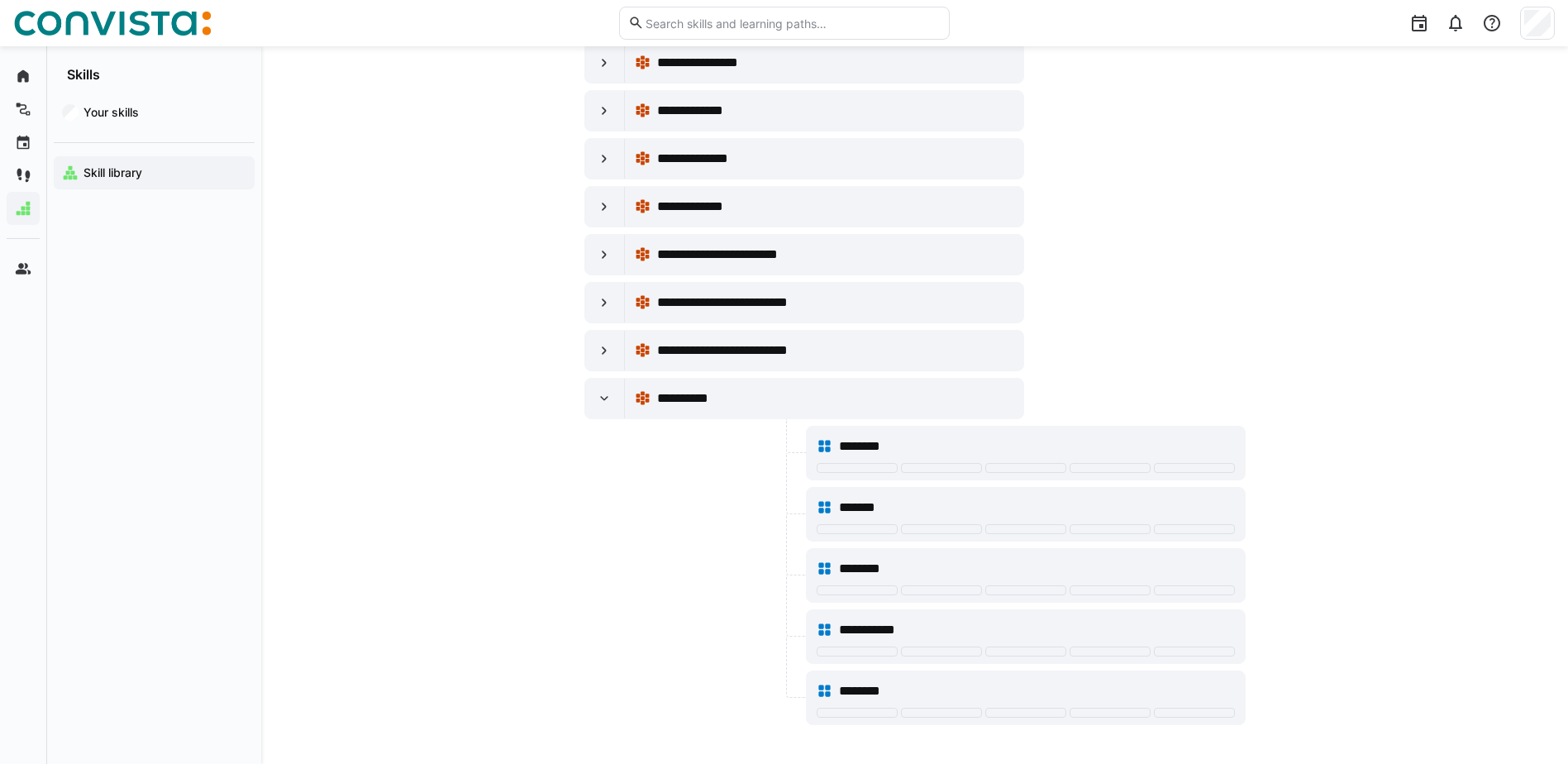
scroll to position [10101, 0]
click at [616, 390] on div at bounding box center [605, 398] width 40 height 40
